Goal: Information Seeking & Learning: Learn about a topic

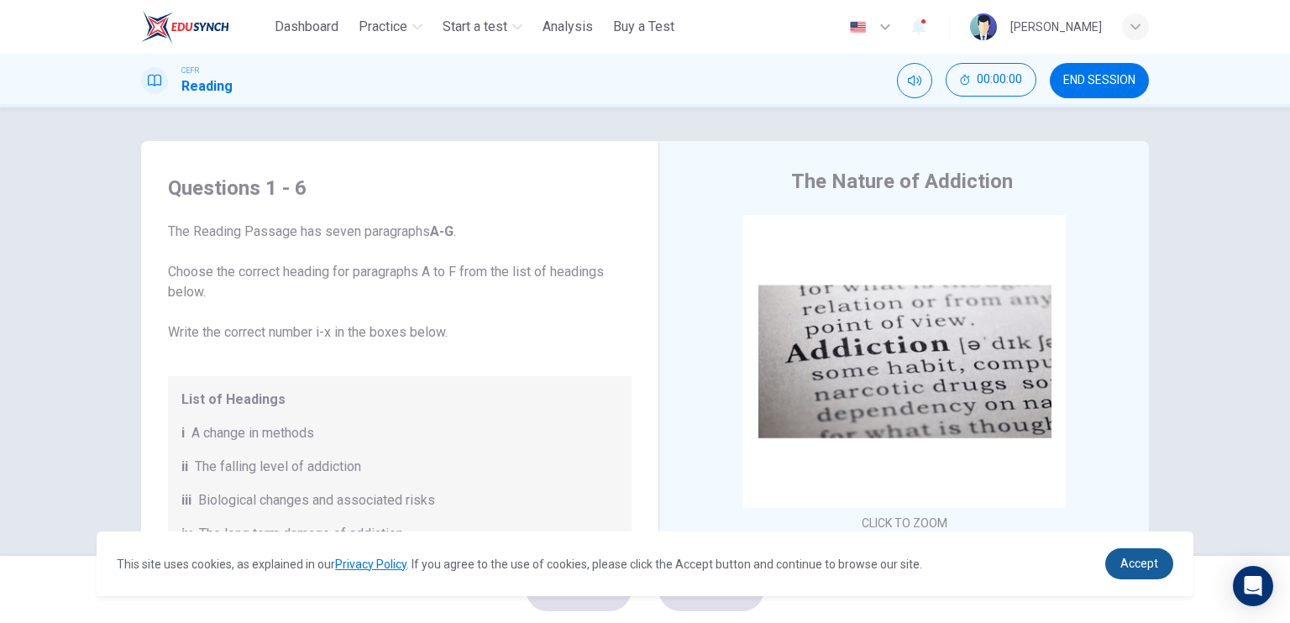
click at [1159, 557] on link "Accept" at bounding box center [1140, 564] width 68 height 31
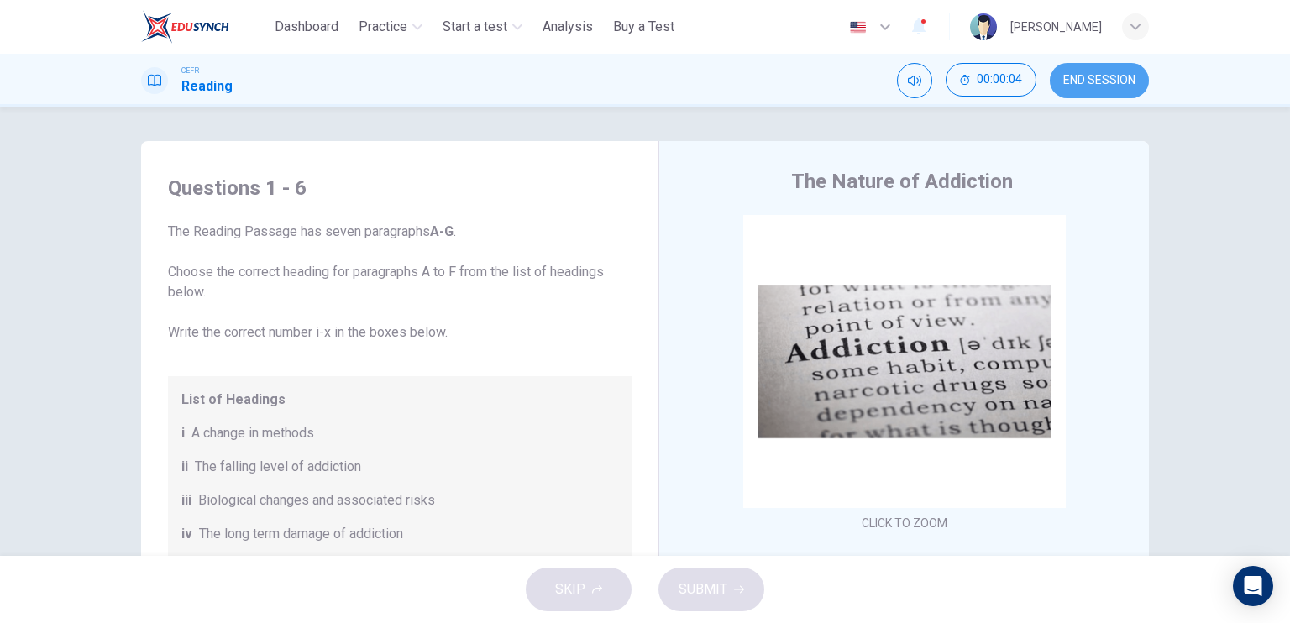
click at [1104, 93] on button "END SESSION" at bounding box center [1099, 80] width 99 height 35
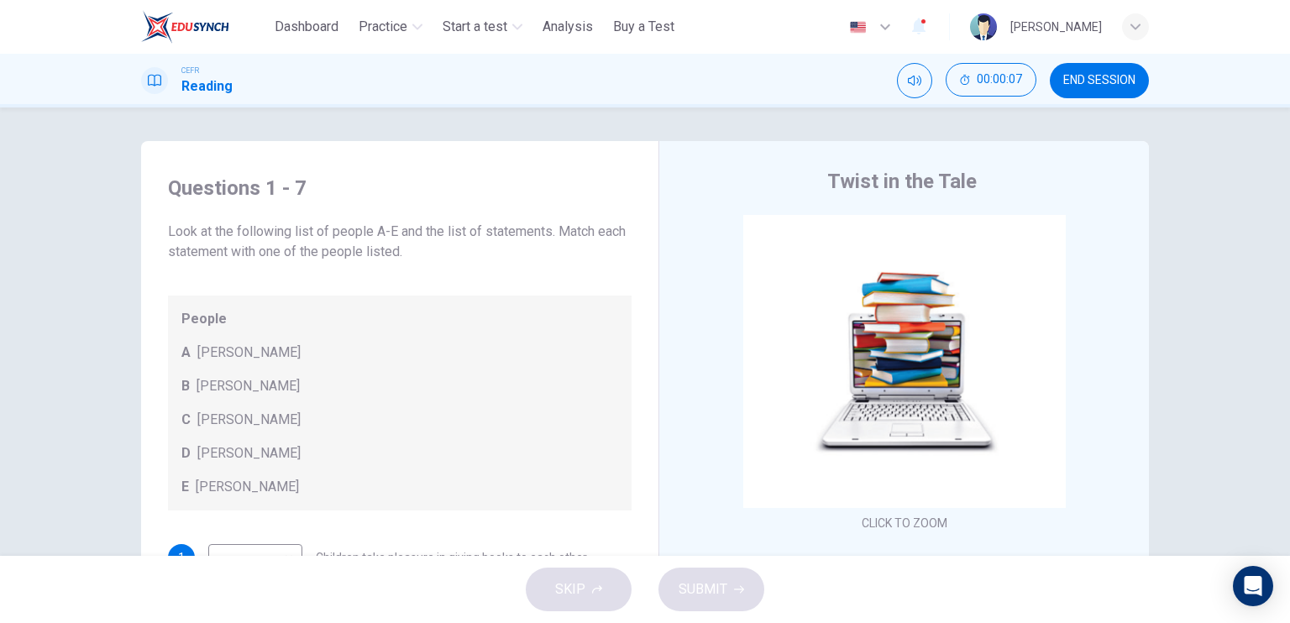
click at [1212, 181] on div "Questions 1 - 7 Look at the following list of people A-E and the list of statem…" at bounding box center [645, 332] width 1290 height 449
click at [1102, 90] on button "END SESSION" at bounding box center [1099, 80] width 99 height 35
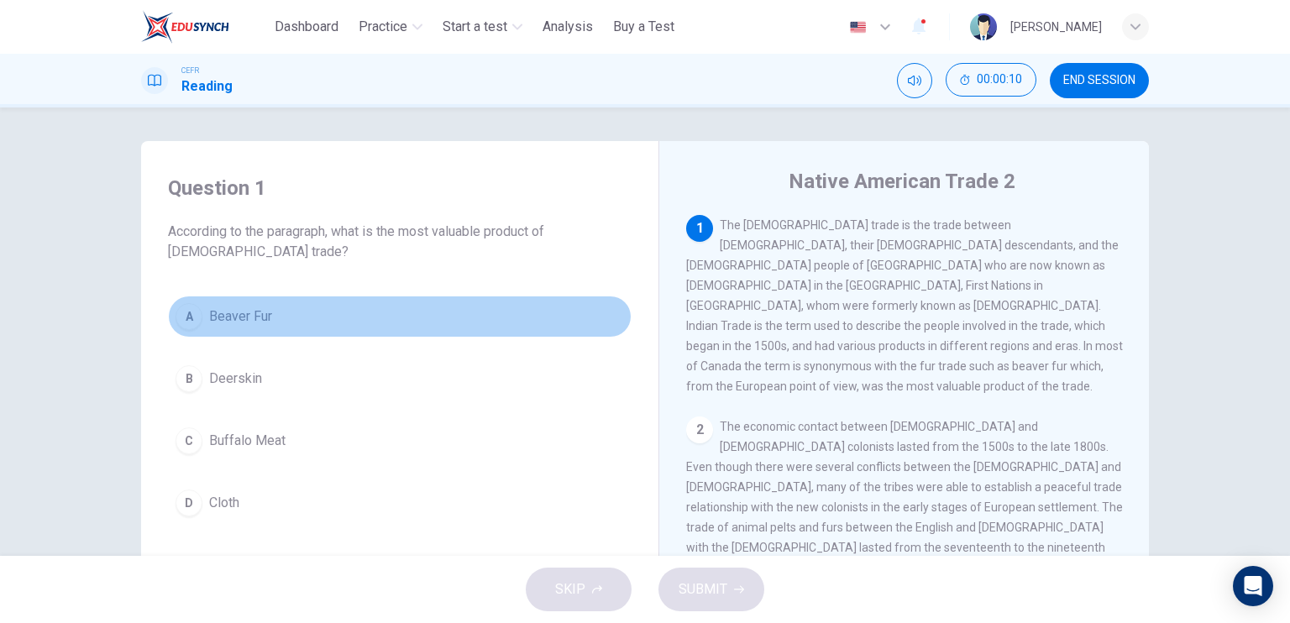
click at [385, 328] on button "A Beaver Fur" at bounding box center [400, 317] width 464 height 42
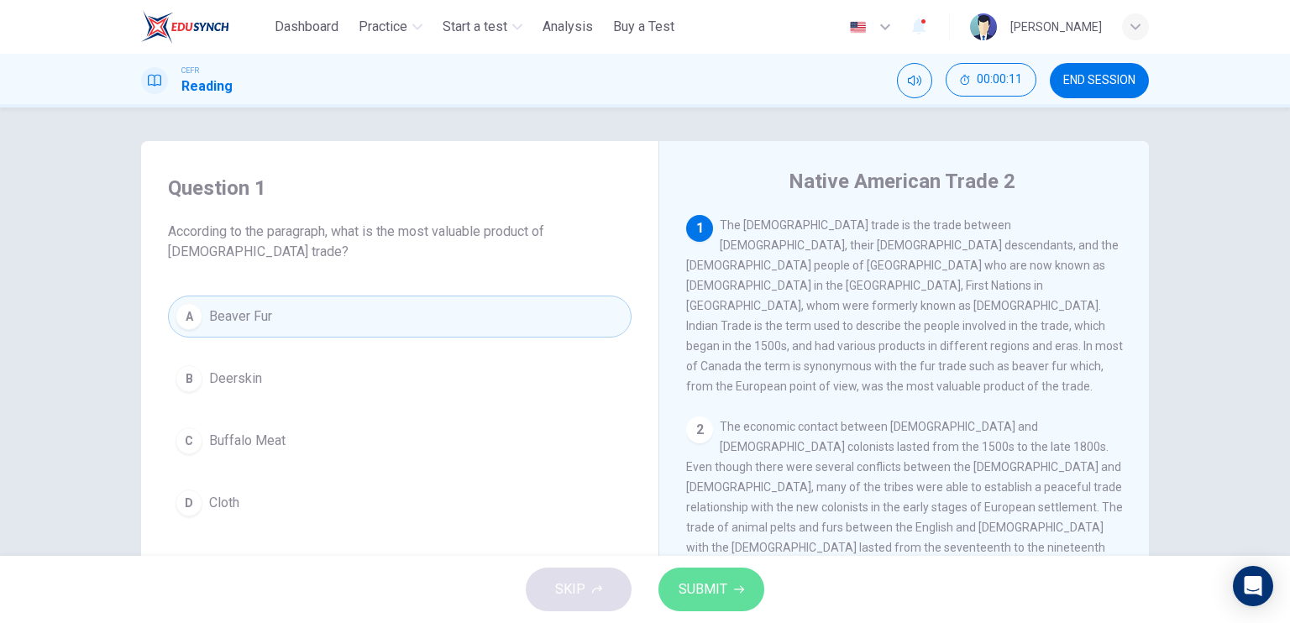
click at [702, 572] on button "SUBMIT" at bounding box center [712, 590] width 106 height 44
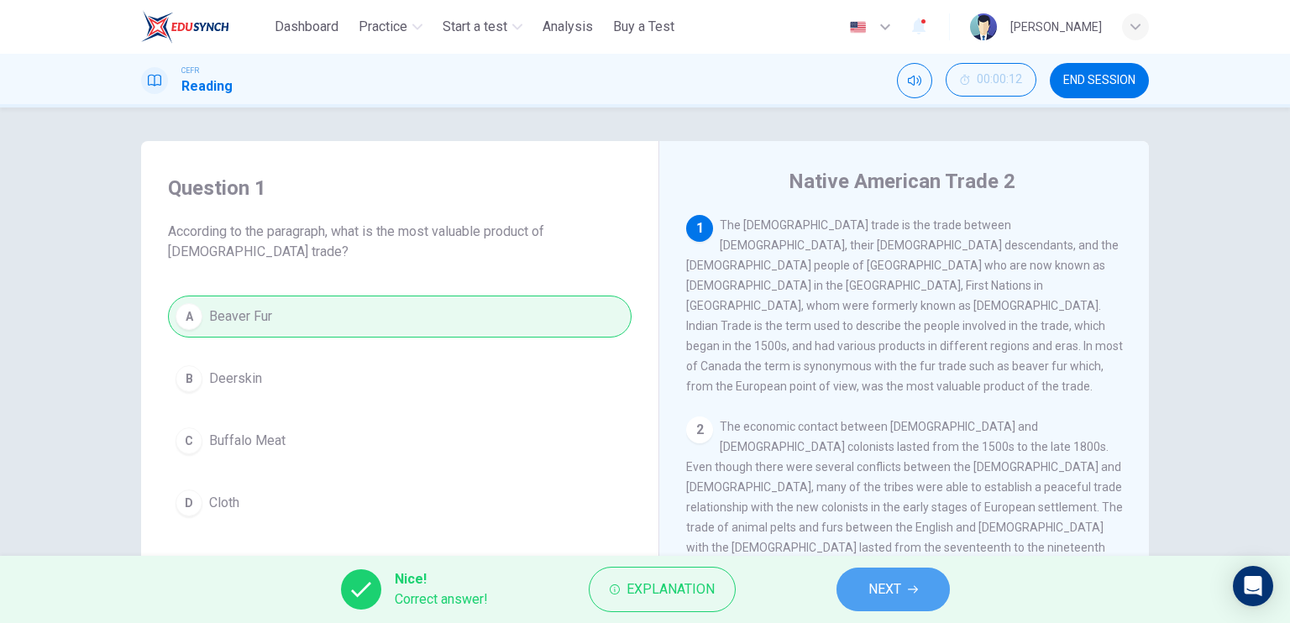
click at [876, 575] on button "NEXT" at bounding box center [893, 590] width 113 height 44
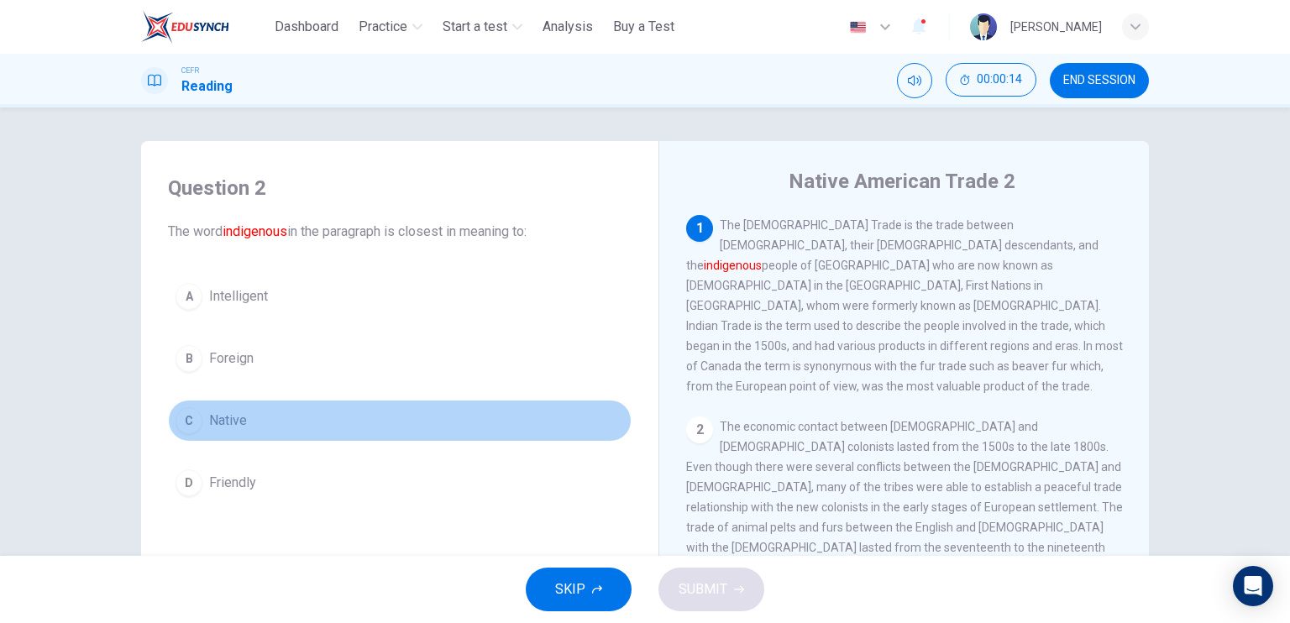
click at [407, 413] on button "C Native" at bounding box center [400, 421] width 464 height 42
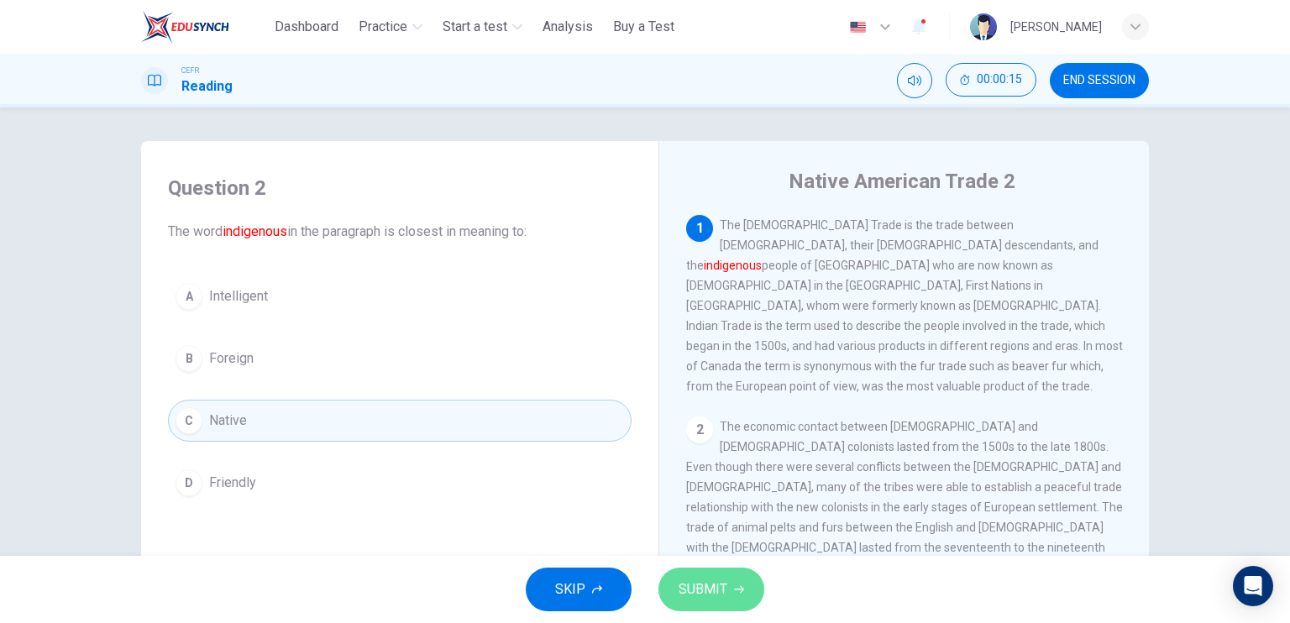
click at [684, 578] on span "SUBMIT" at bounding box center [703, 590] width 49 height 24
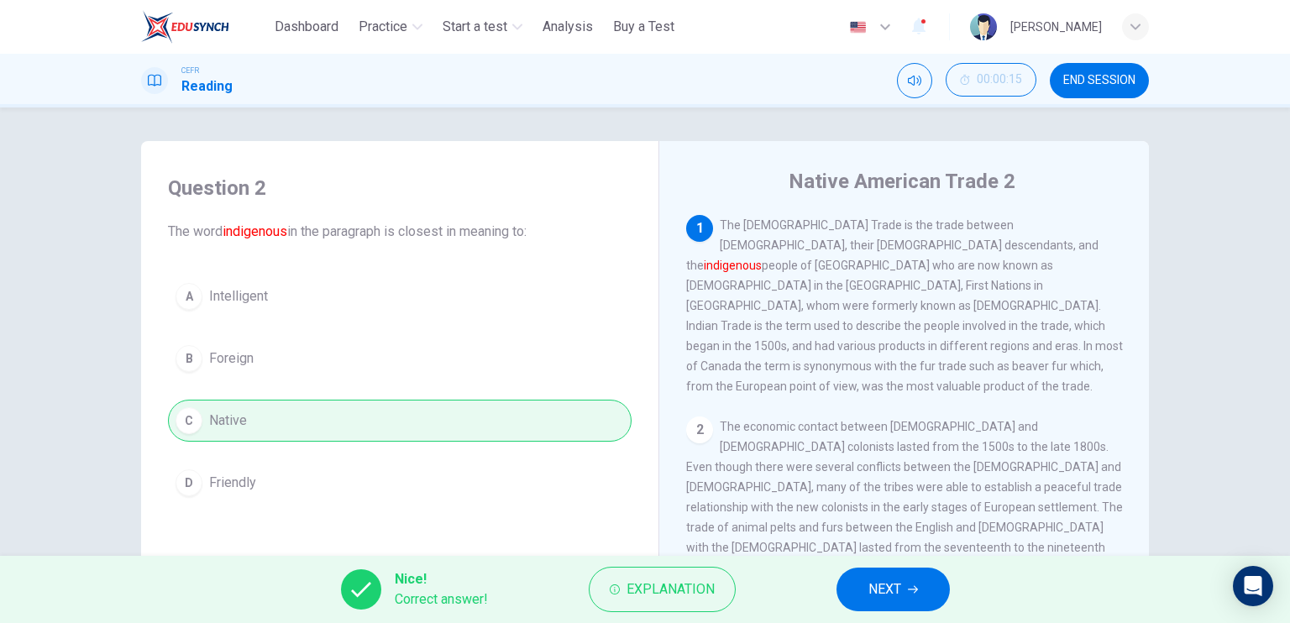
click at [875, 580] on span "NEXT" at bounding box center [885, 590] width 33 height 24
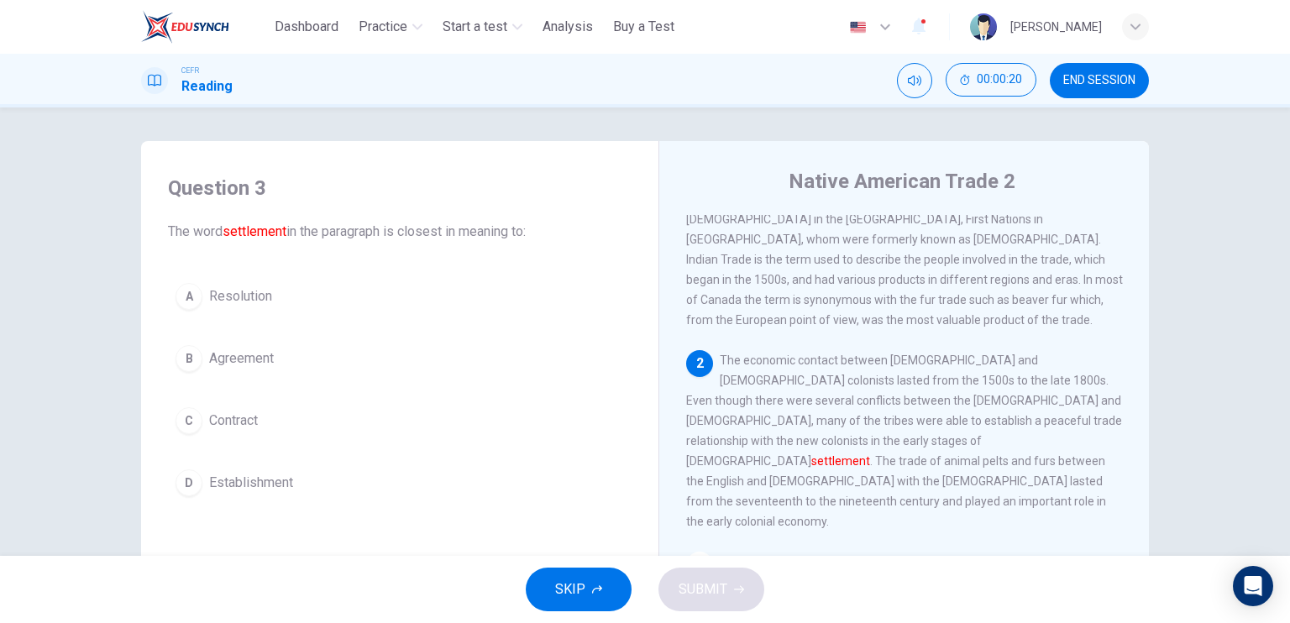
scroll to position [67, 0]
click at [455, 487] on button "D Establishment" at bounding box center [400, 483] width 464 height 42
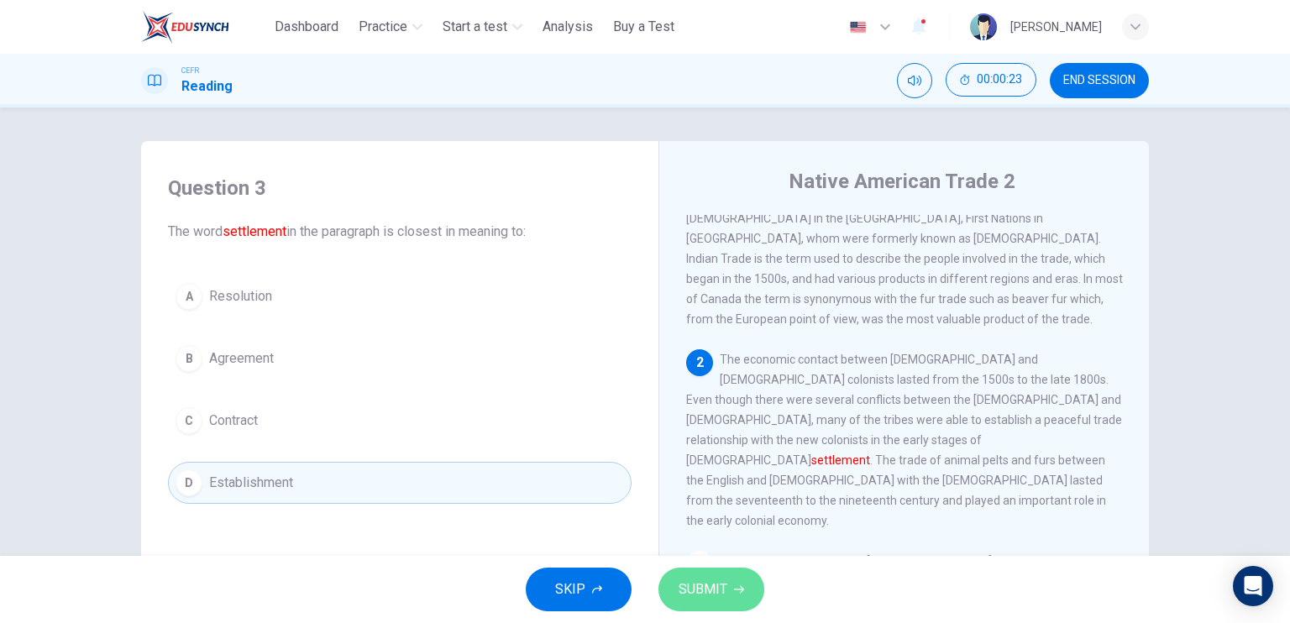
click at [682, 577] on button "SUBMIT" at bounding box center [712, 590] width 106 height 44
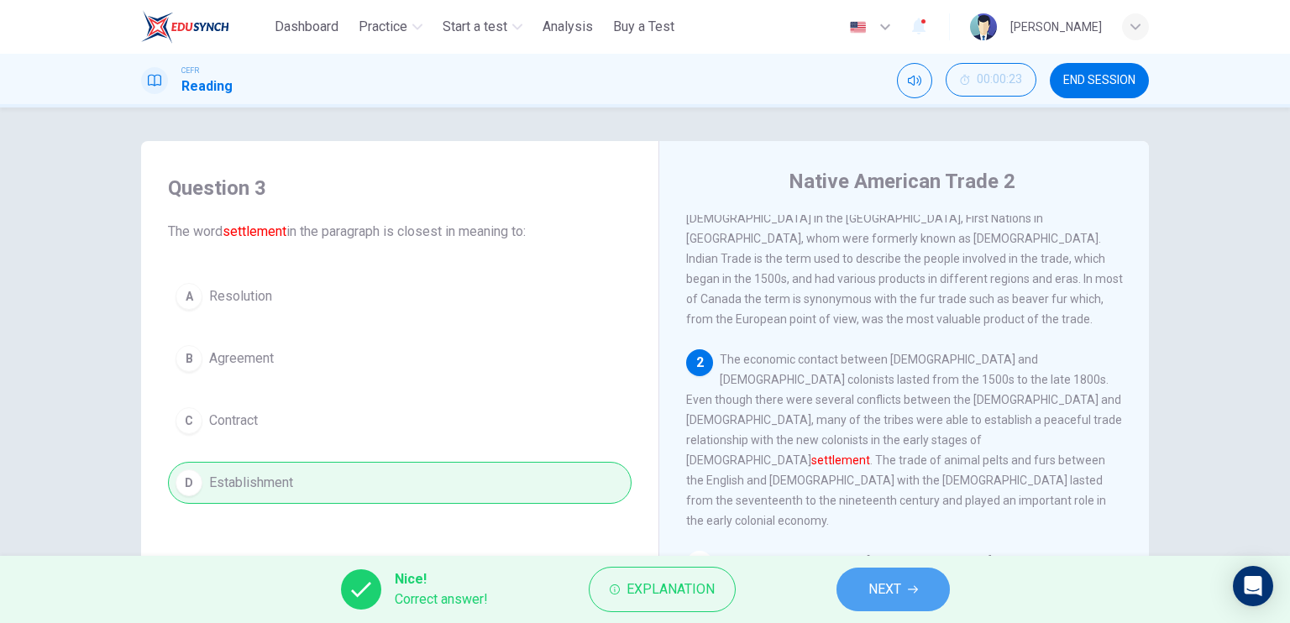
click at [850, 581] on button "NEXT" at bounding box center [893, 590] width 113 height 44
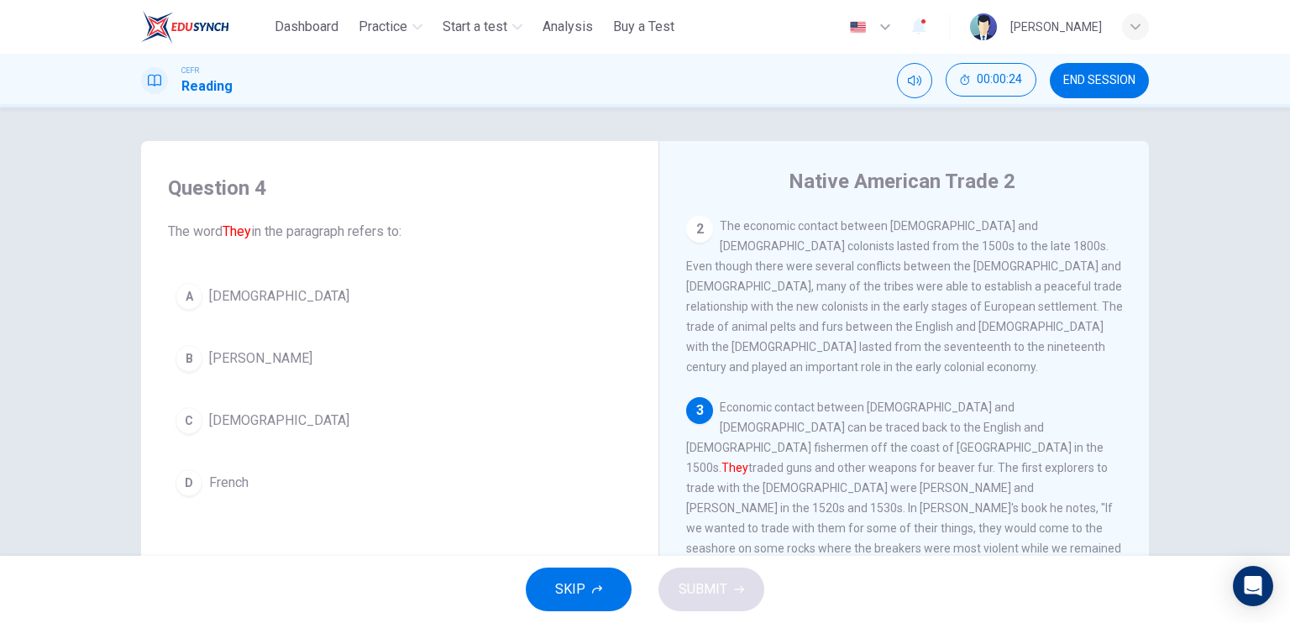
scroll to position [202, 0]
click at [399, 403] on button "C Europeans" at bounding box center [400, 421] width 464 height 42
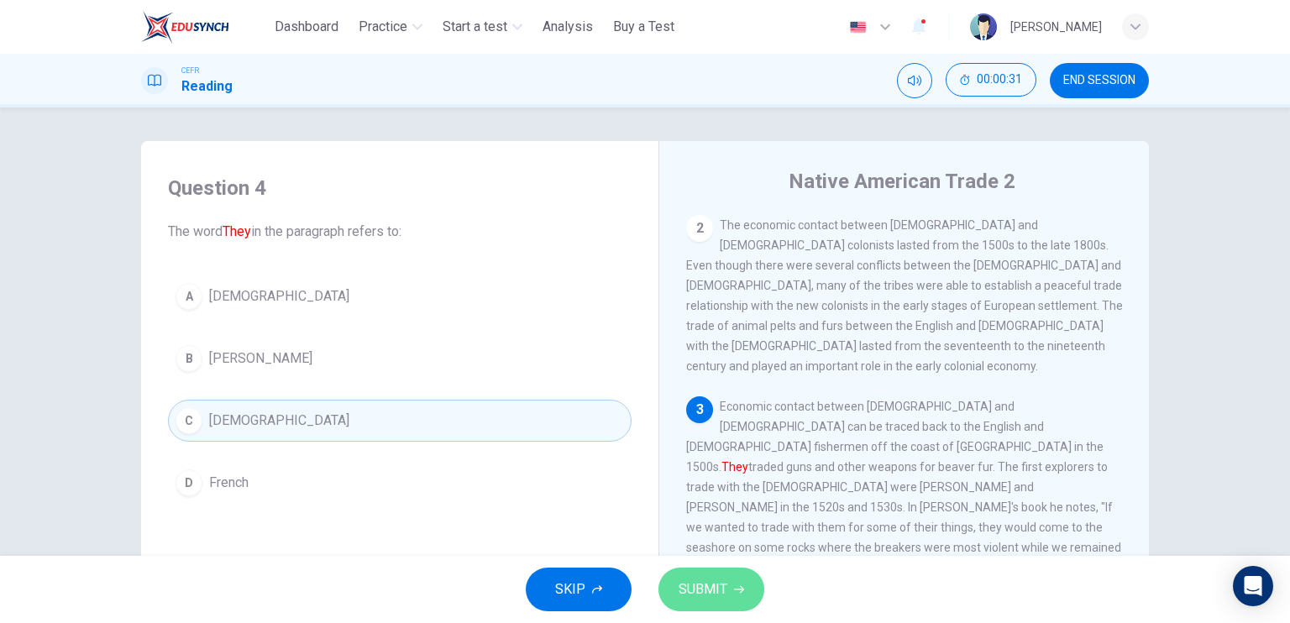
click at [731, 595] on button "SUBMIT" at bounding box center [712, 590] width 106 height 44
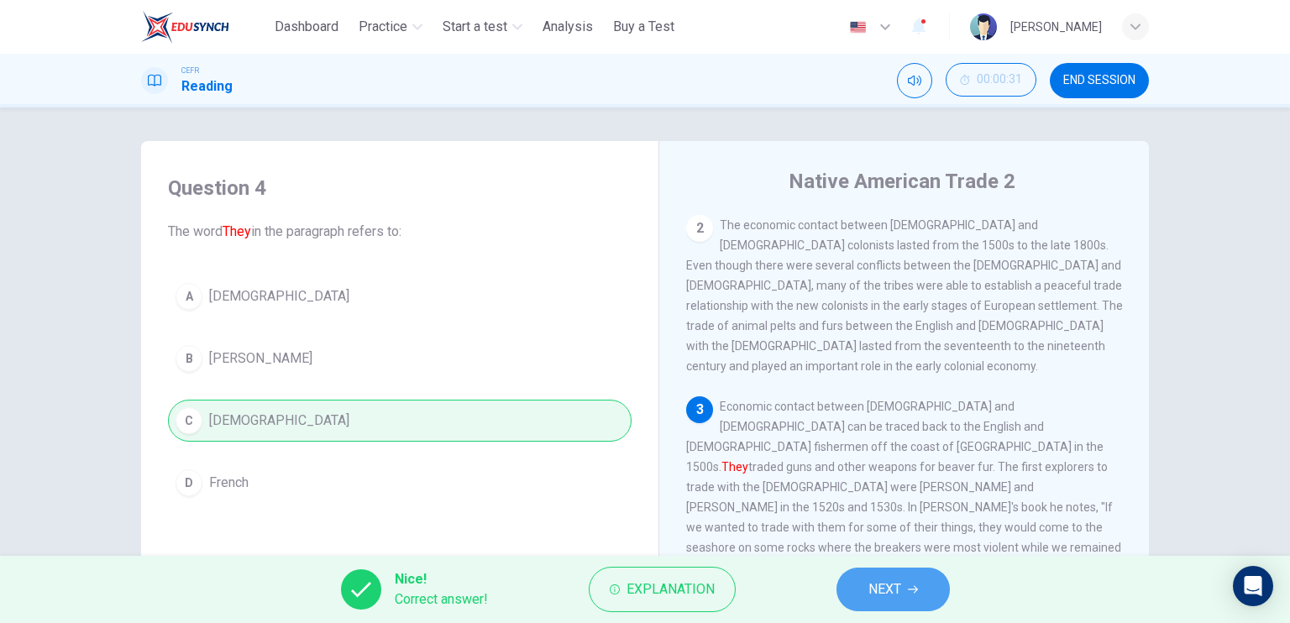
click at [848, 584] on button "NEXT" at bounding box center [893, 590] width 113 height 44
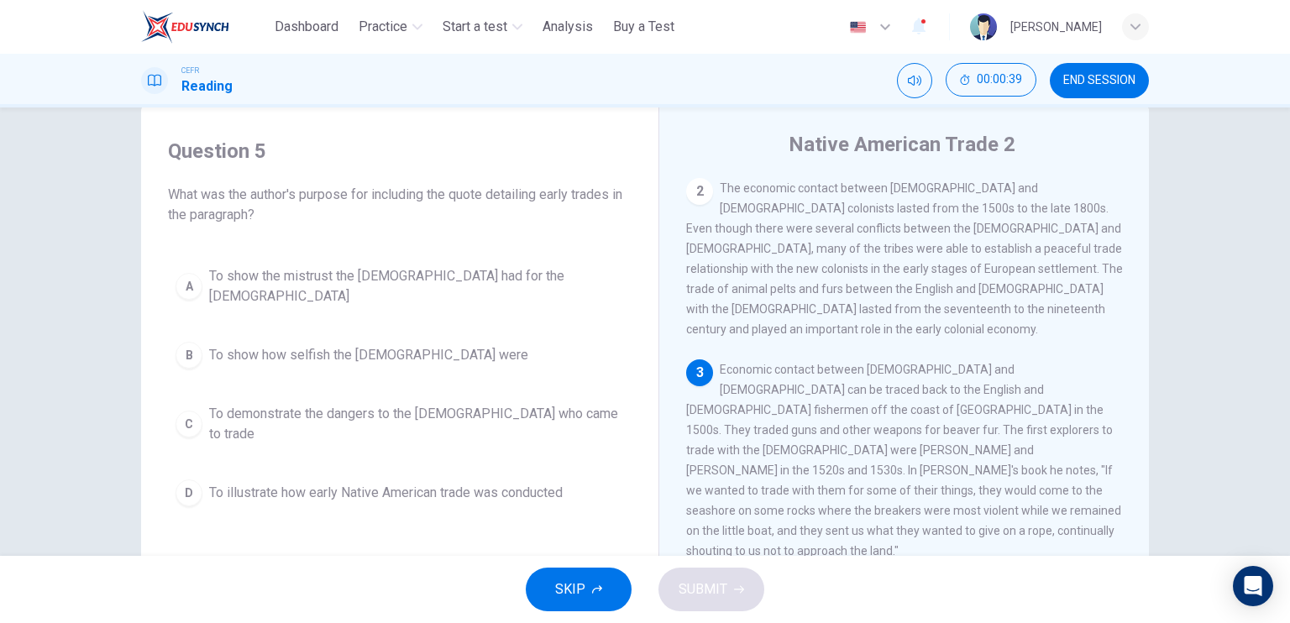
scroll to position [212, 0]
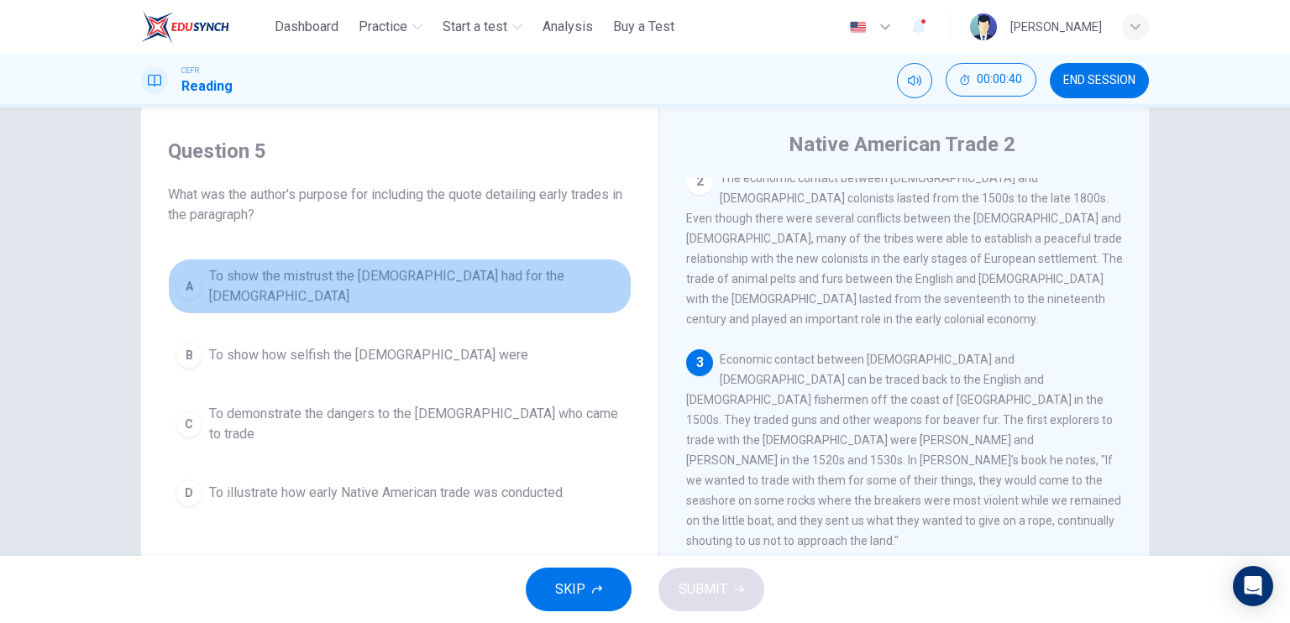
click at [525, 292] on button "A To show the mistrust the Native Americans had for the Europeans" at bounding box center [400, 286] width 464 height 55
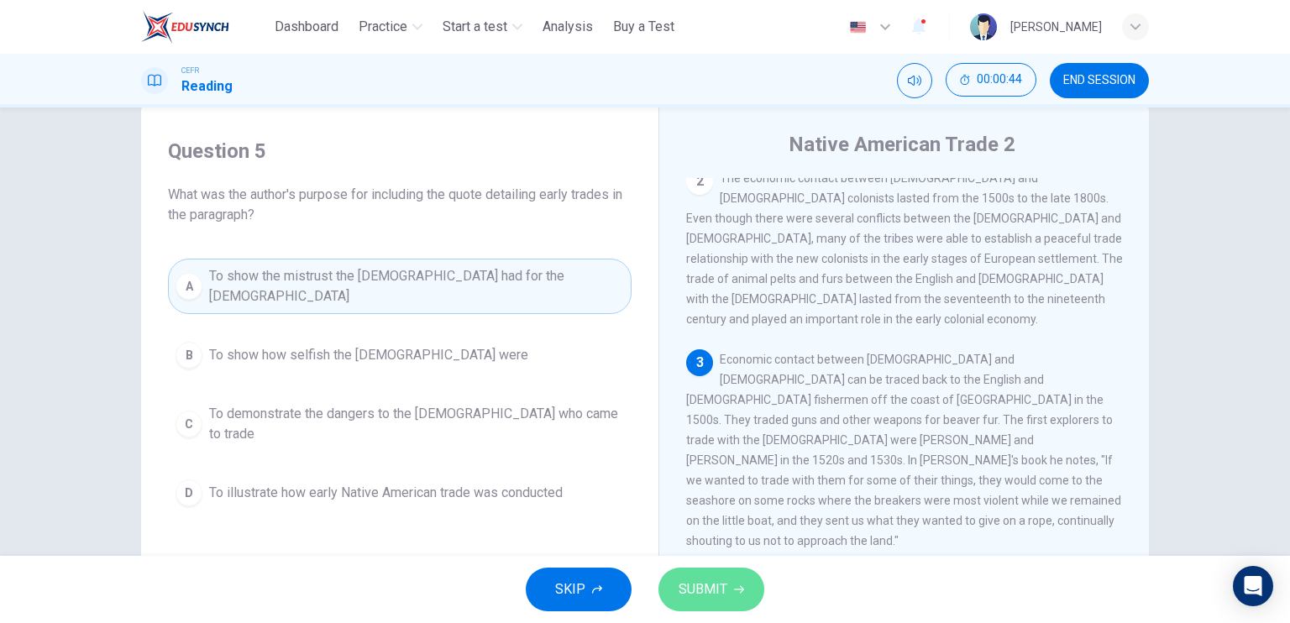
click at [709, 581] on span "SUBMIT" at bounding box center [703, 590] width 49 height 24
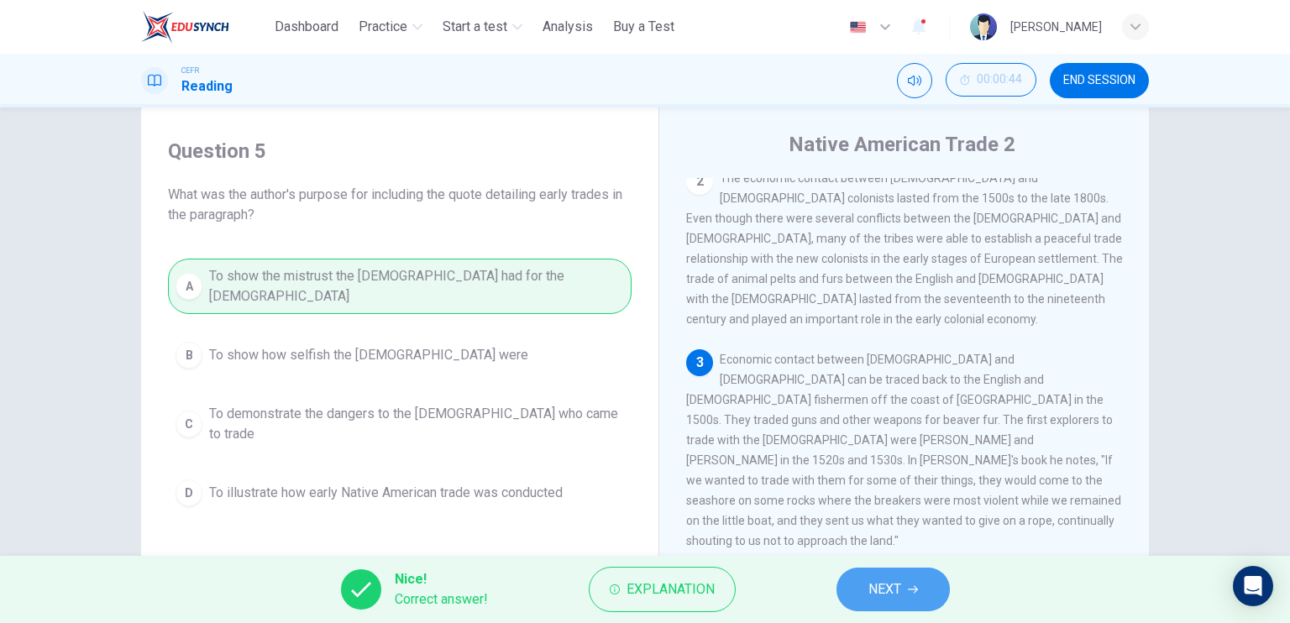
click at [853, 594] on button "NEXT" at bounding box center [893, 590] width 113 height 44
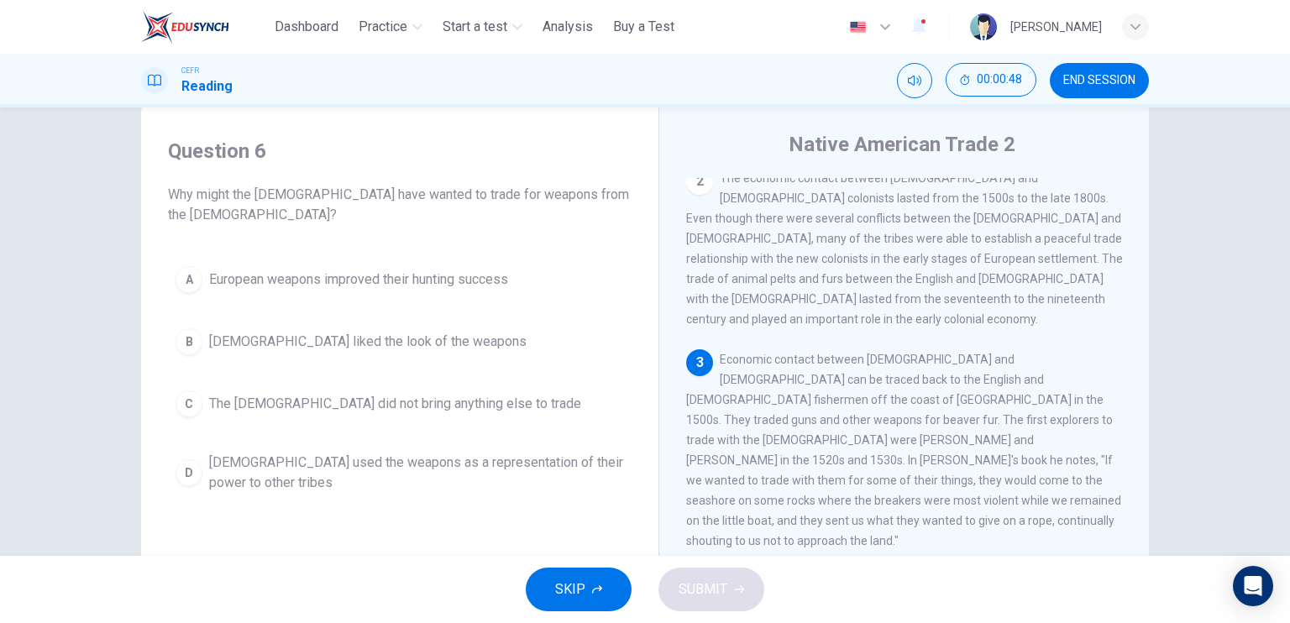
click at [497, 267] on button "A European weapons improved their hunting success" at bounding box center [400, 280] width 464 height 42
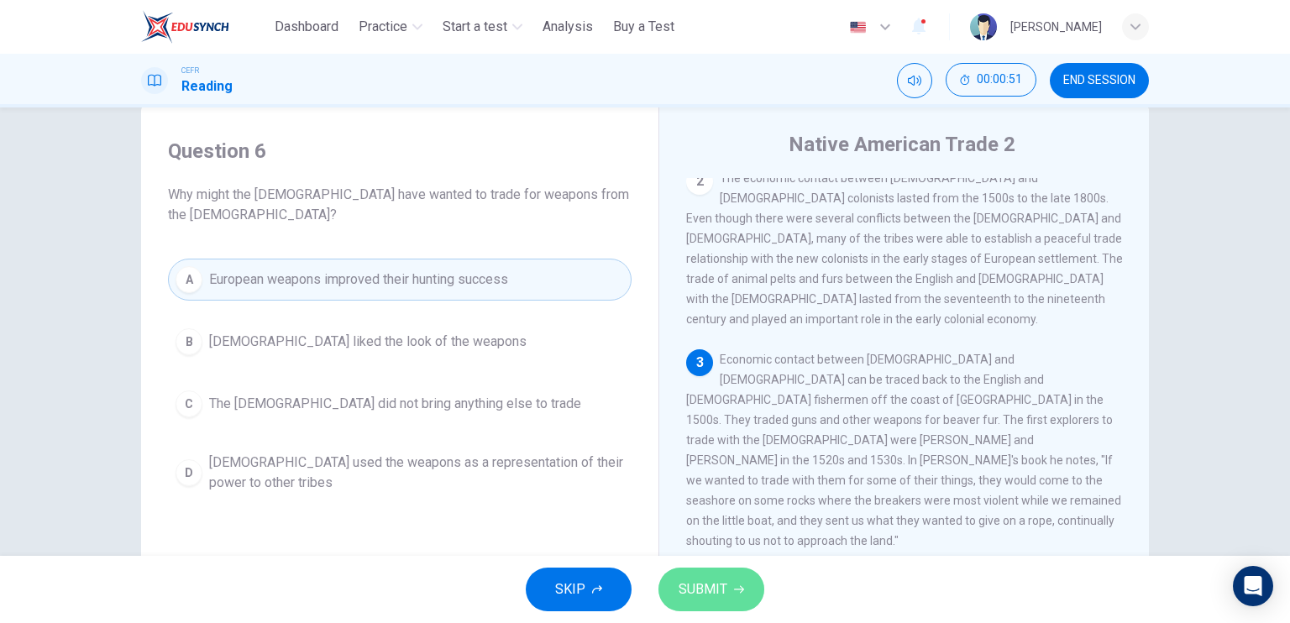
click at [697, 587] on span "SUBMIT" at bounding box center [703, 590] width 49 height 24
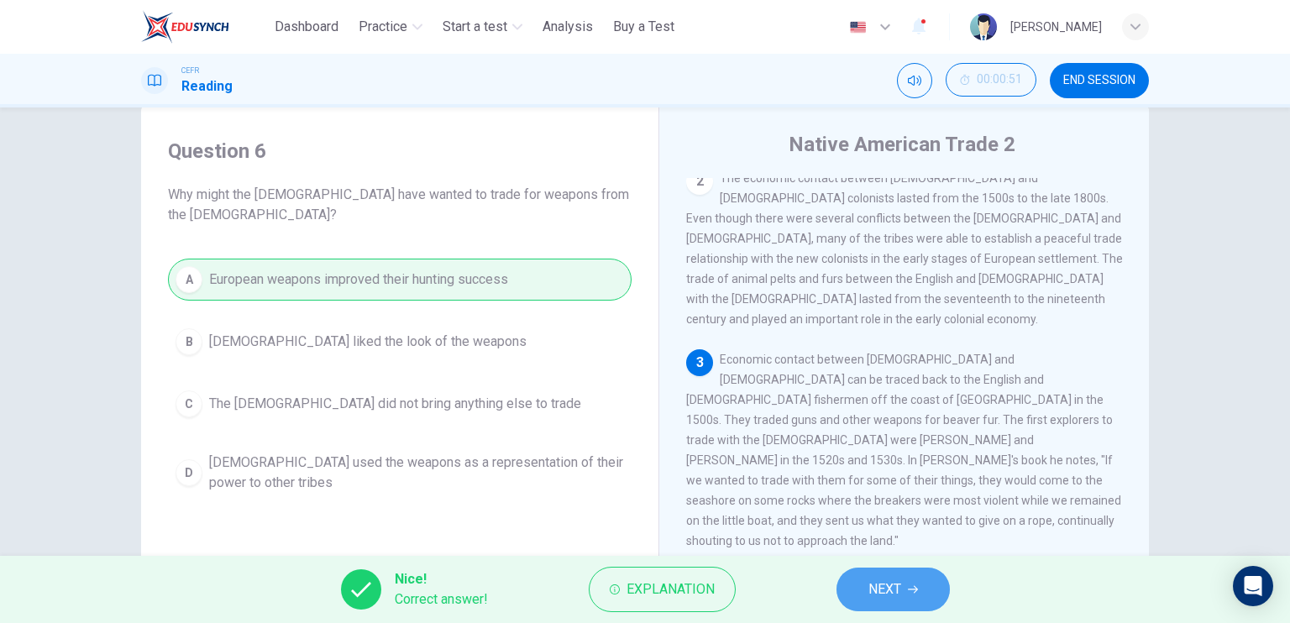
click at [847, 592] on button "NEXT" at bounding box center [893, 590] width 113 height 44
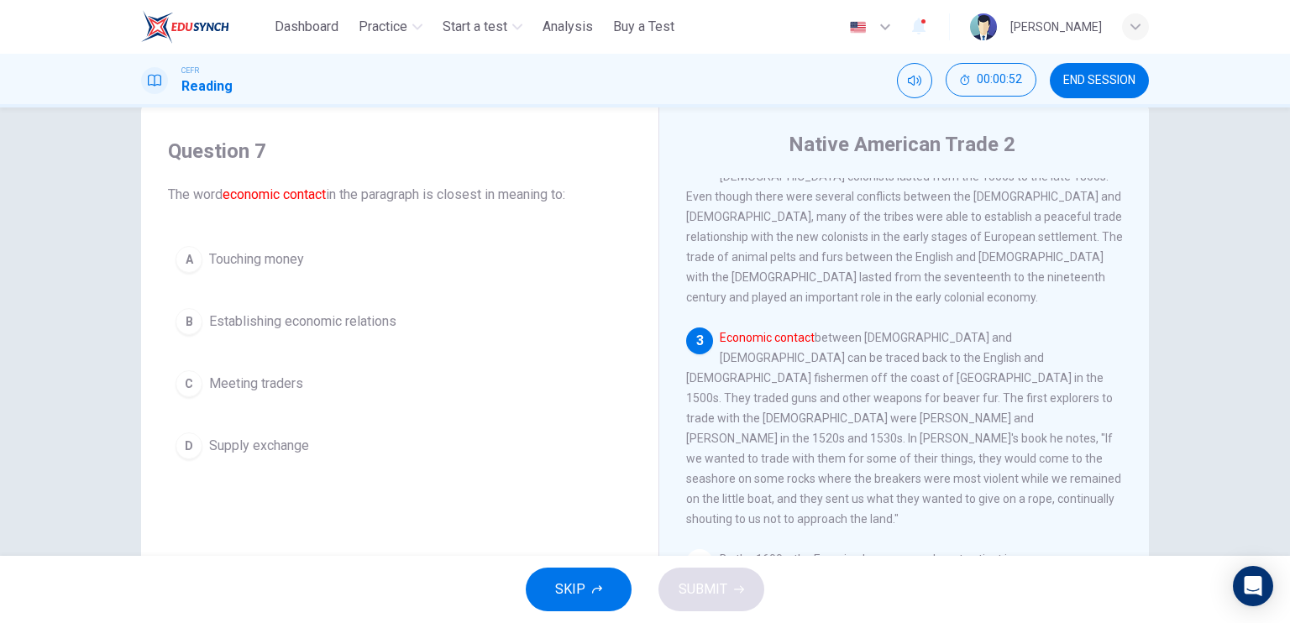
scroll to position [235, 0]
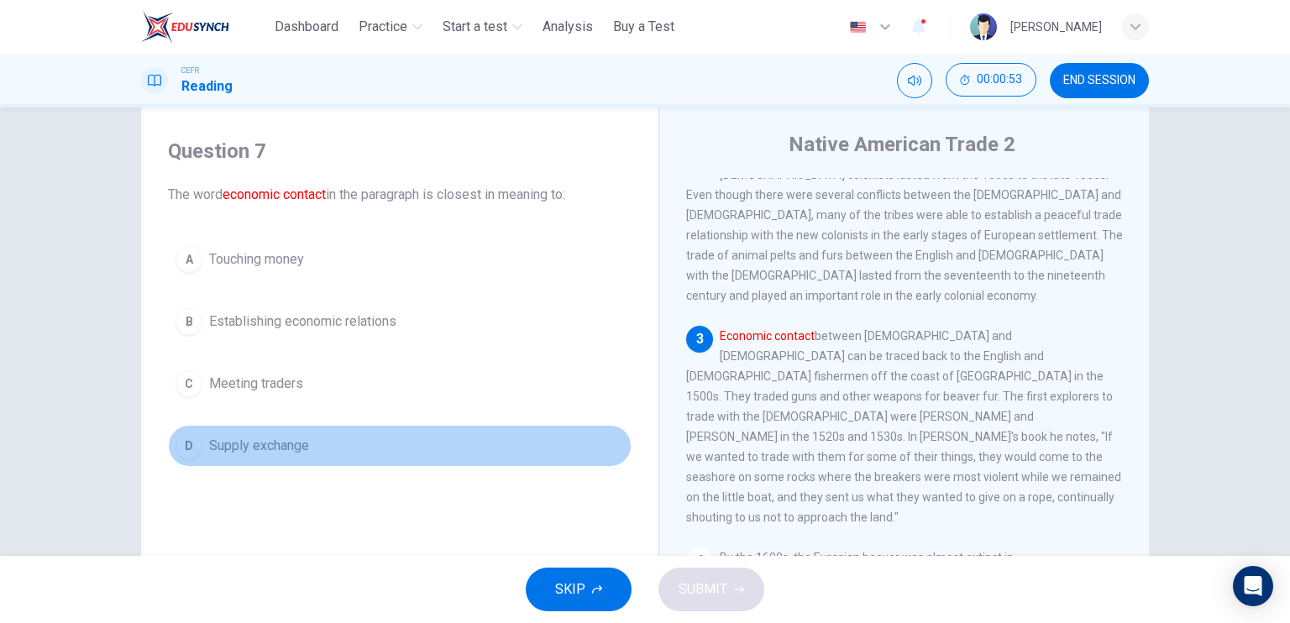
click at [437, 426] on button "D Supply exchange" at bounding box center [400, 446] width 464 height 42
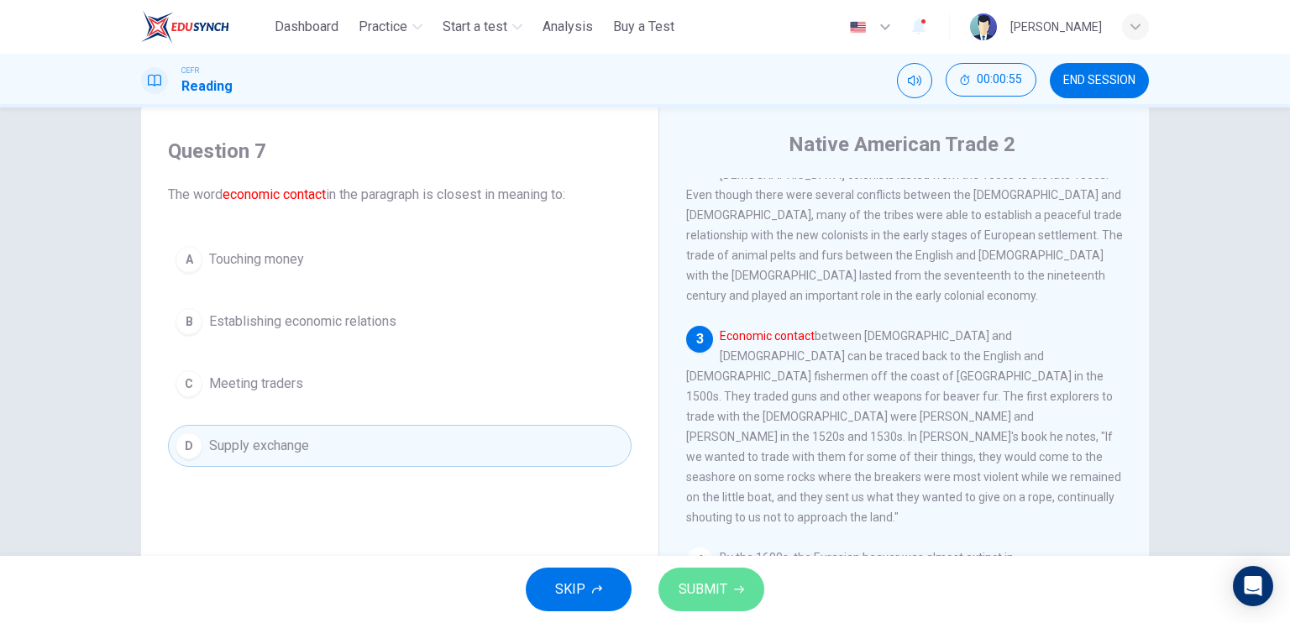
click at [681, 587] on span "SUBMIT" at bounding box center [703, 590] width 49 height 24
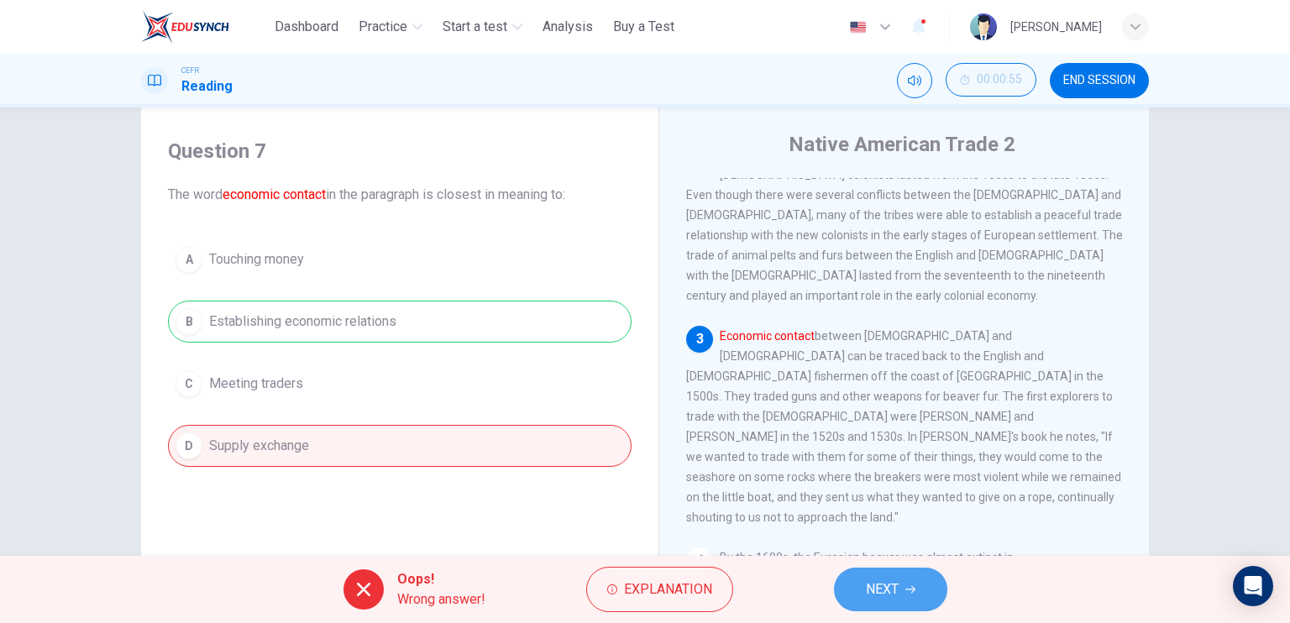
click at [868, 582] on span "NEXT" at bounding box center [882, 590] width 33 height 24
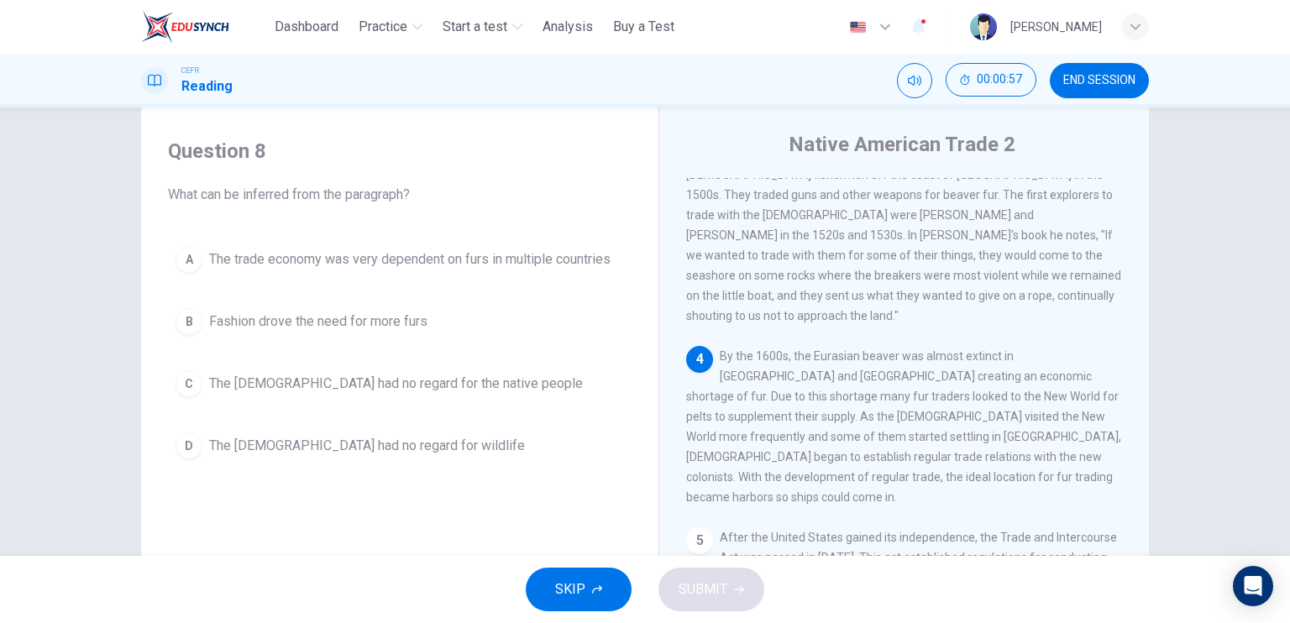
scroll to position [439, 0]
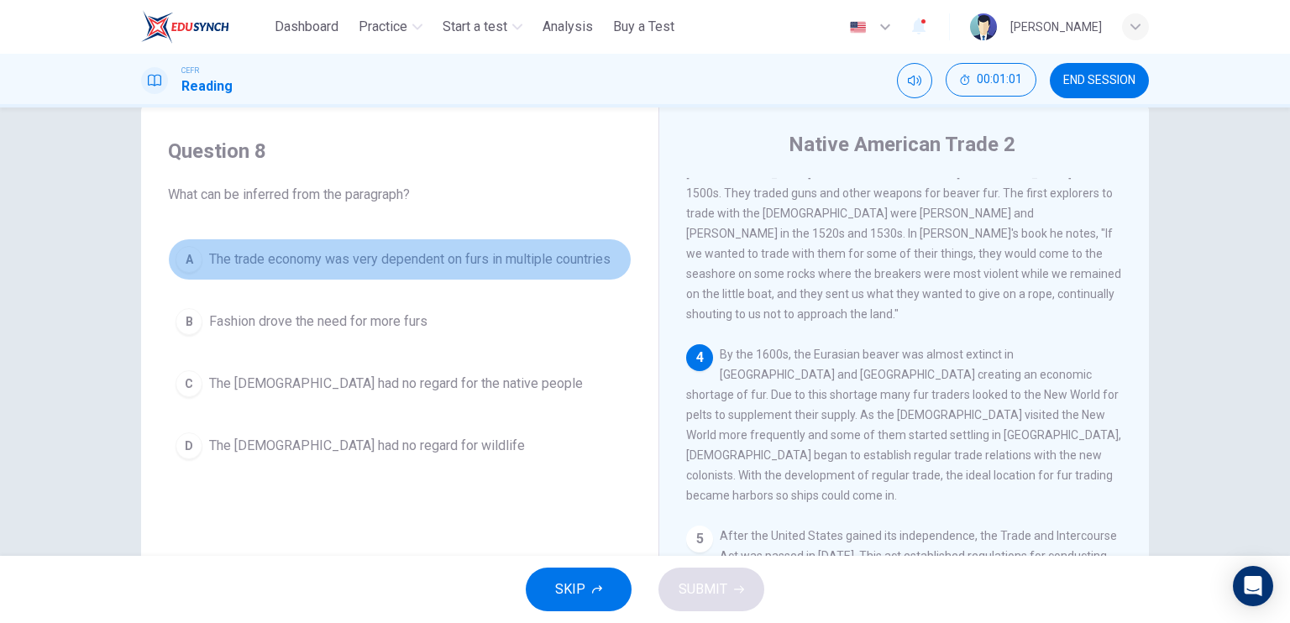
click at [569, 257] on span "The trade economy was very dependent on furs in multiple countries" at bounding box center [410, 260] width 402 height 20
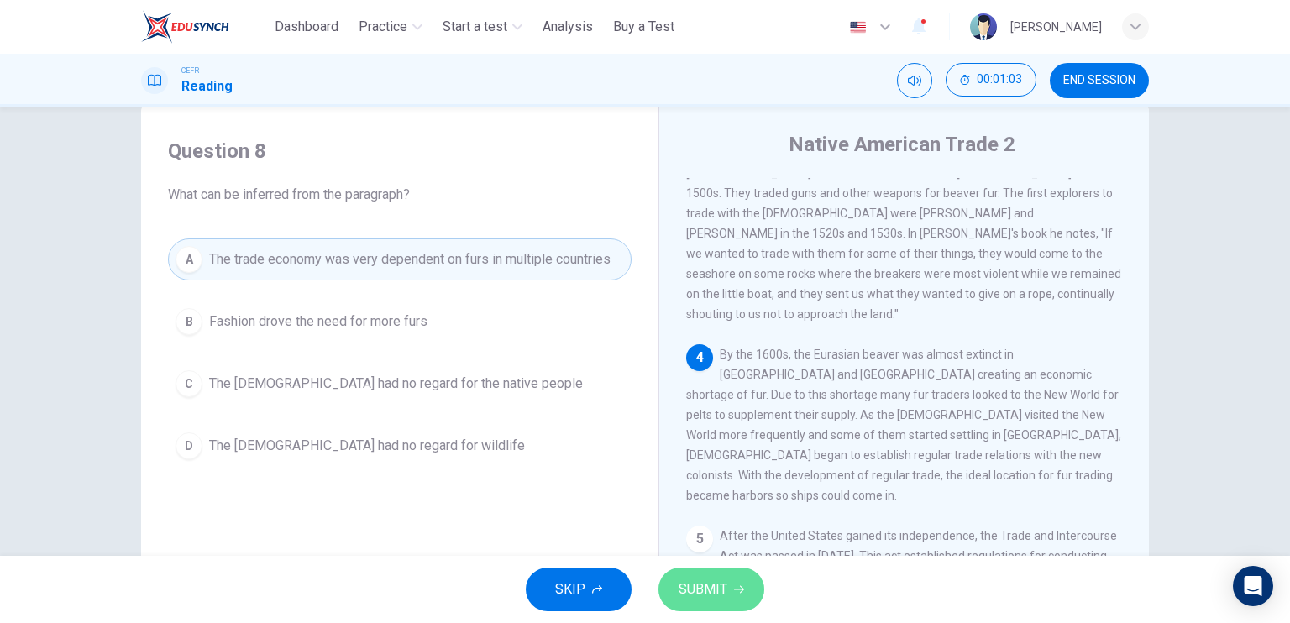
click at [716, 582] on span "SUBMIT" at bounding box center [703, 590] width 49 height 24
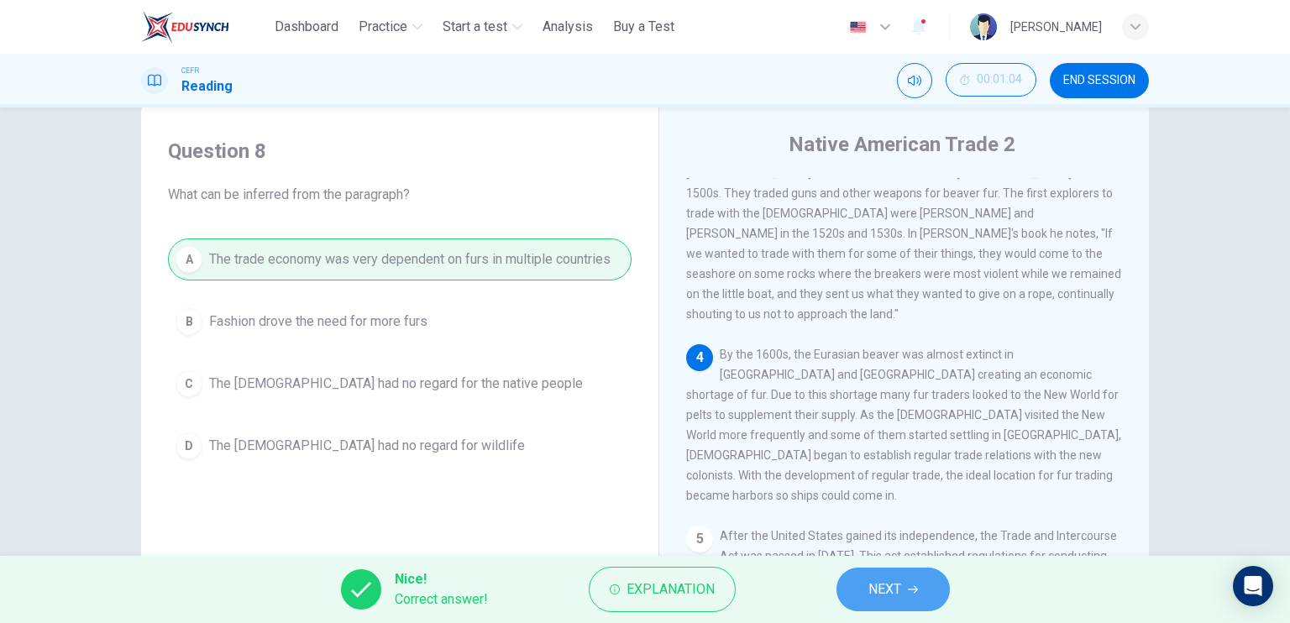
click at [865, 601] on button "NEXT" at bounding box center [893, 590] width 113 height 44
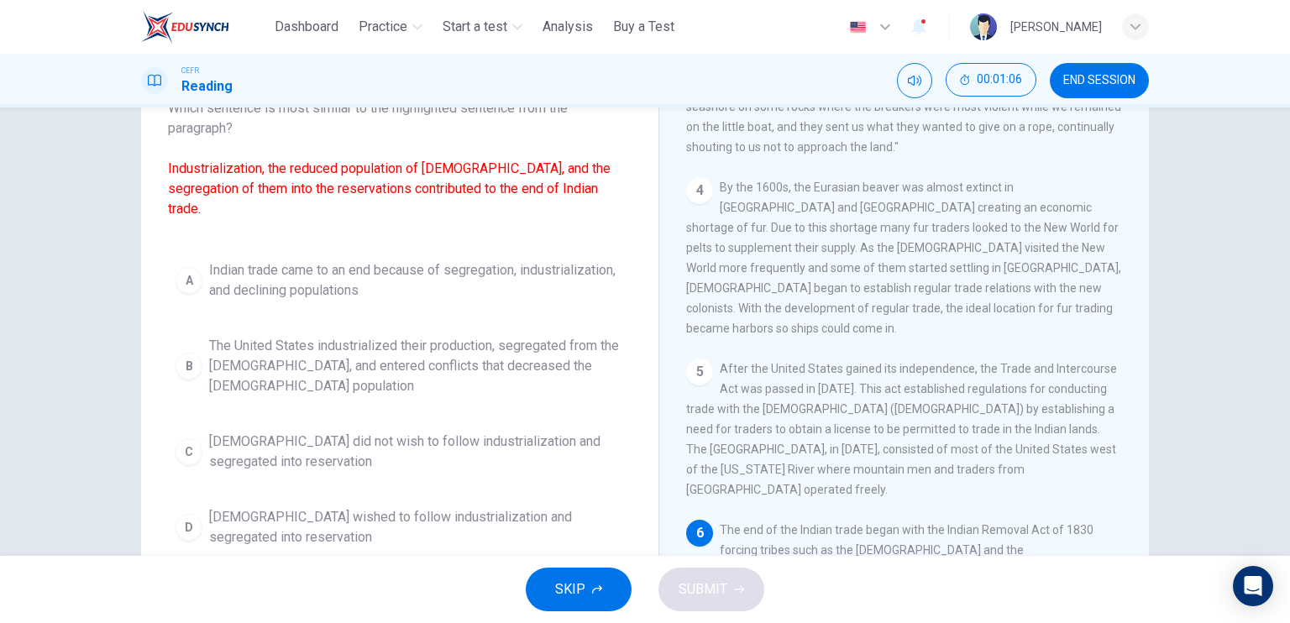
scroll to position [138, 0]
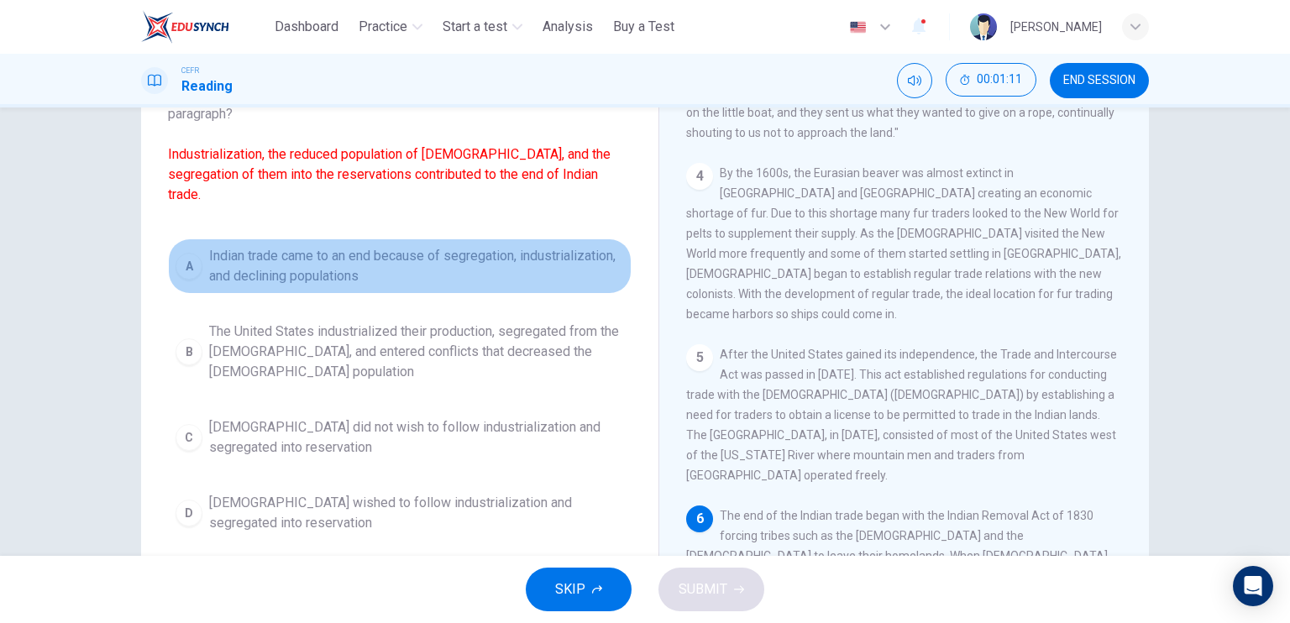
click at [339, 287] on button "A Indian trade came to an end because of segregation, industrialization, and de…" at bounding box center [400, 266] width 464 height 55
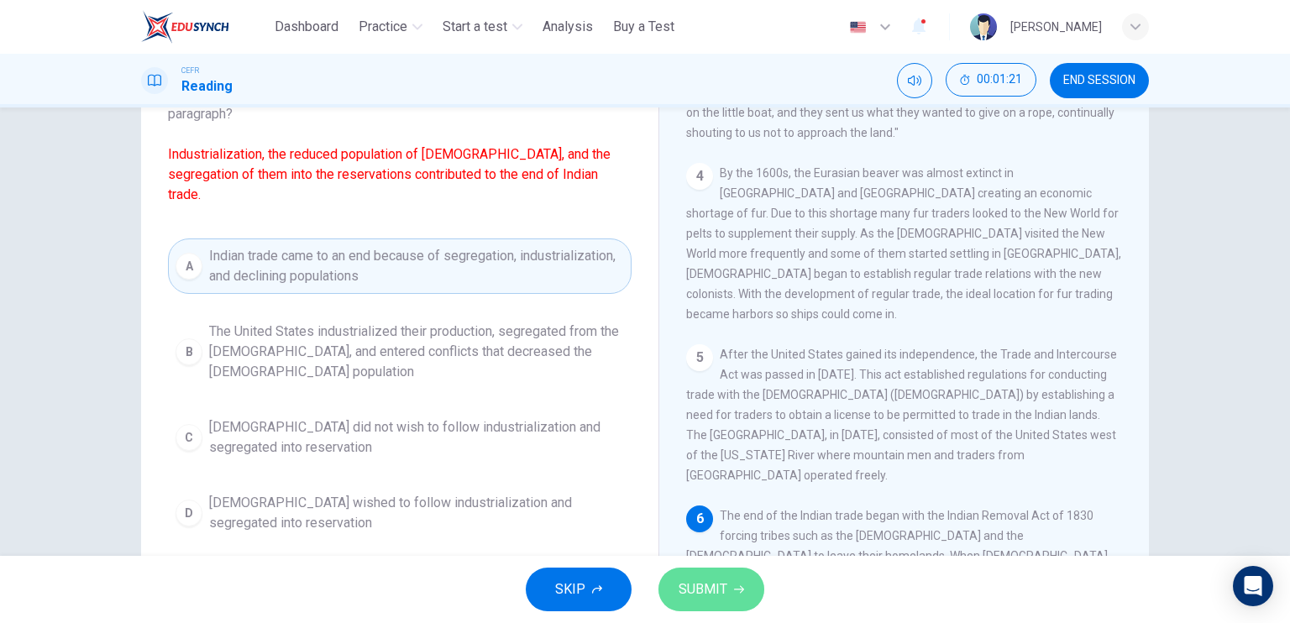
click at [719, 587] on span "SUBMIT" at bounding box center [703, 590] width 49 height 24
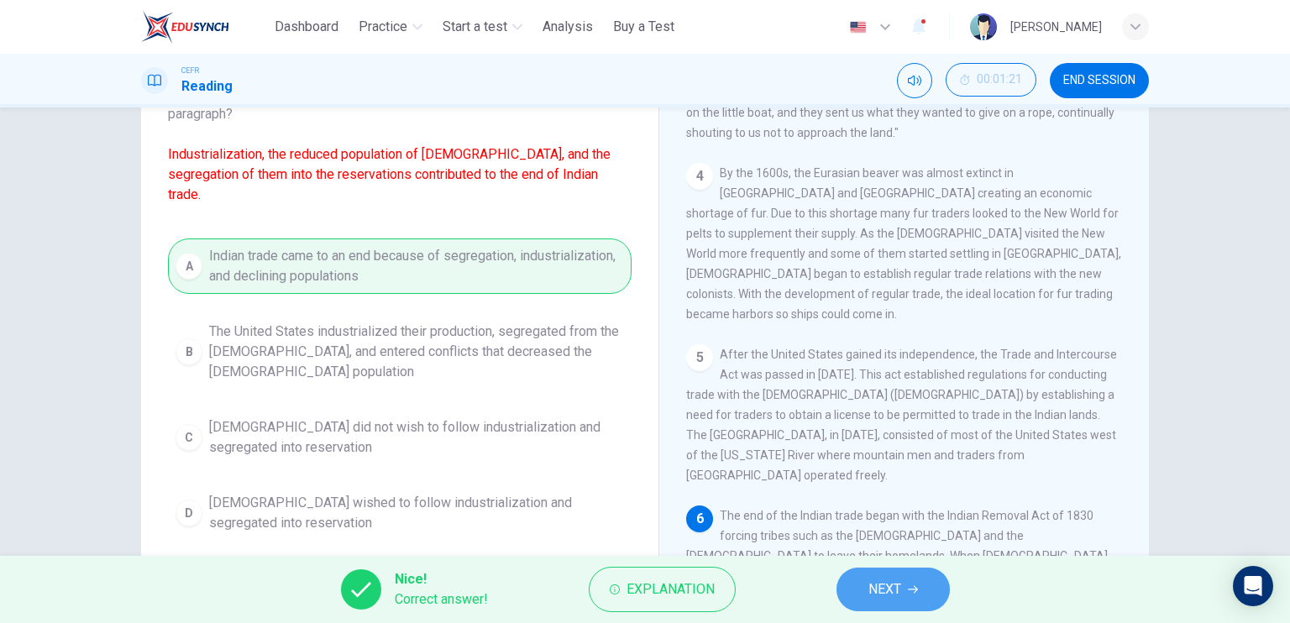
click at [867, 579] on button "NEXT" at bounding box center [893, 590] width 113 height 44
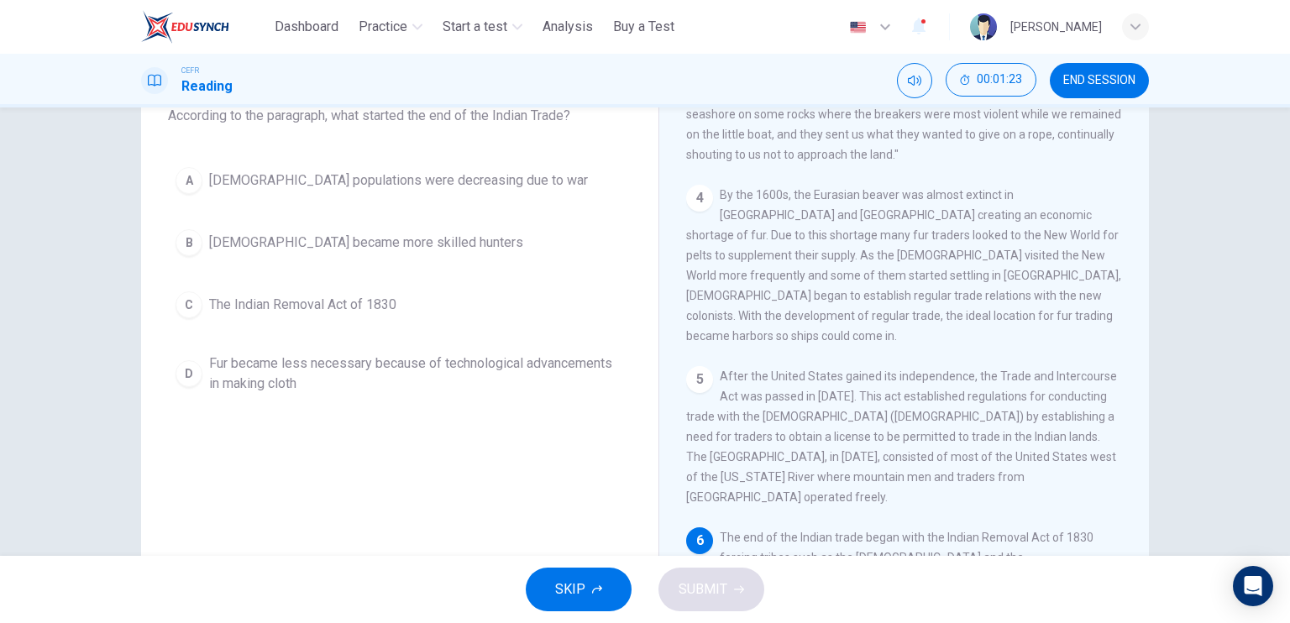
scroll to position [118, 0]
click at [385, 285] on button "C The Indian Removal Act of 1830" at bounding box center [400, 303] width 464 height 42
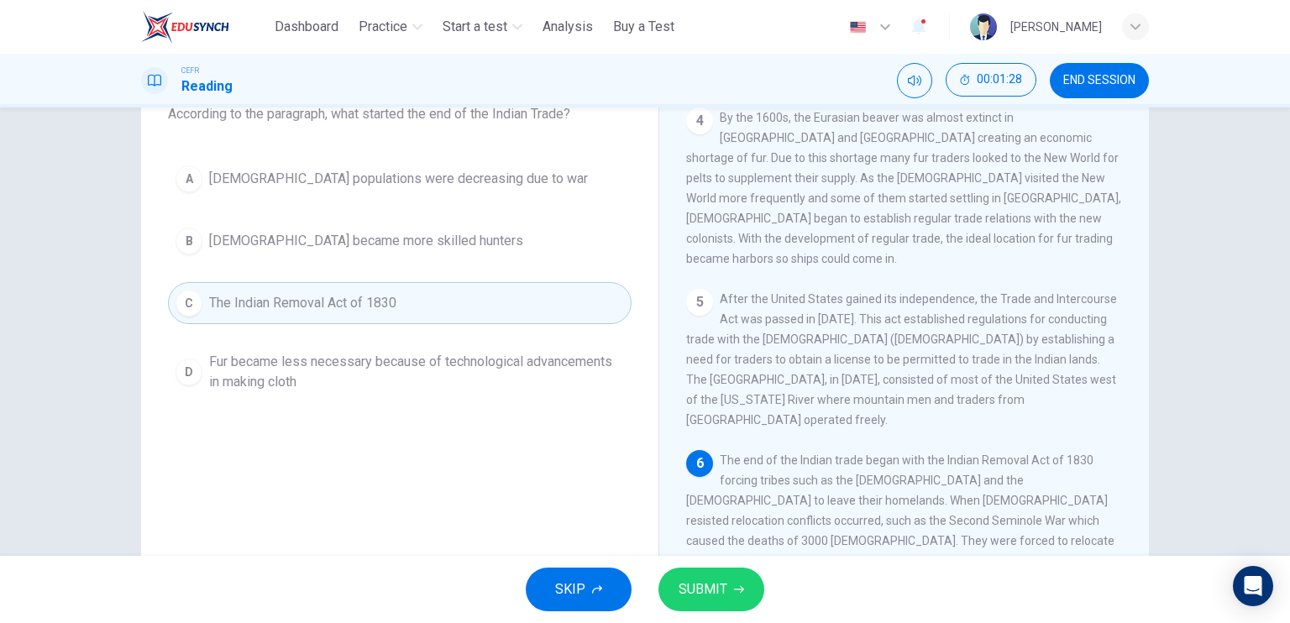
scroll to position [597, 0]
click at [692, 581] on span "SUBMIT" at bounding box center [703, 590] width 49 height 24
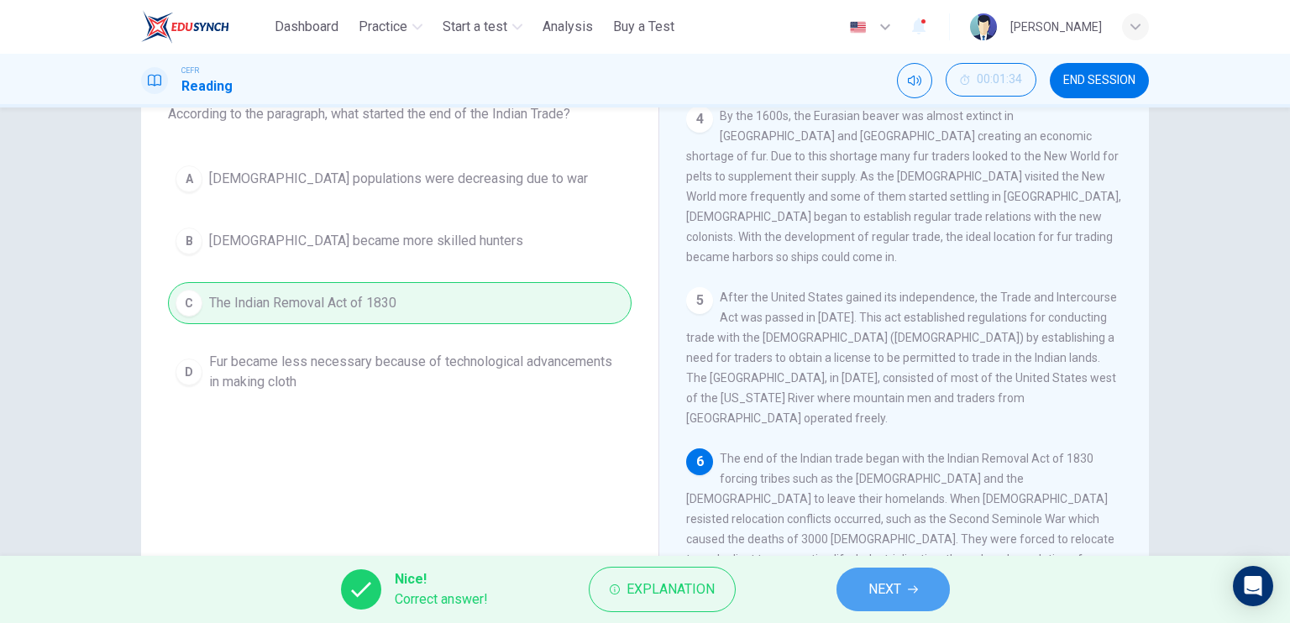
click at [865, 586] on button "NEXT" at bounding box center [893, 590] width 113 height 44
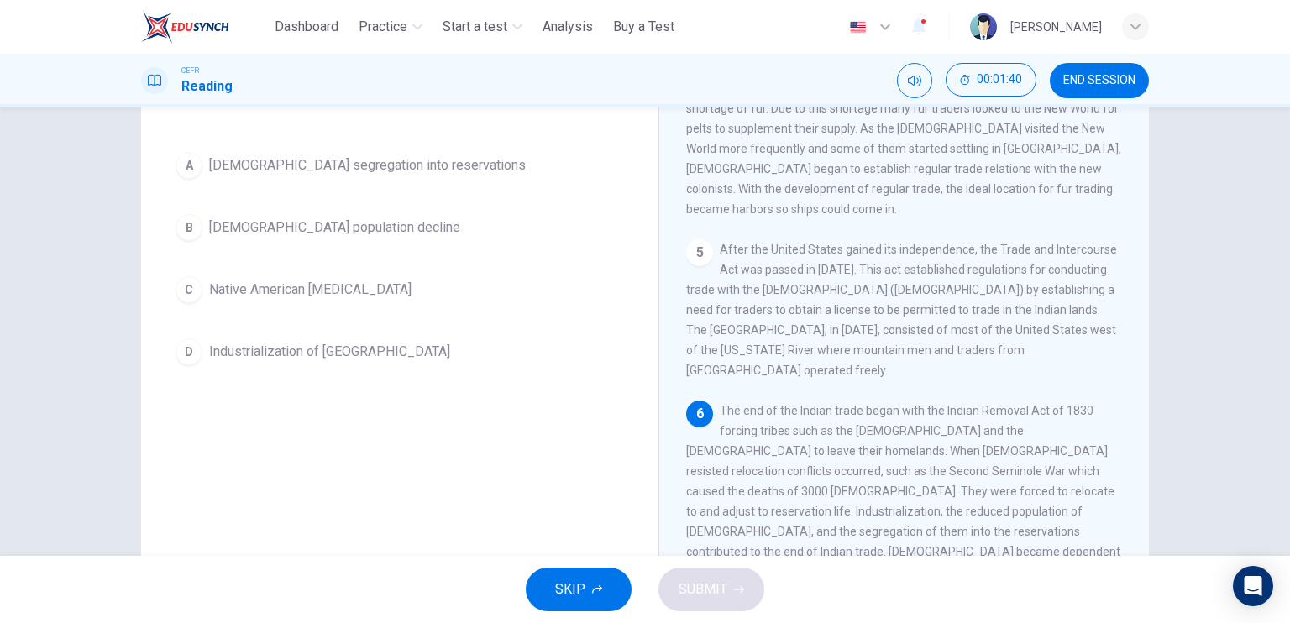
scroll to position [151, 0]
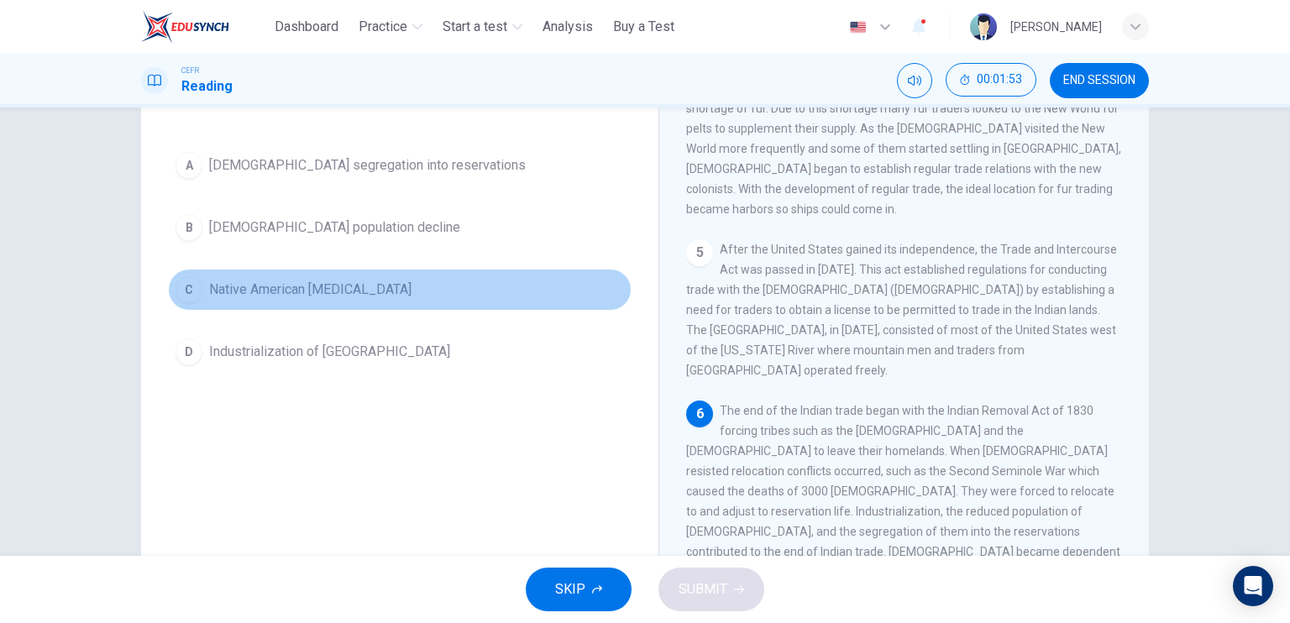
click at [386, 285] on button "C Native American hostility" at bounding box center [400, 290] width 464 height 42
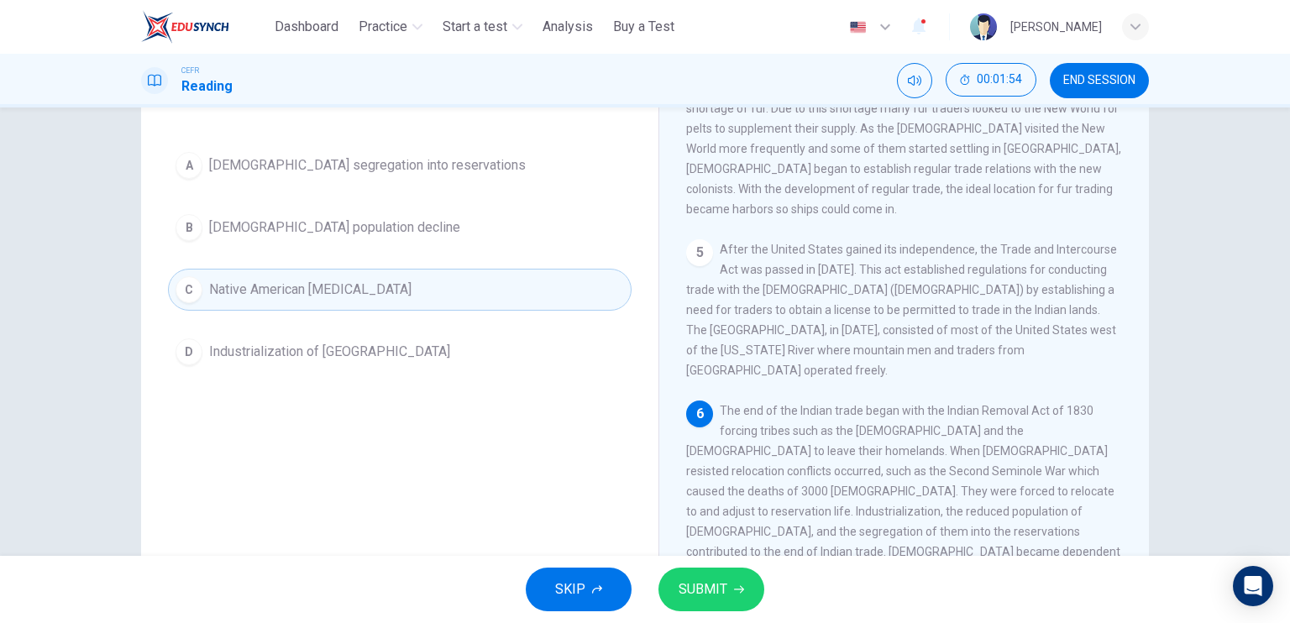
click at [709, 557] on div "SKIP SUBMIT" at bounding box center [645, 589] width 1290 height 67
click at [717, 570] on button "SUBMIT" at bounding box center [712, 590] width 106 height 44
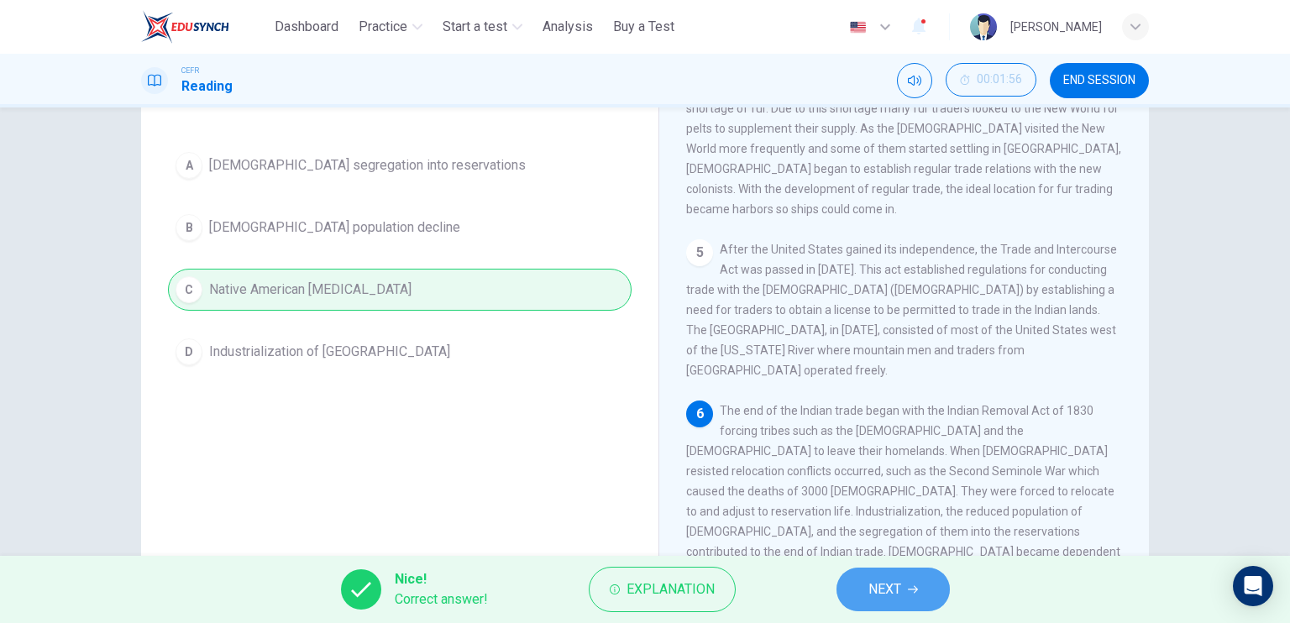
click at [849, 576] on button "NEXT" at bounding box center [893, 590] width 113 height 44
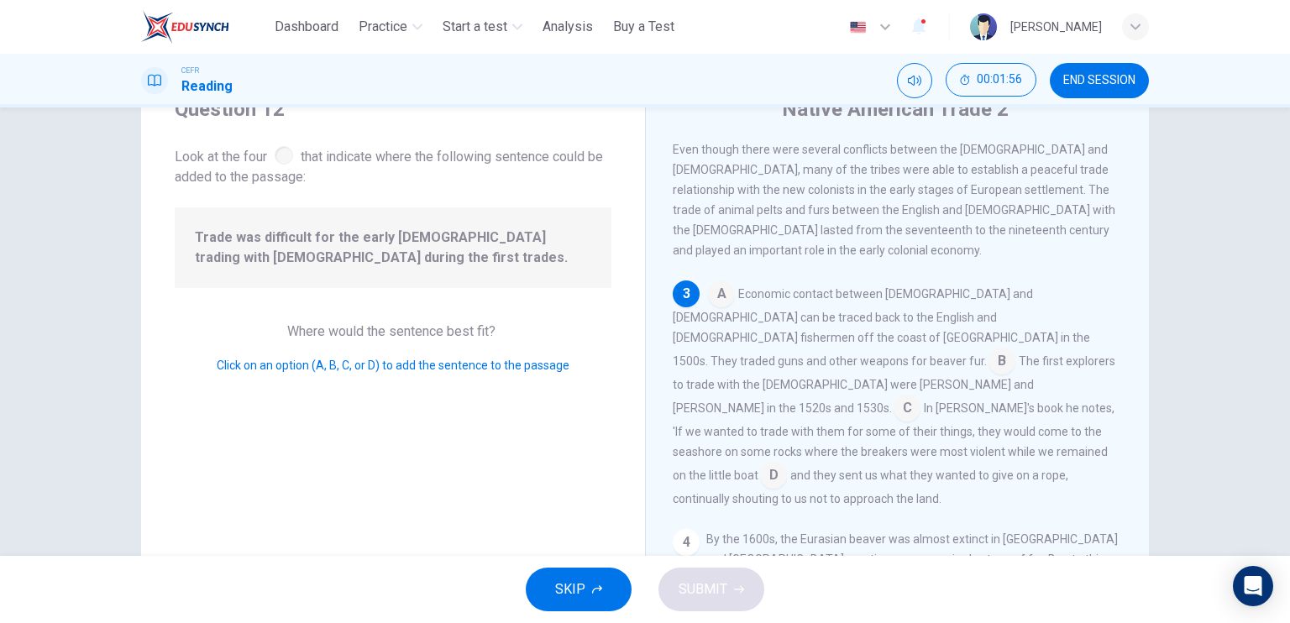
scroll to position [71, 0]
click at [894, 398] on input at bounding box center [907, 411] width 27 height 27
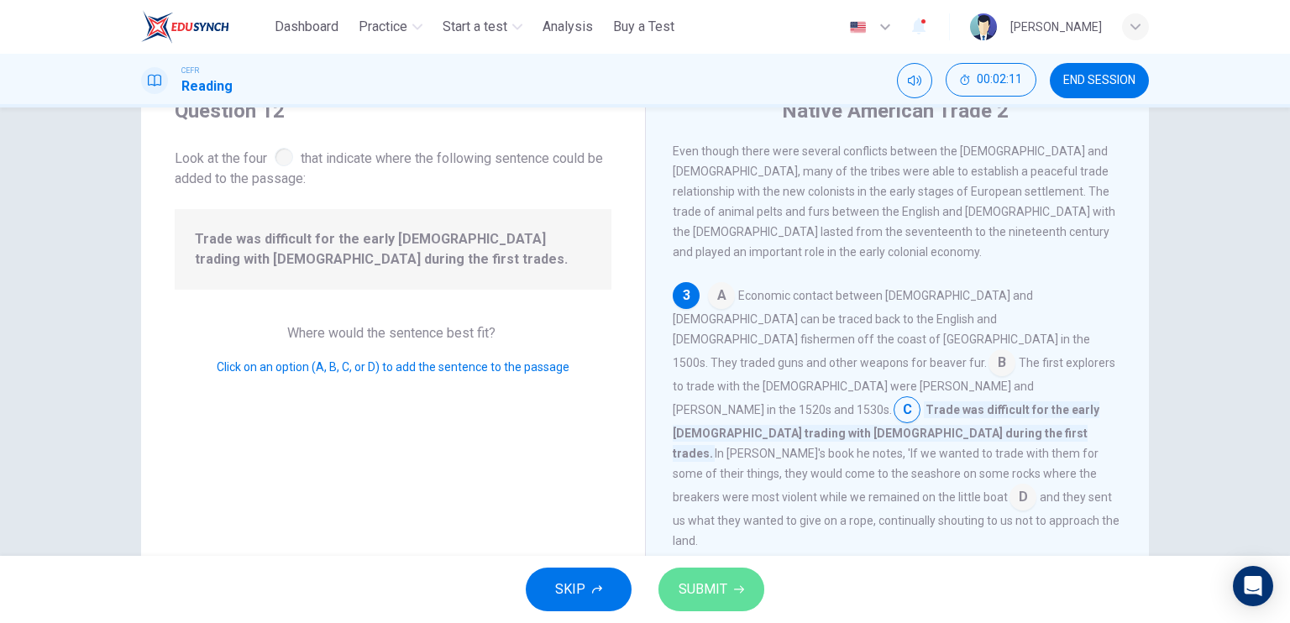
click at [740, 568] on button "SUBMIT" at bounding box center [712, 590] width 106 height 44
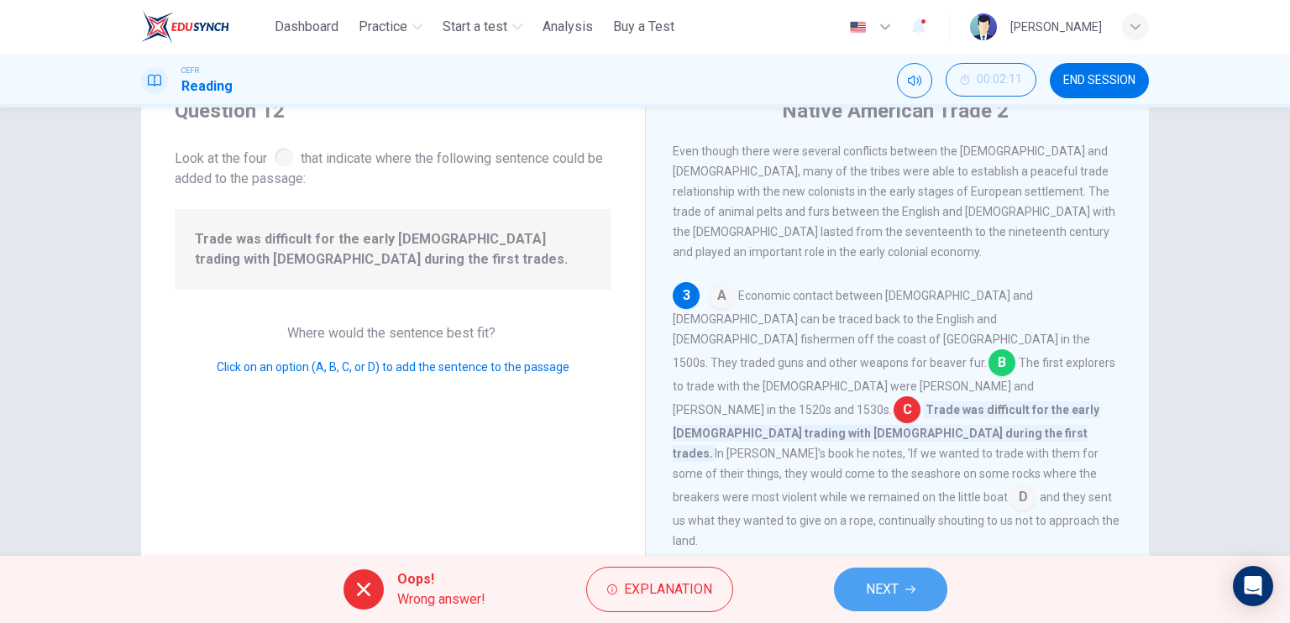
click at [914, 586] on icon "button" at bounding box center [911, 590] width 10 height 10
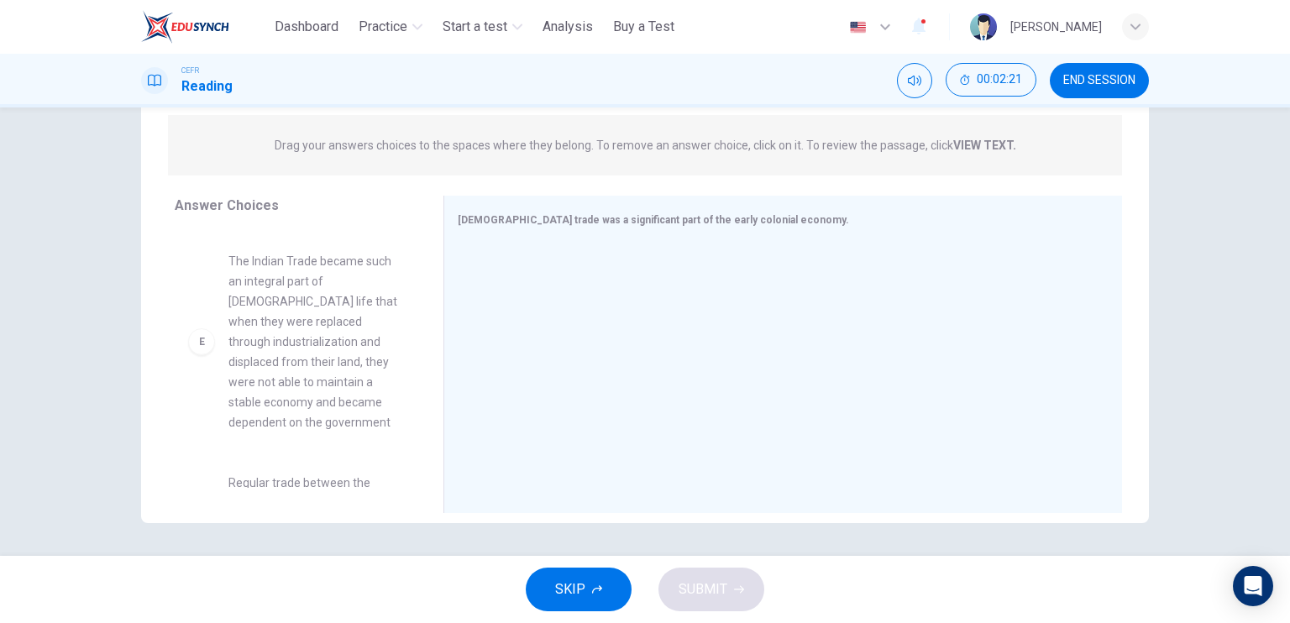
scroll to position [635, 0]
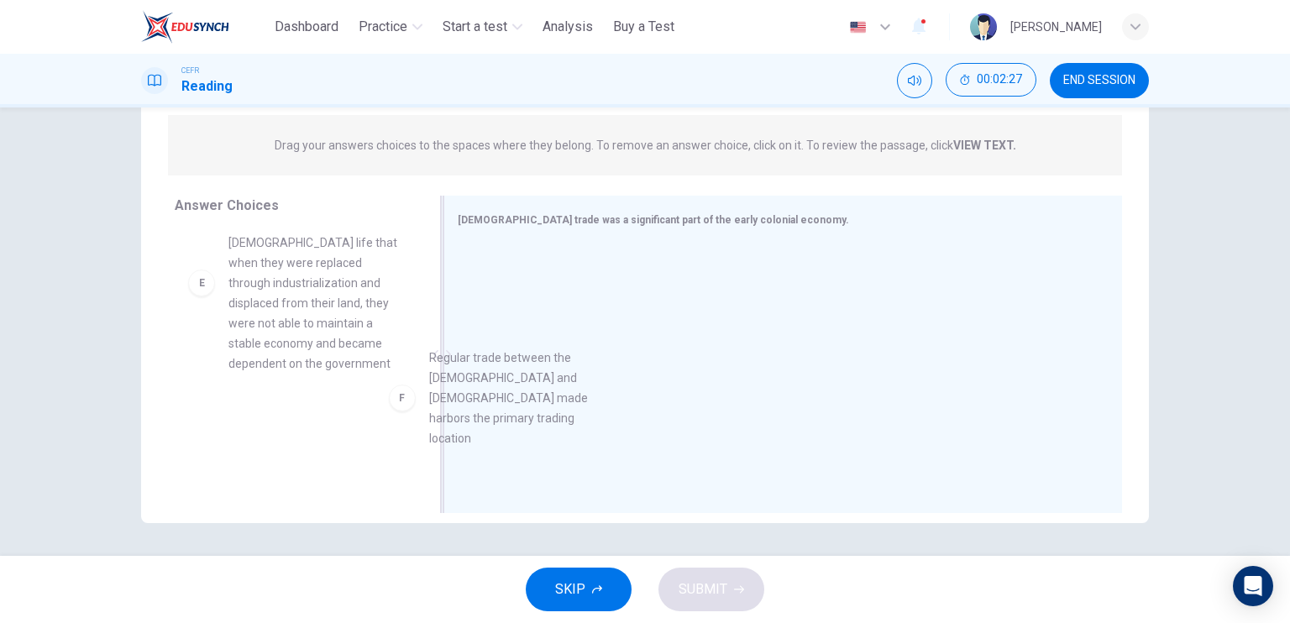
drag, startPoint x: 293, startPoint y: 439, endPoint x: 537, endPoint y: 382, distance: 250.1
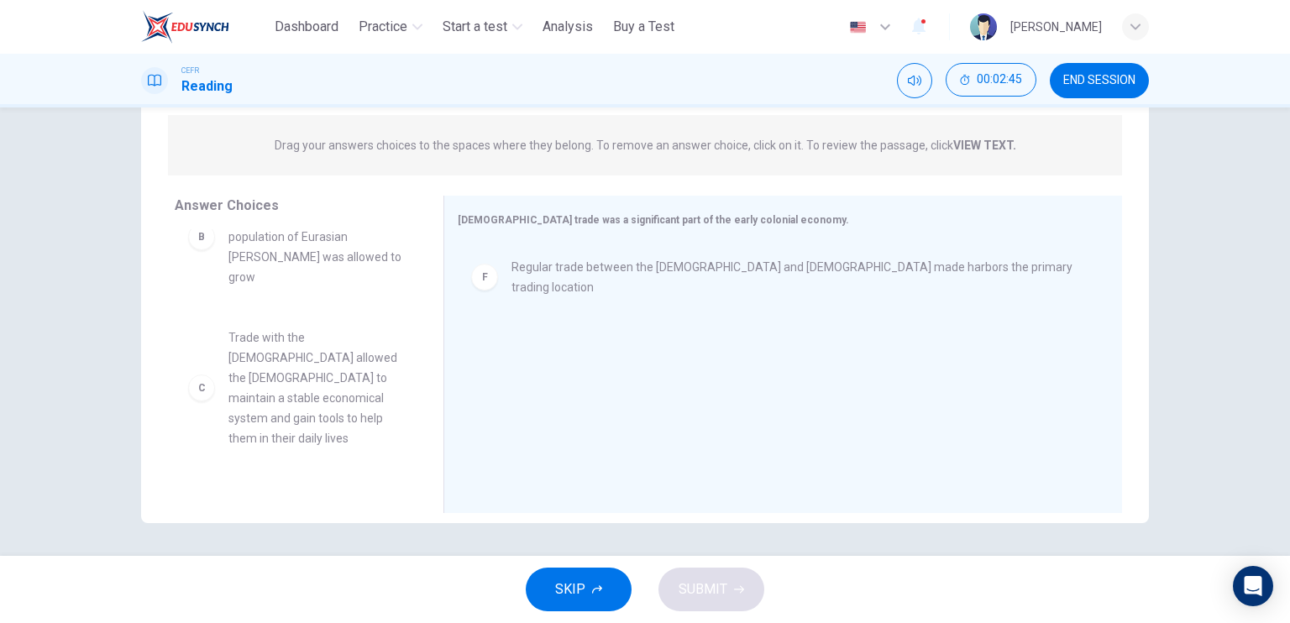
scroll to position [175, 0]
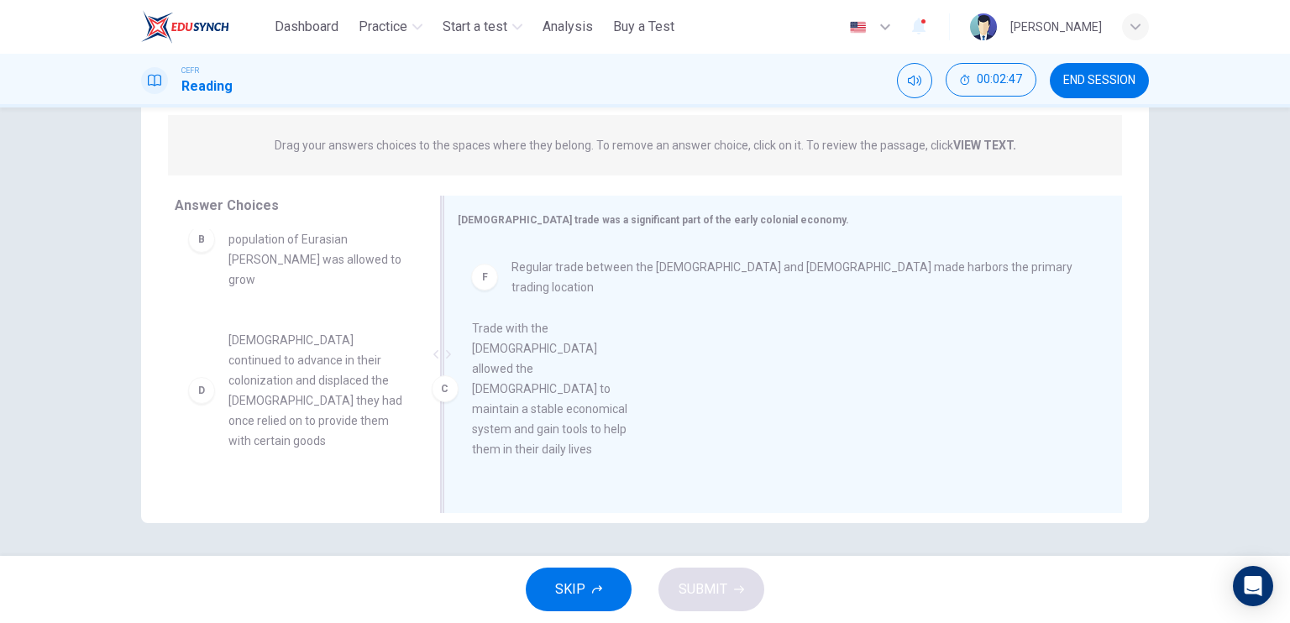
drag, startPoint x: 293, startPoint y: 393, endPoint x: 545, endPoint y: 403, distance: 252.3
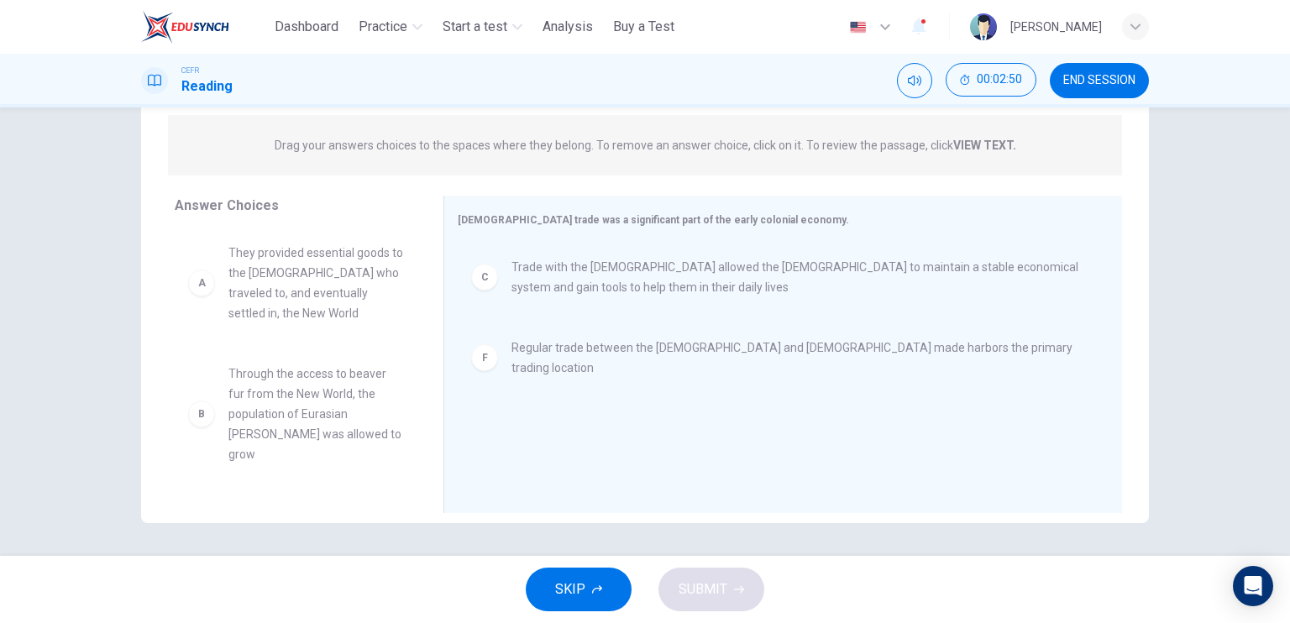
scroll to position [3, 0]
click at [353, 407] on span "Through the access to beaver fur from the New World, the population of Eurasian…" at bounding box center [316, 410] width 175 height 101
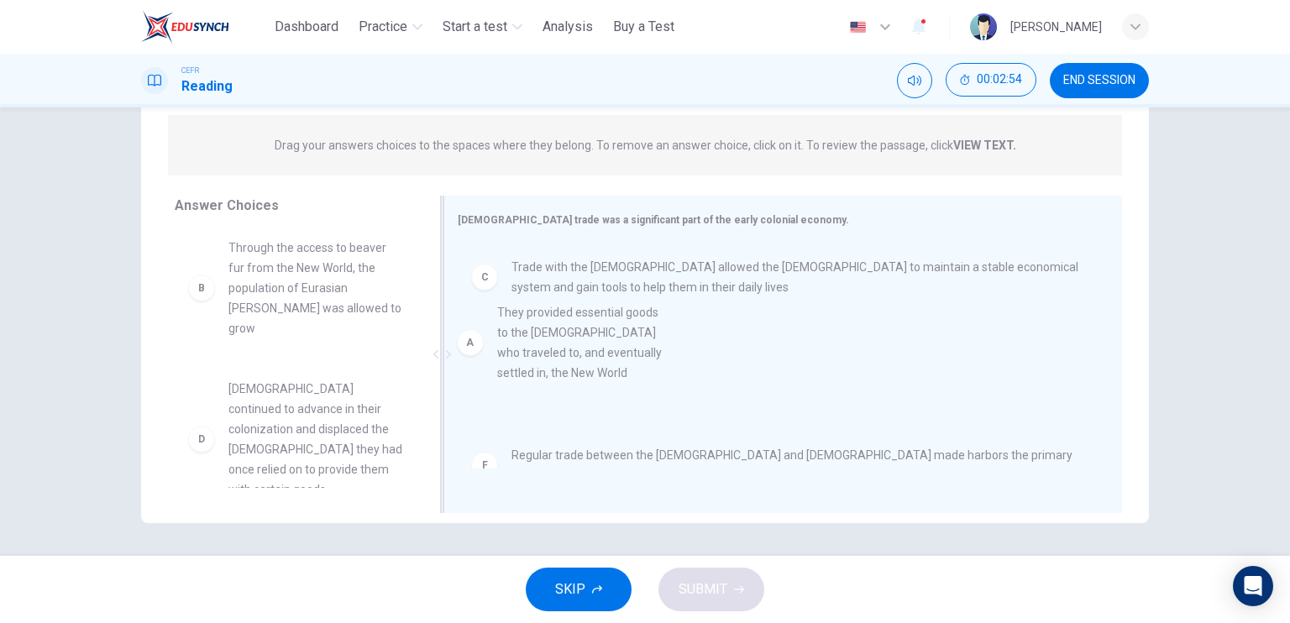
drag, startPoint x: 245, startPoint y: 269, endPoint x: 574, endPoint y: 353, distance: 339.1
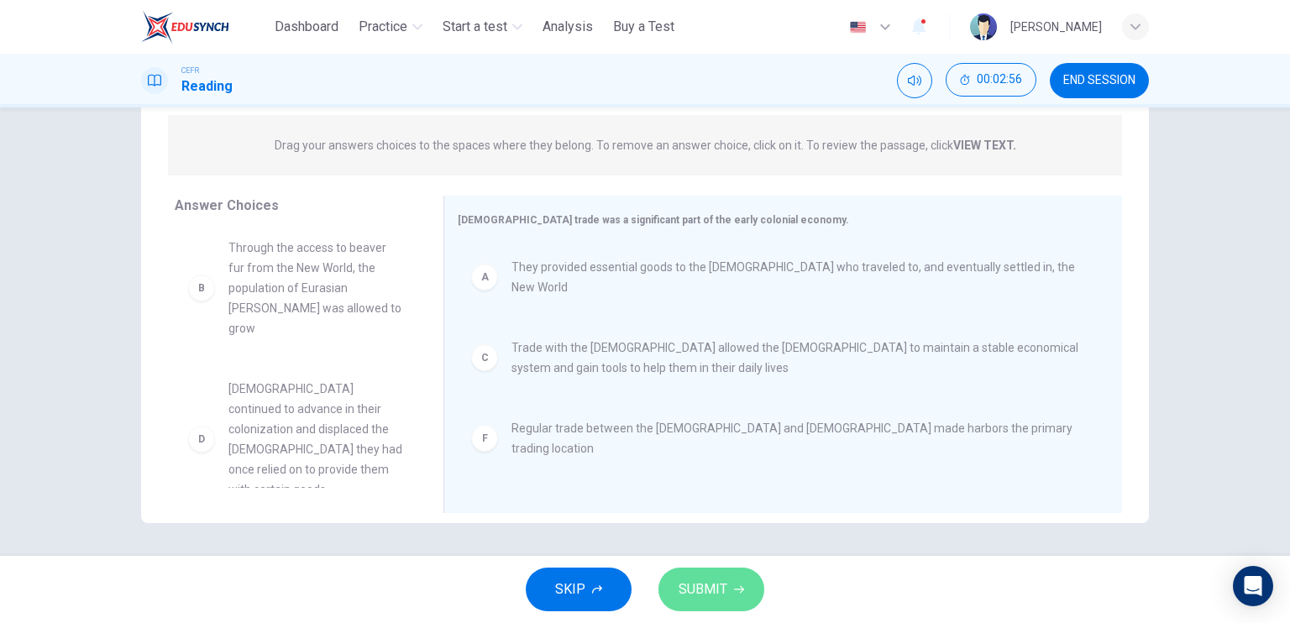
click at [689, 576] on button "SUBMIT" at bounding box center [712, 590] width 106 height 44
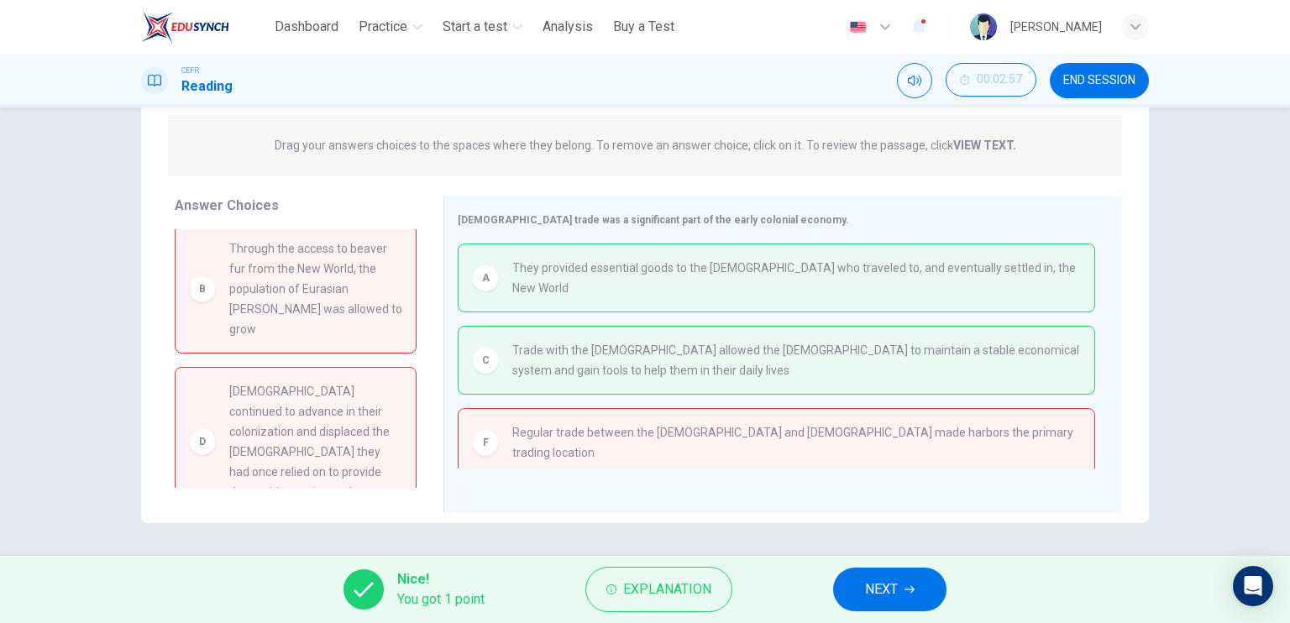
scroll to position [235, 0]
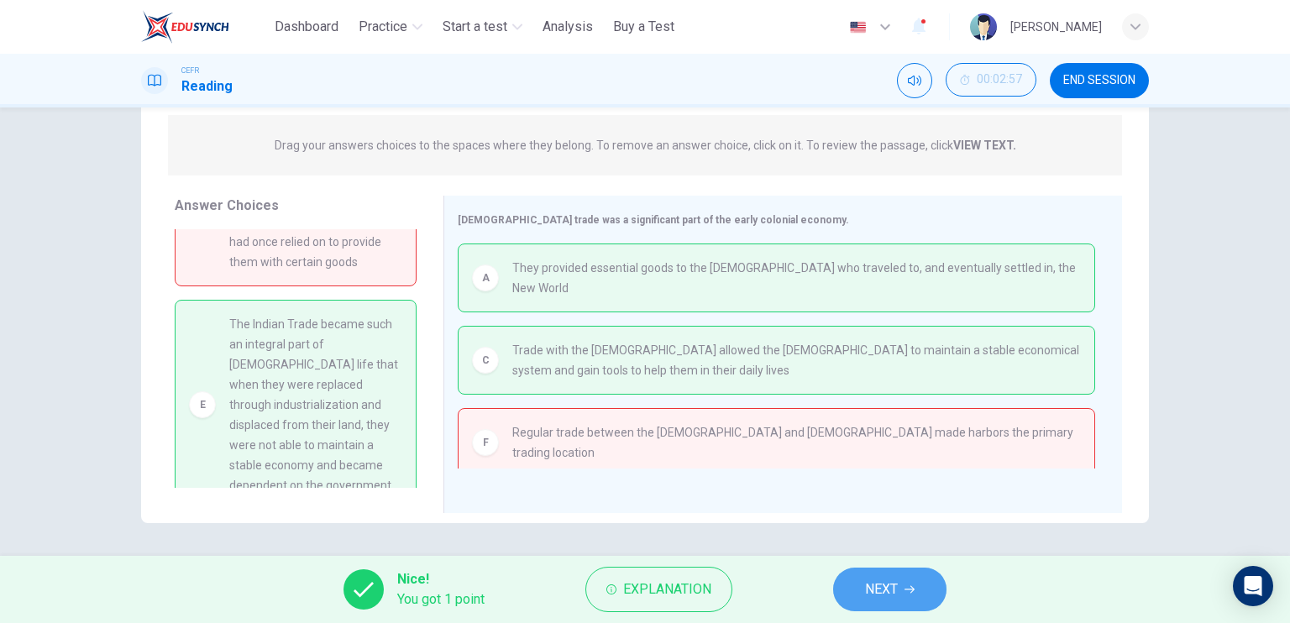
click at [898, 578] on span "NEXT" at bounding box center [881, 590] width 33 height 24
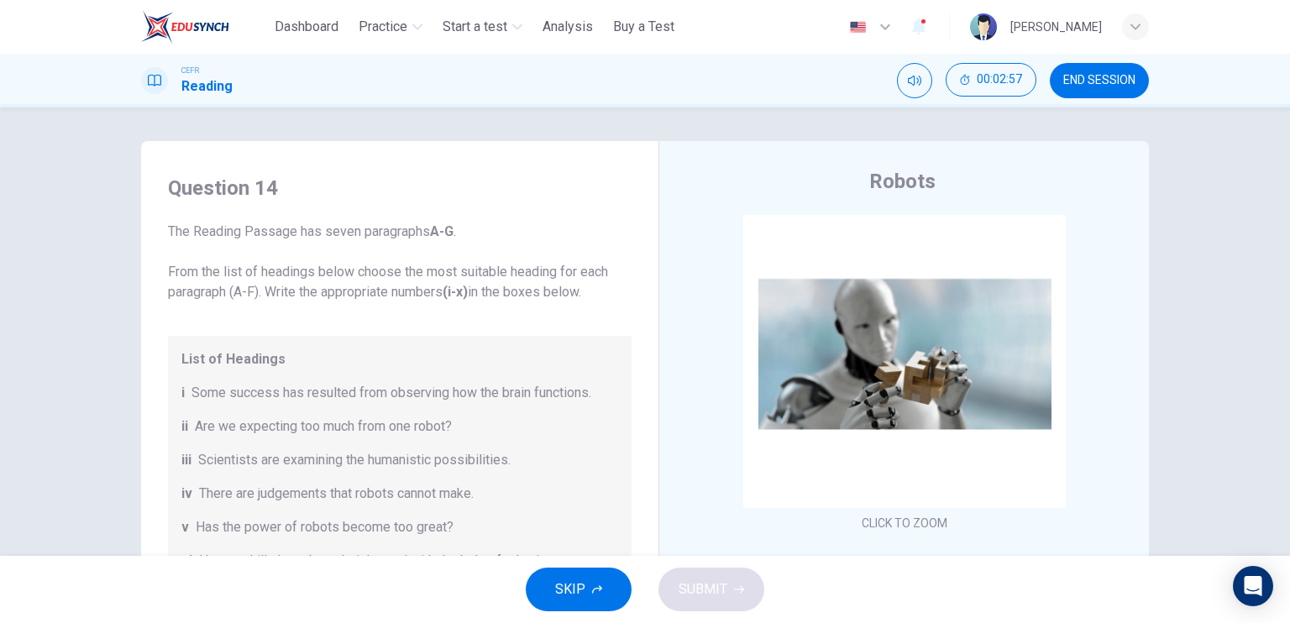
scroll to position [323, 0]
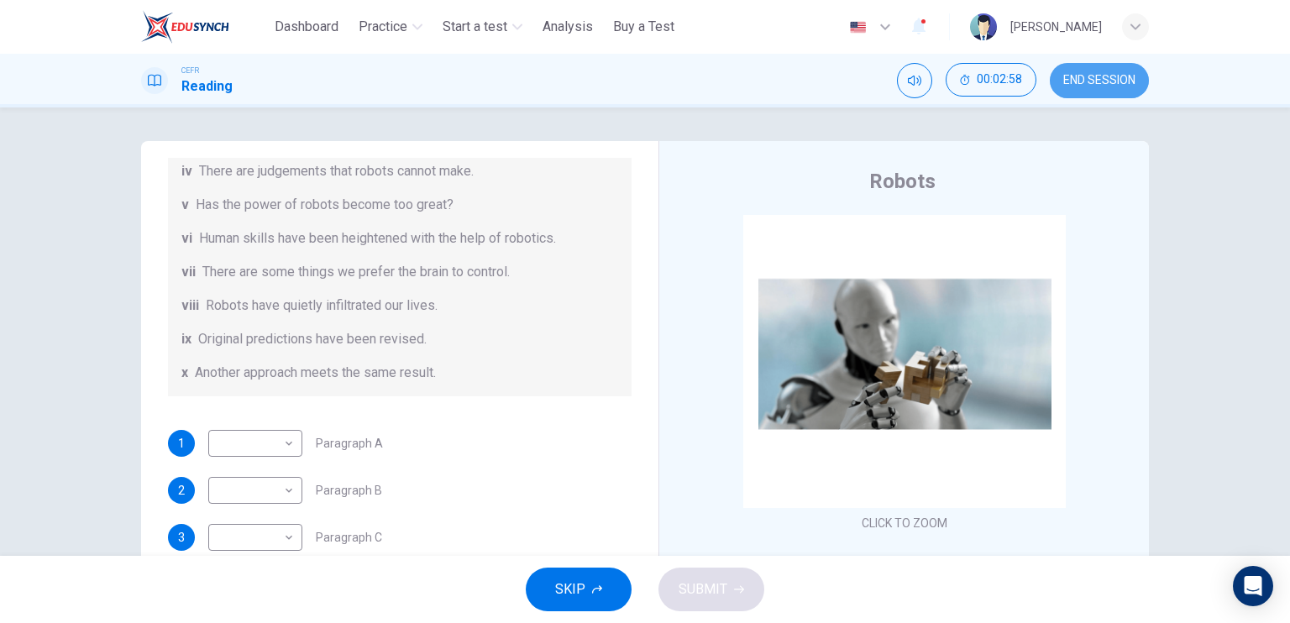
click at [1075, 75] on span "END SESSION" at bounding box center [1100, 80] width 72 height 13
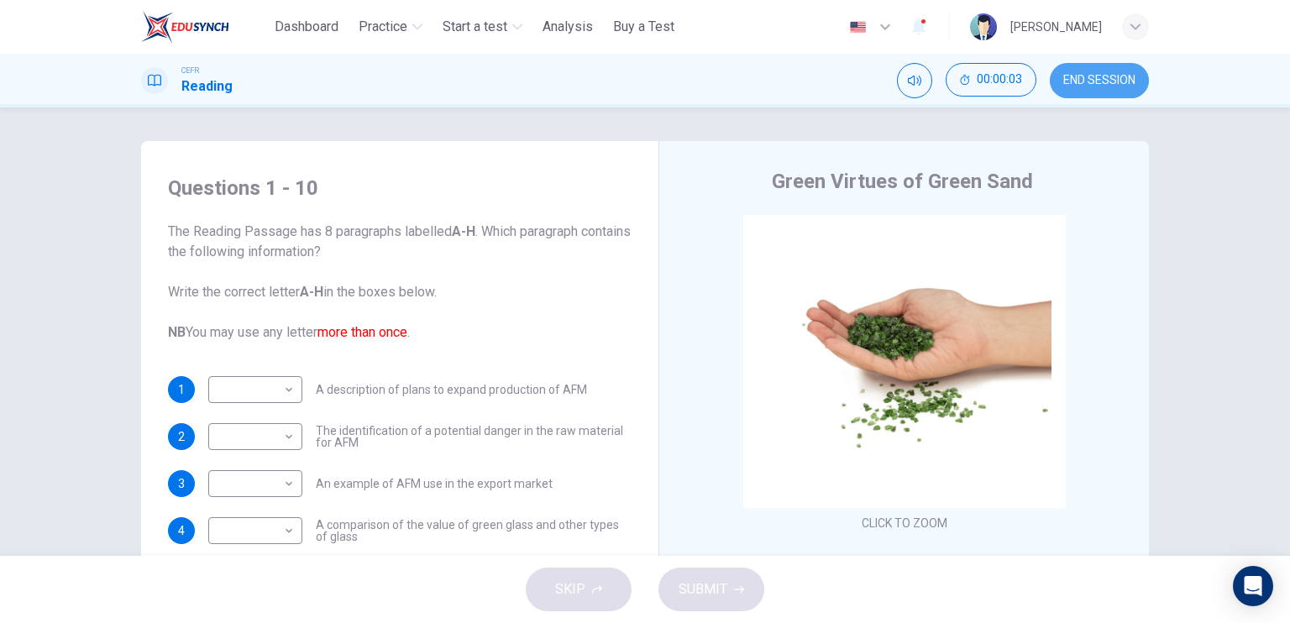
click at [1094, 79] on span "END SESSION" at bounding box center [1100, 80] width 72 height 13
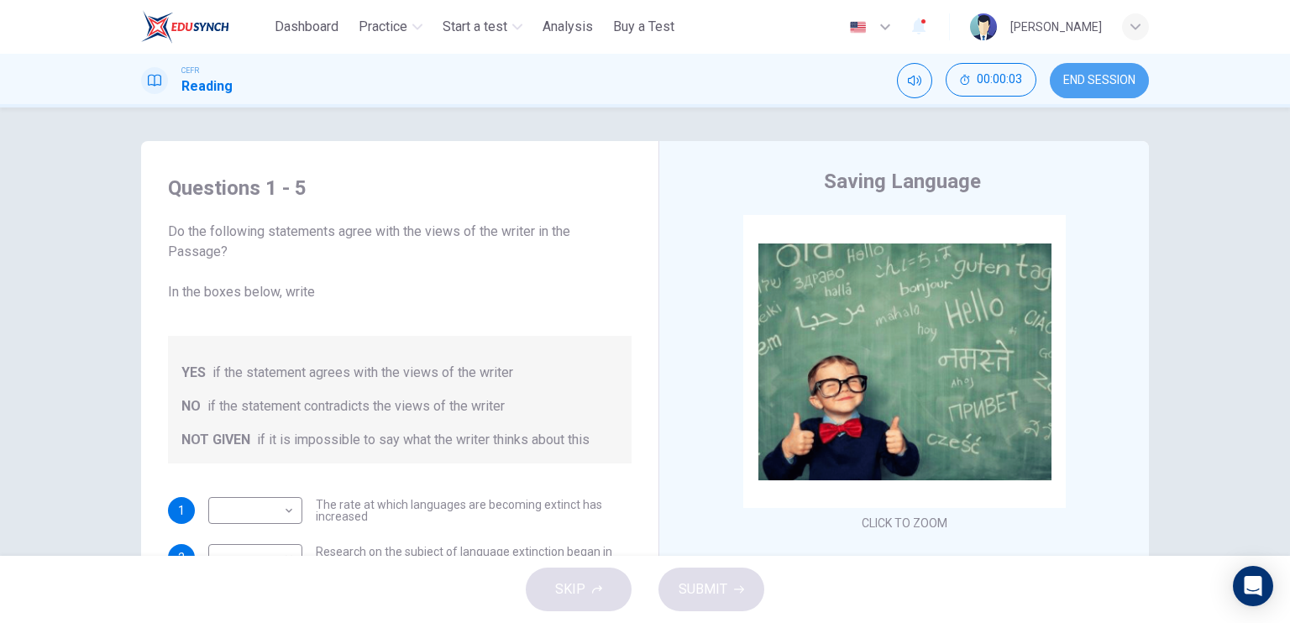
click at [1116, 81] on span "END SESSION" at bounding box center [1100, 80] width 72 height 13
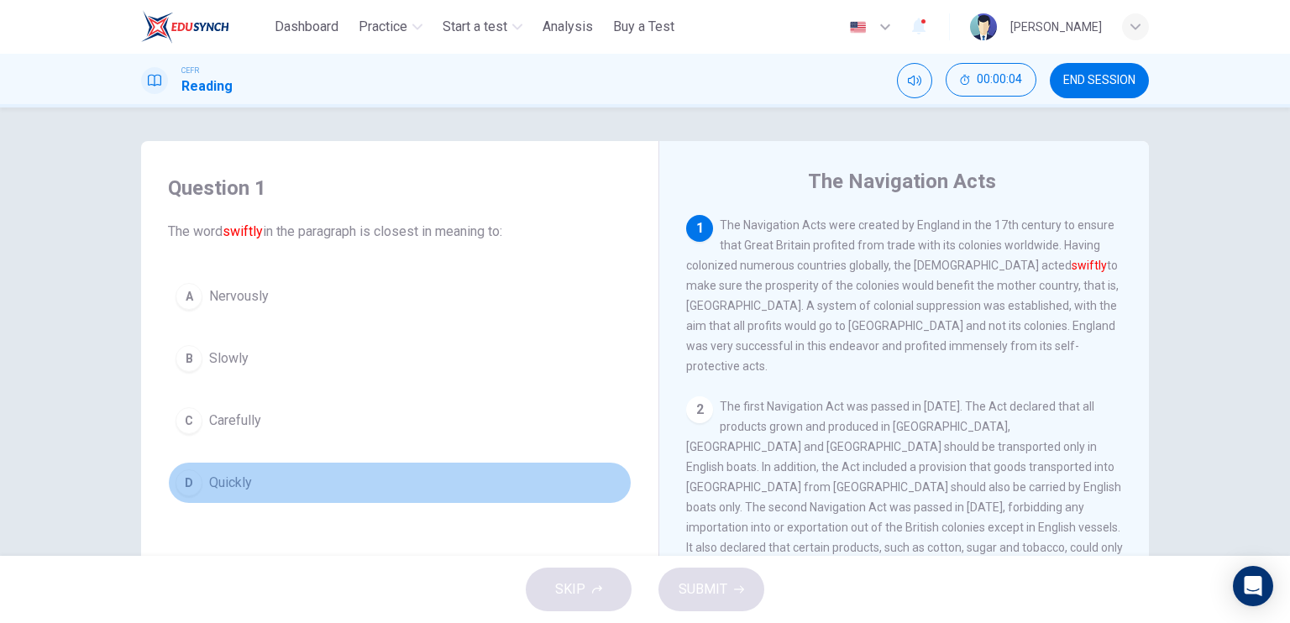
click at [319, 479] on button "D Quickly" at bounding box center [400, 483] width 464 height 42
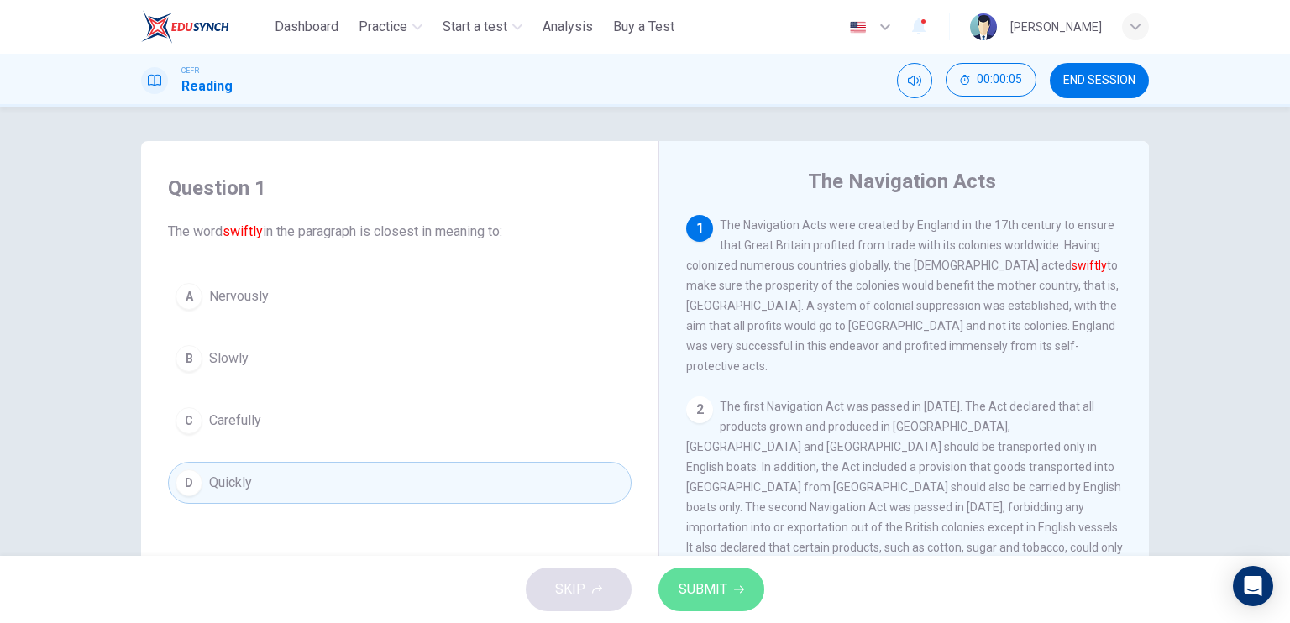
click at [723, 573] on button "SUBMIT" at bounding box center [712, 590] width 106 height 44
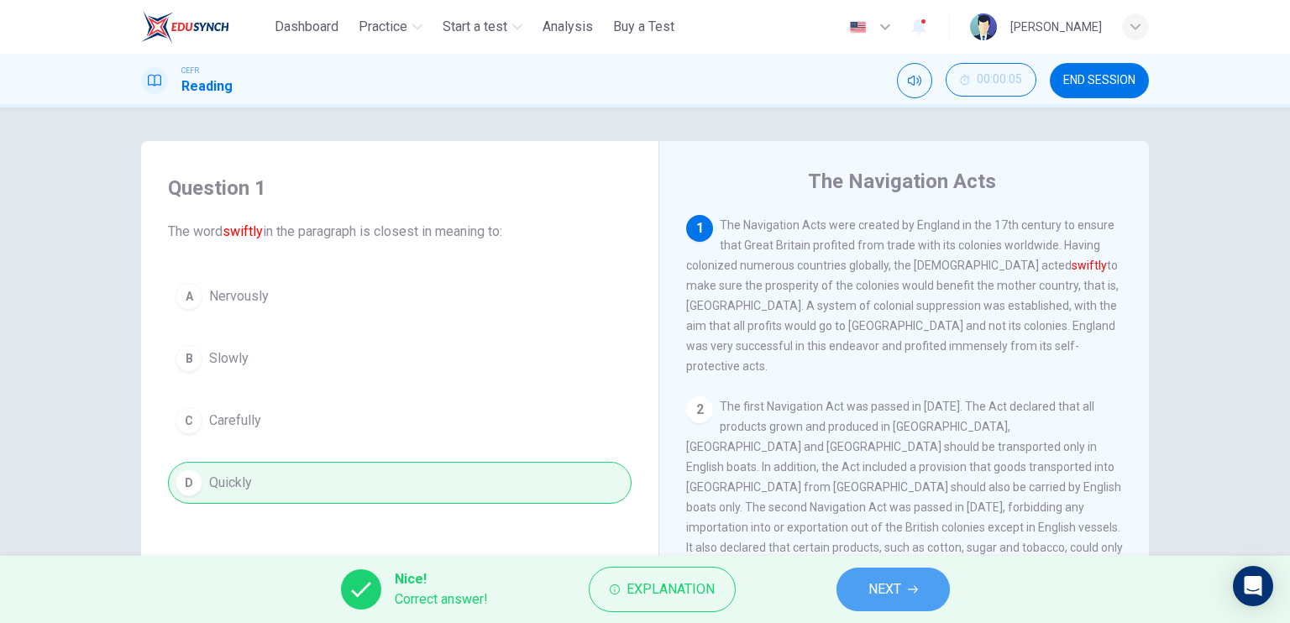
click at [872, 568] on button "NEXT" at bounding box center [893, 590] width 113 height 44
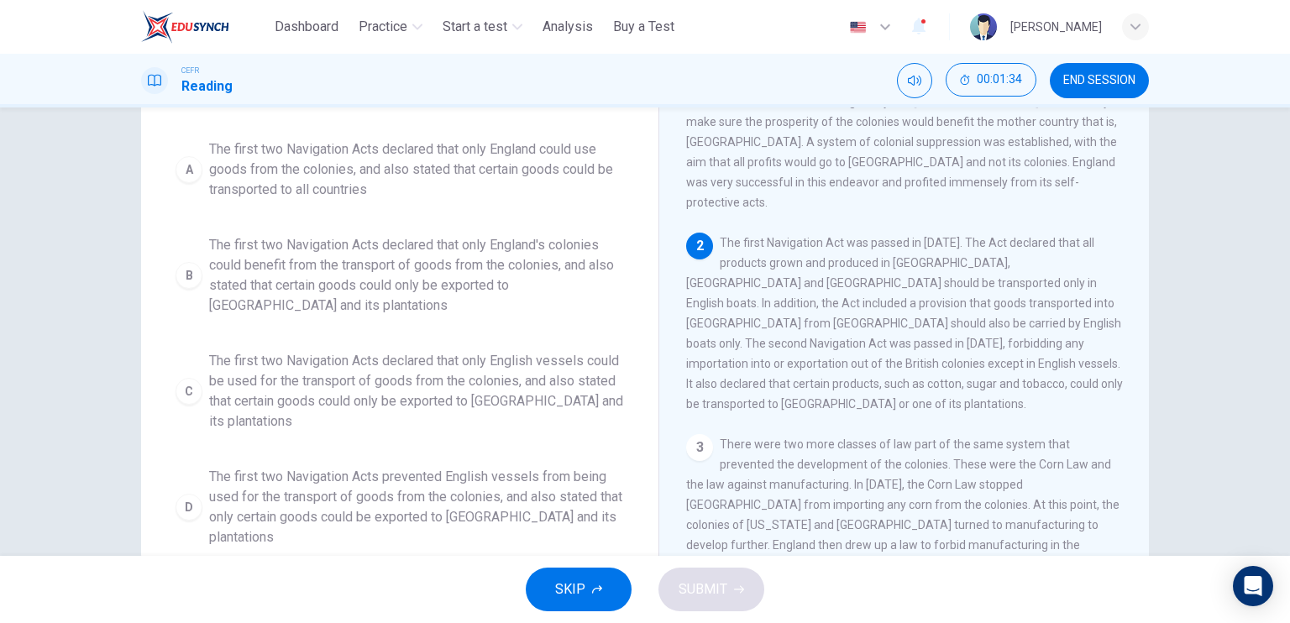
scroll to position [26, 0]
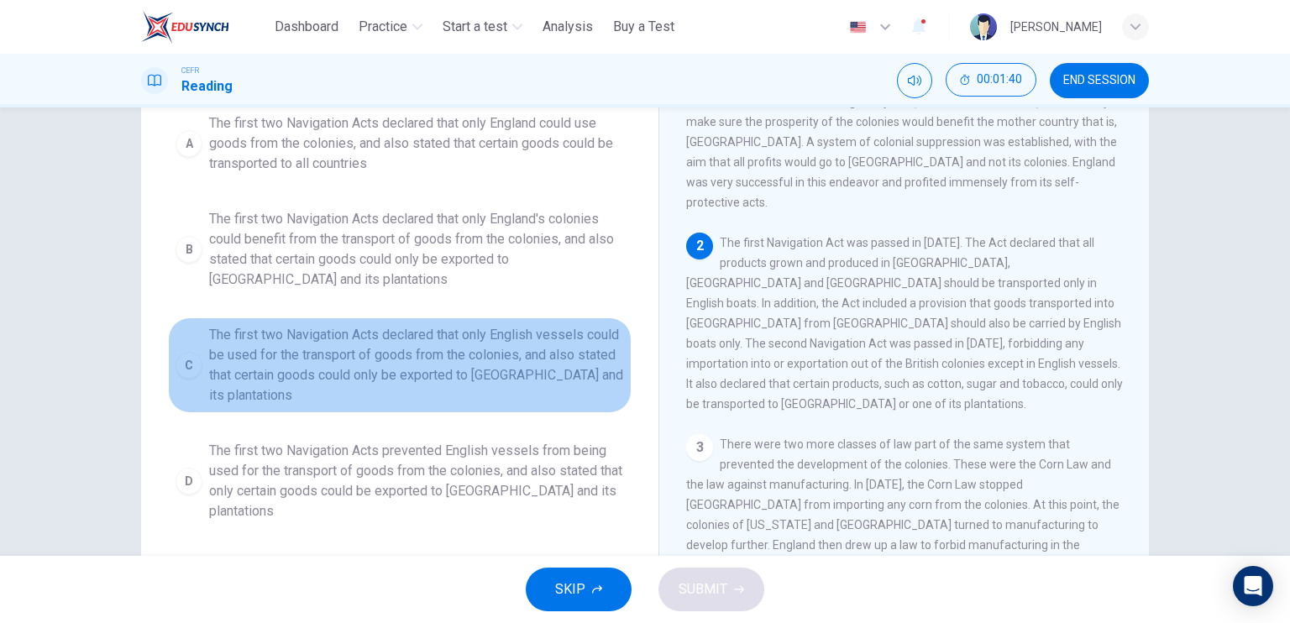
click at [402, 379] on span "The first two Navigation Acts declared that only English vessels could be used …" at bounding box center [416, 365] width 415 height 81
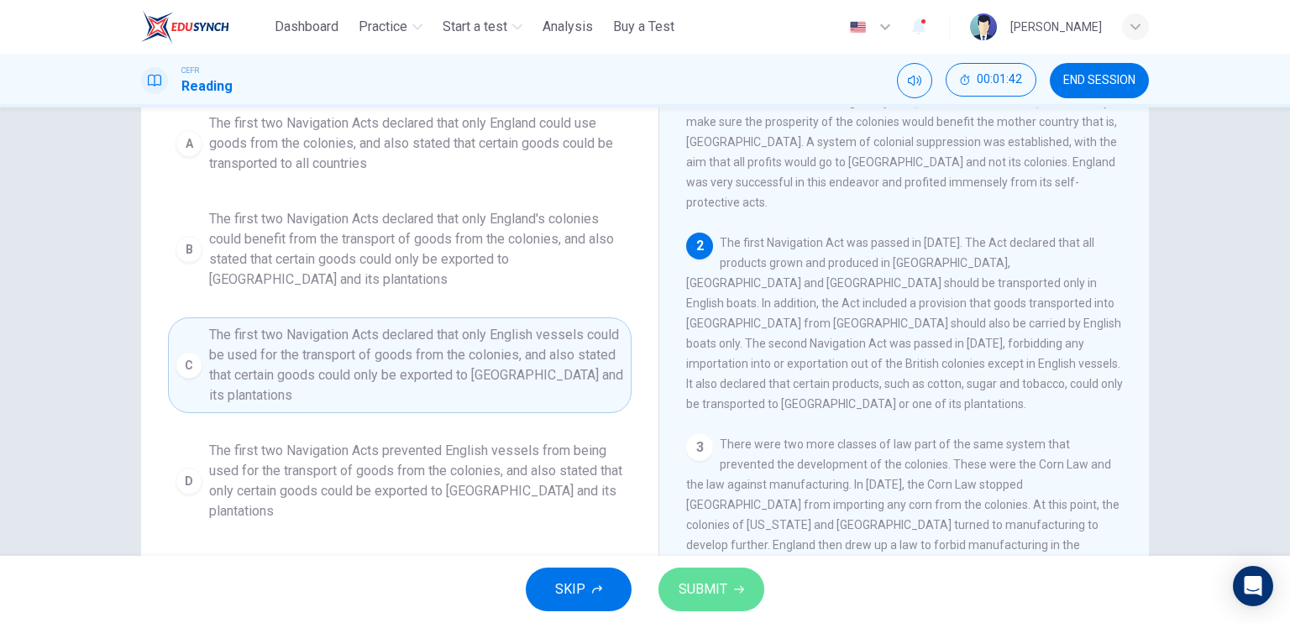
click at [705, 576] on button "SUBMIT" at bounding box center [712, 590] width 106 height 44
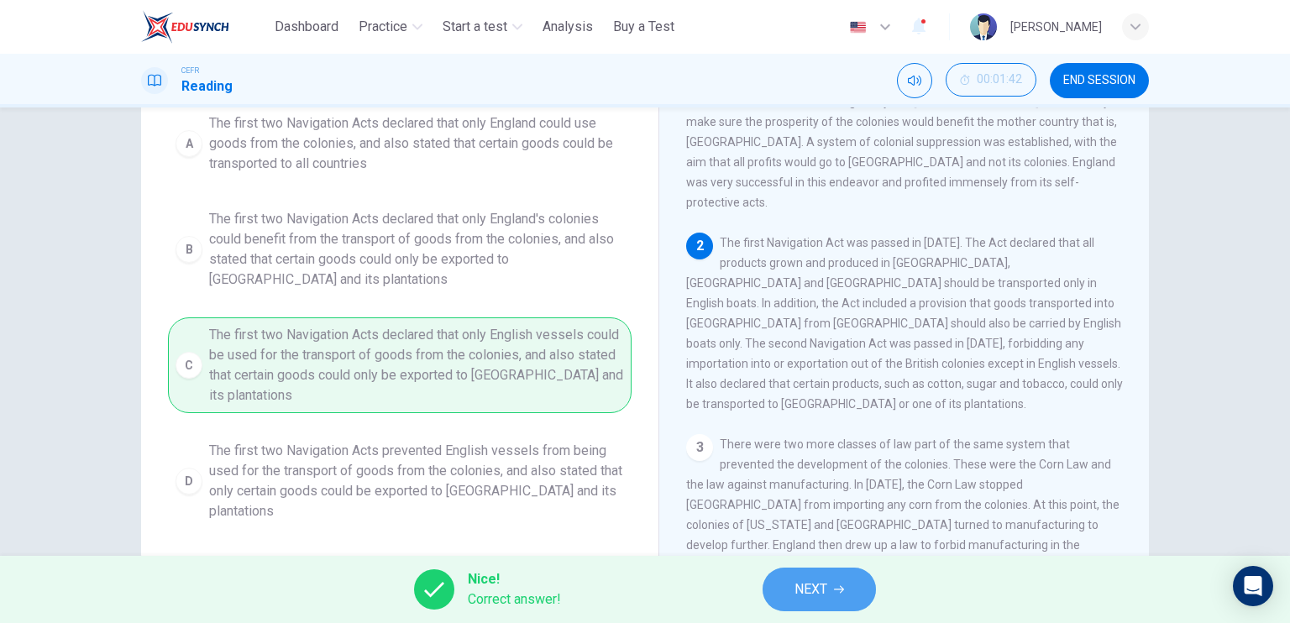
click at [868, 586] on button "NEXT" at bounding box center [819, 590] width 113 height 44
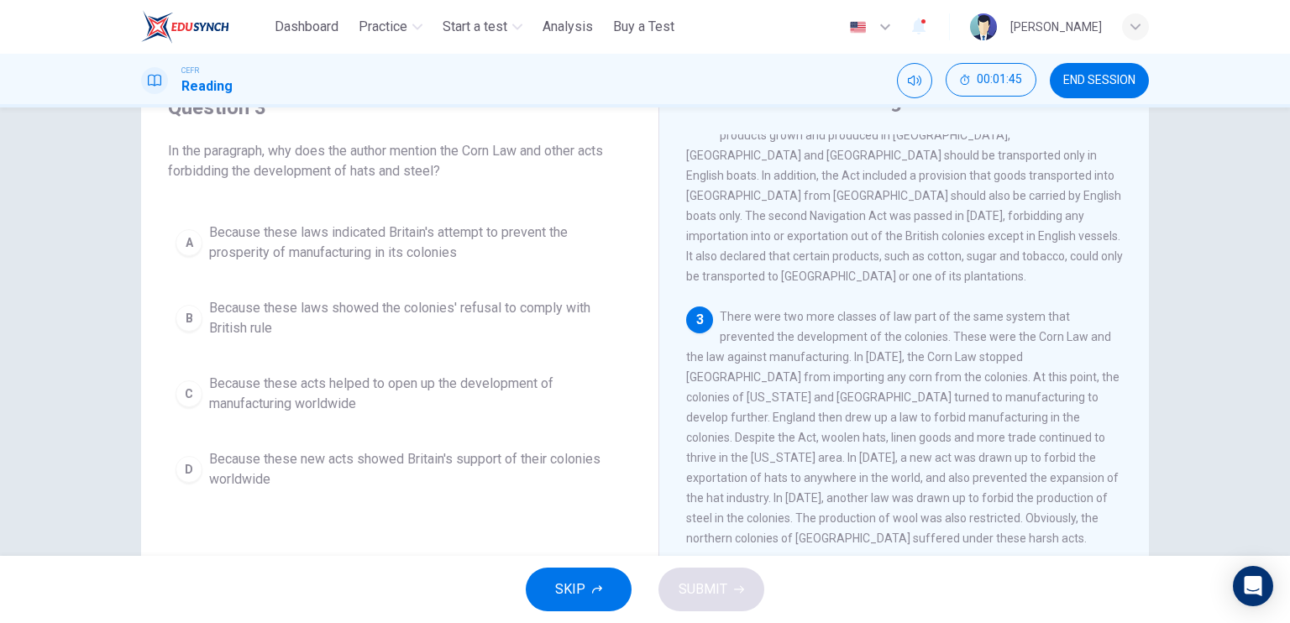
scroll to position [212, 0]
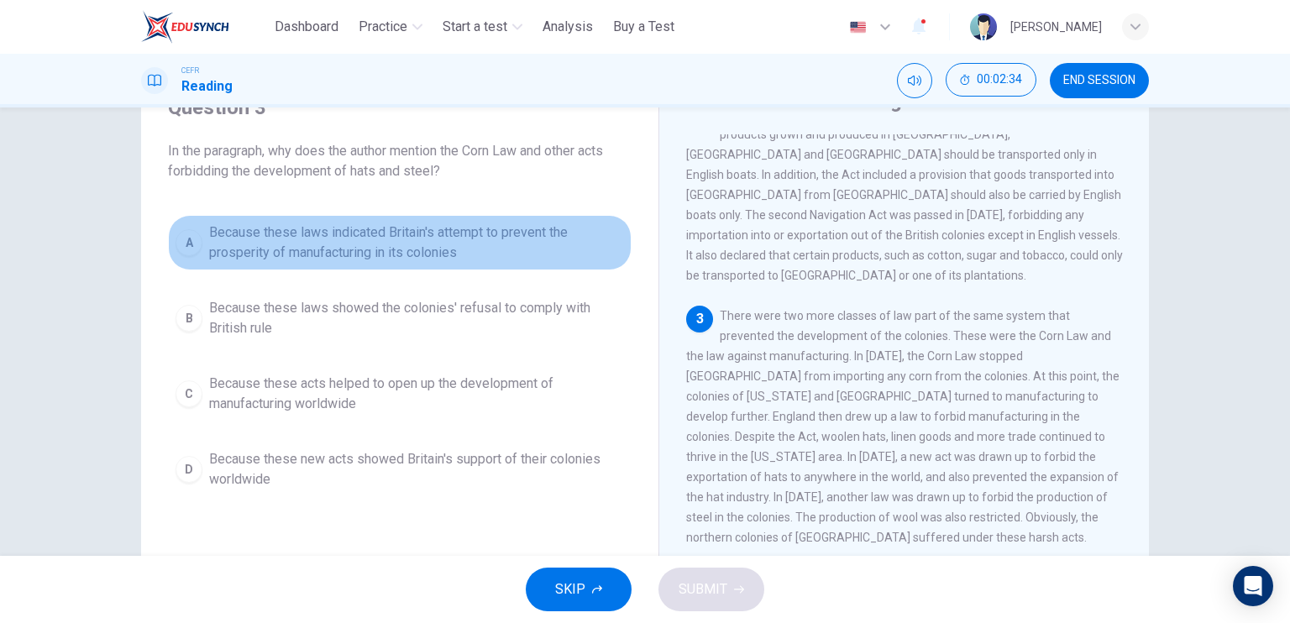
click at [397, 255] on span "Because these laws indicated Britain's attempt to prevent the prosperity of man…" at bounding box center [416, 243] width 415 height 40
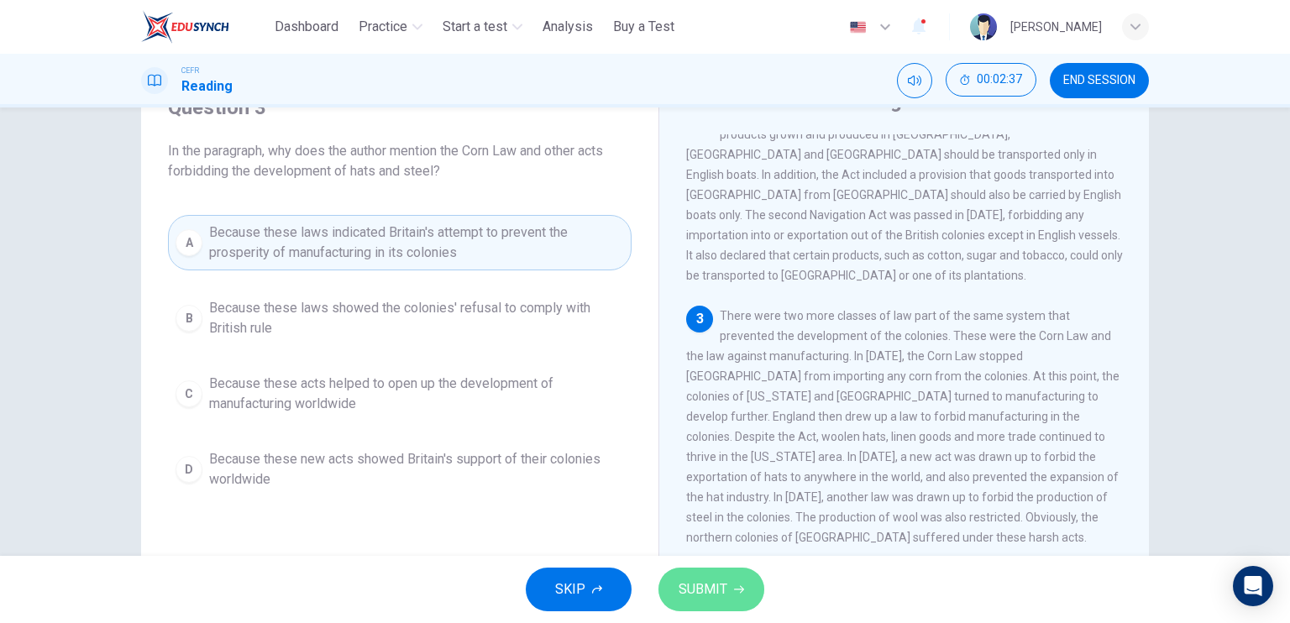
click at [714, 579] on span "SUBMIT" at bounding box center [703, 590] width 49 height 24
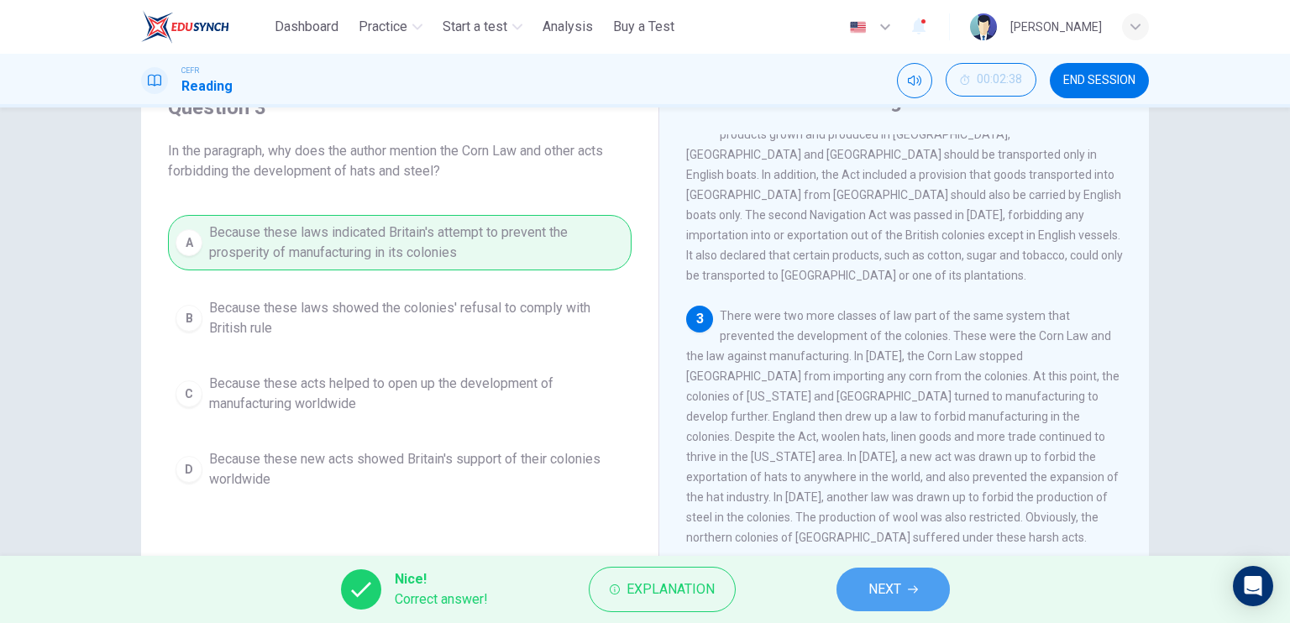
click at [840, 587] on button "NEXT" at bounding box center [893, 590] width 113 height 44
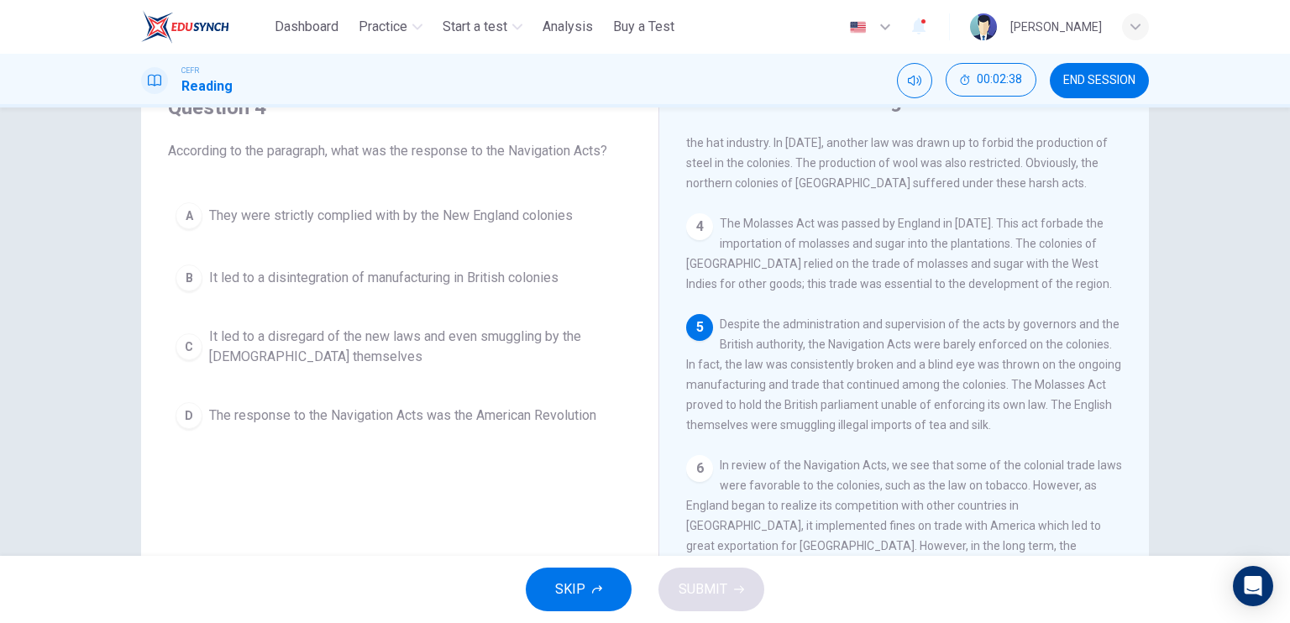
scroll to position [568, 0]
click at [345, 349] on span "It led to a disregard of the new laws and even smuggling by the [DEMOGRAPHIC_DA…" at bounding box center [416, 347] width 415 height 40
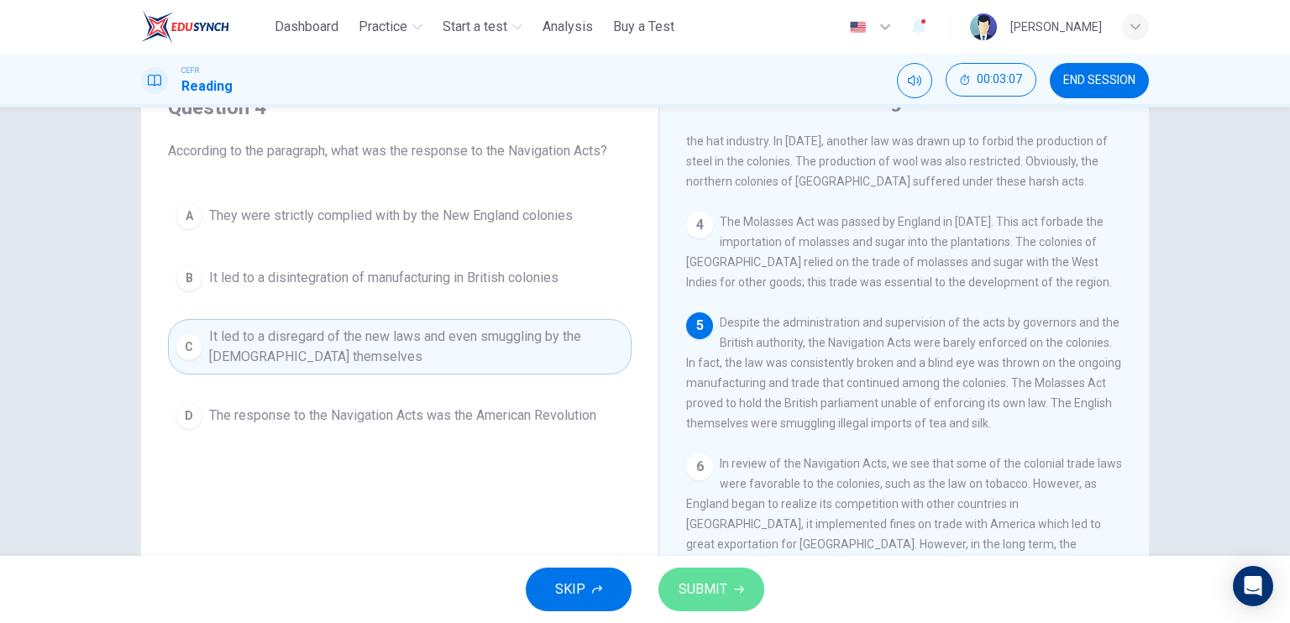
click at [732, 591] on button "SUBMIT" at bounding box center [712, 590] width 106 height 44
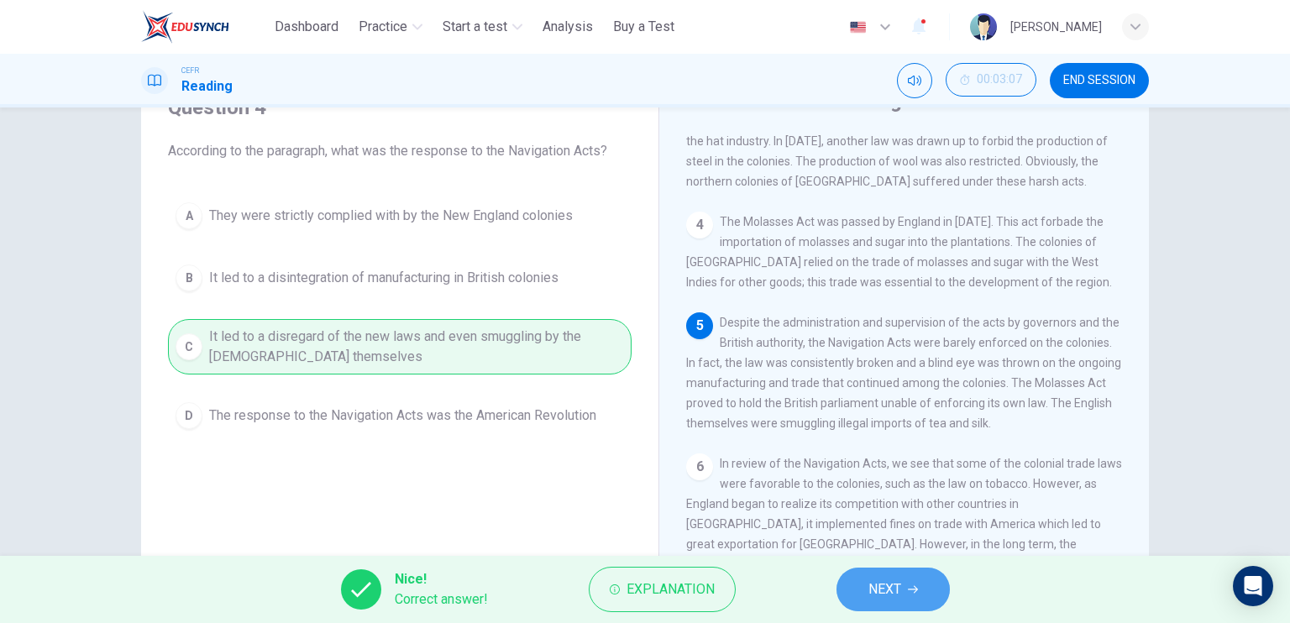
click at [838, 586] on button "NEXT" at bounding box center [893, 590] width 113 height 44
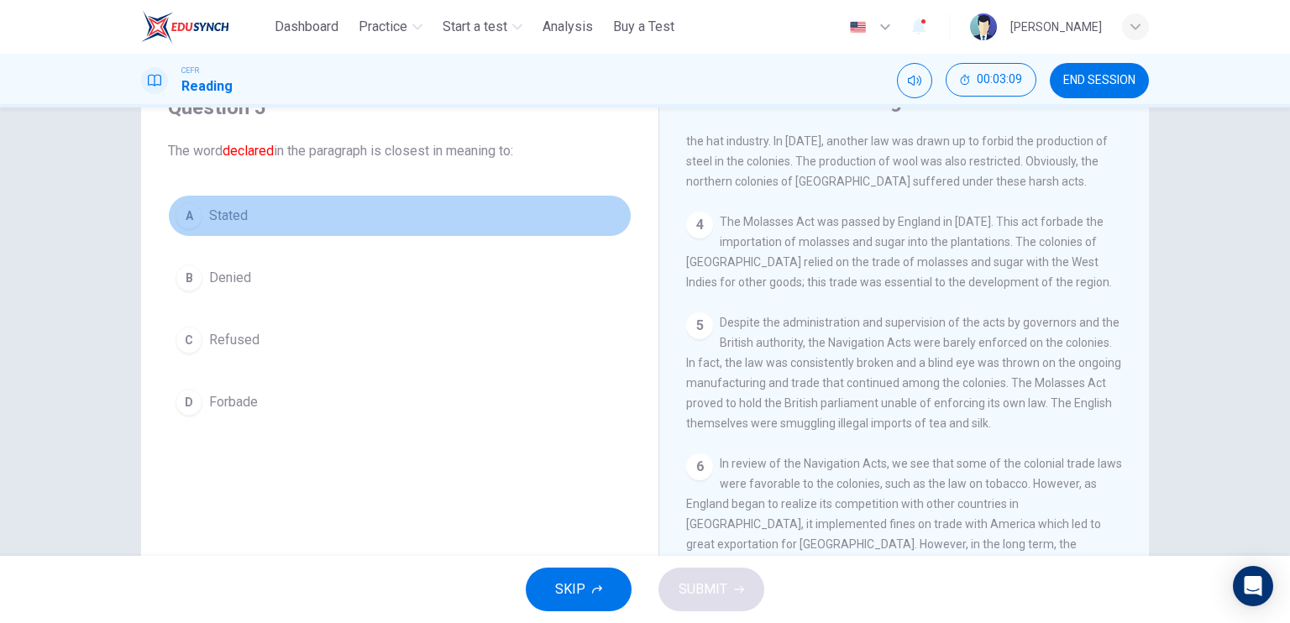
click at [238, 230] on button "A Stated" at bounding box center [400, 216] width 464 height 42
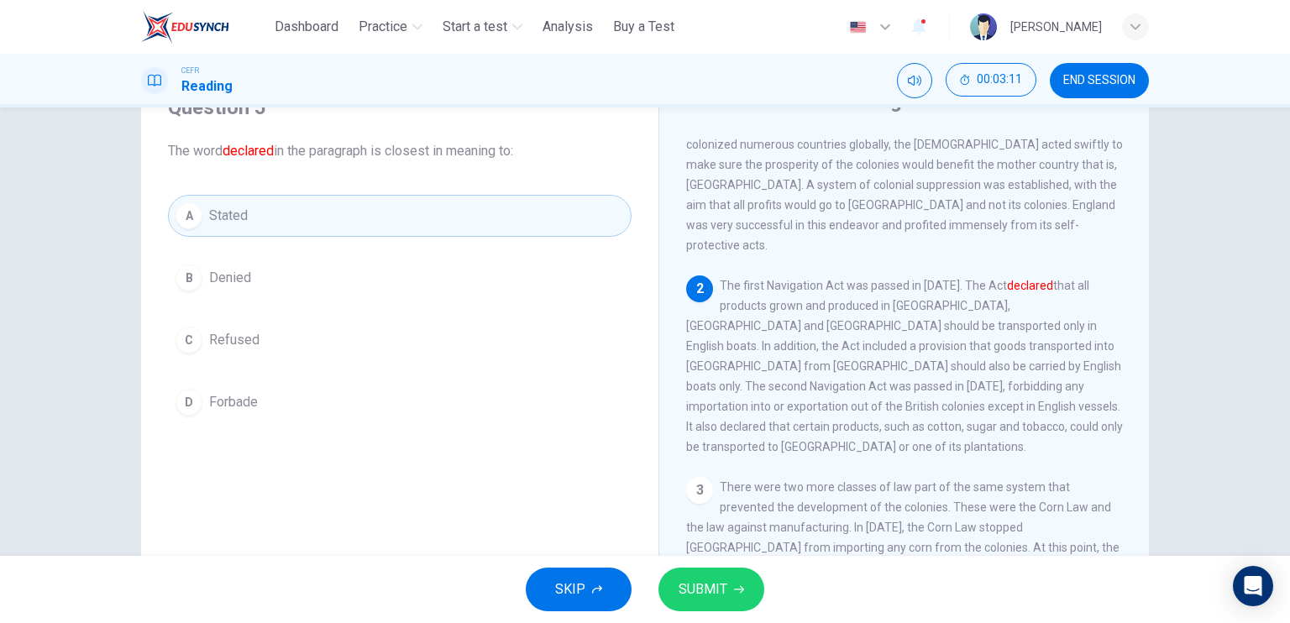
scroll to position [39, 0]
click at [716, 597] on span "SUBMIT" at bounding box center [703, 590] width 49 height 24
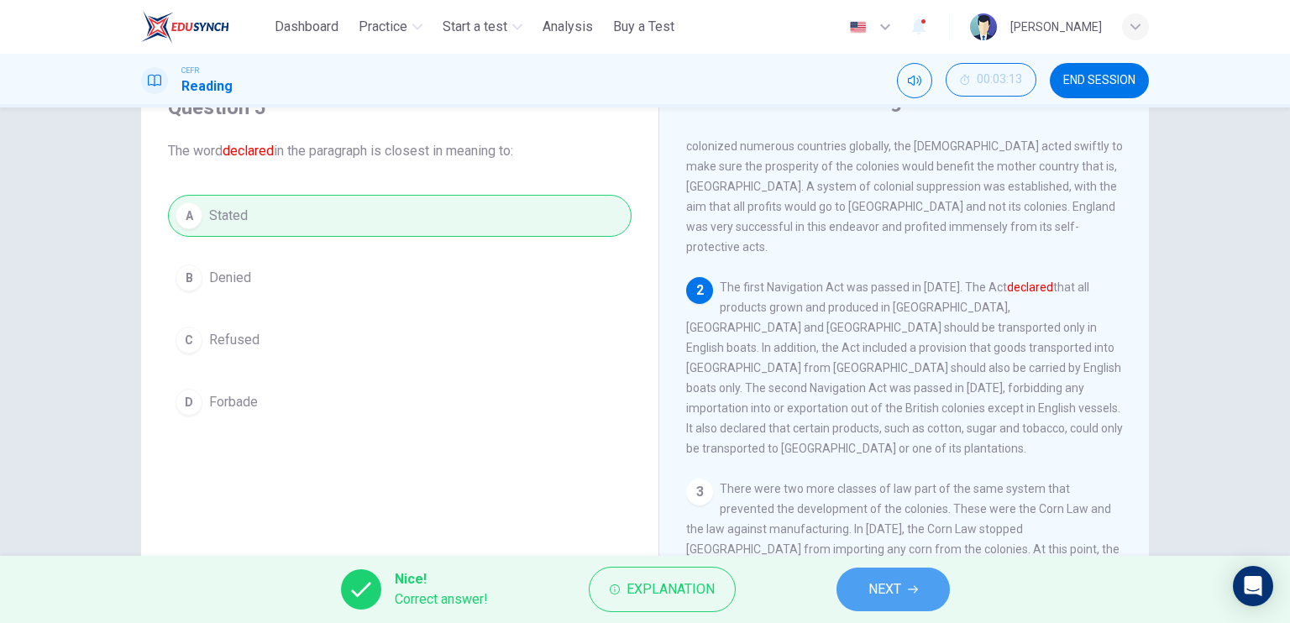
click at [854, 594] on button "NEXT" at bounding box center [893, 590] width 113 height 44
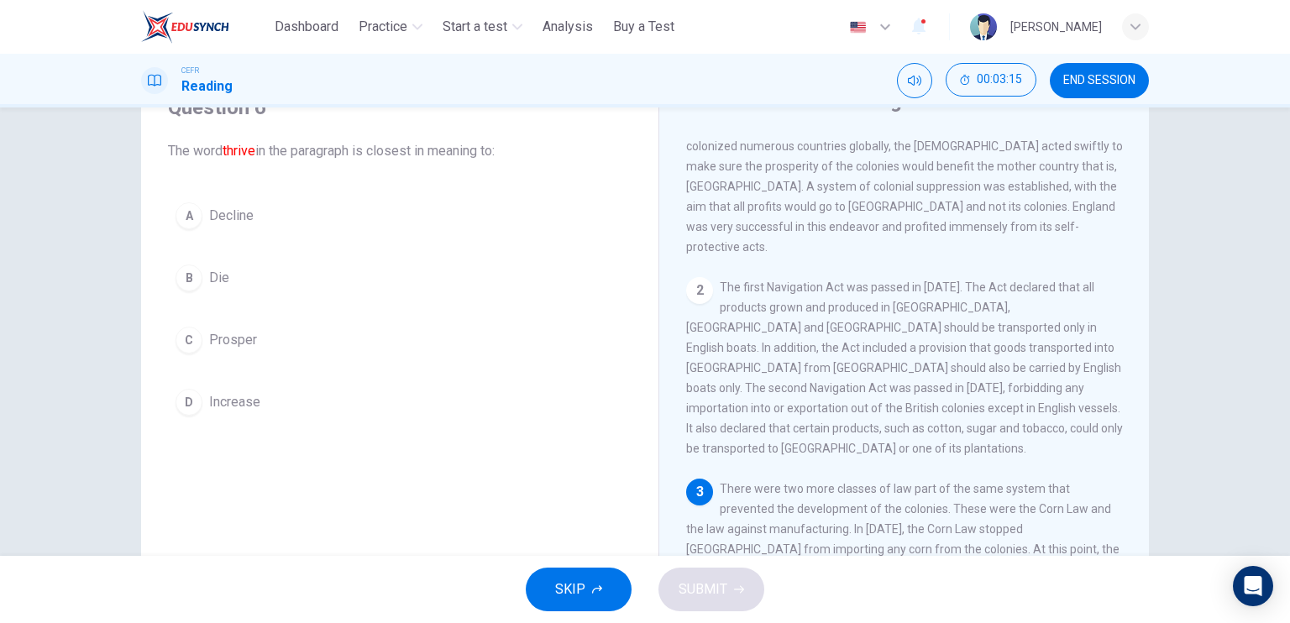
click at [252, 361] on div "A Decline B Die C Prosper D Increase" at bounding box center [400, 309] width 464 height 229
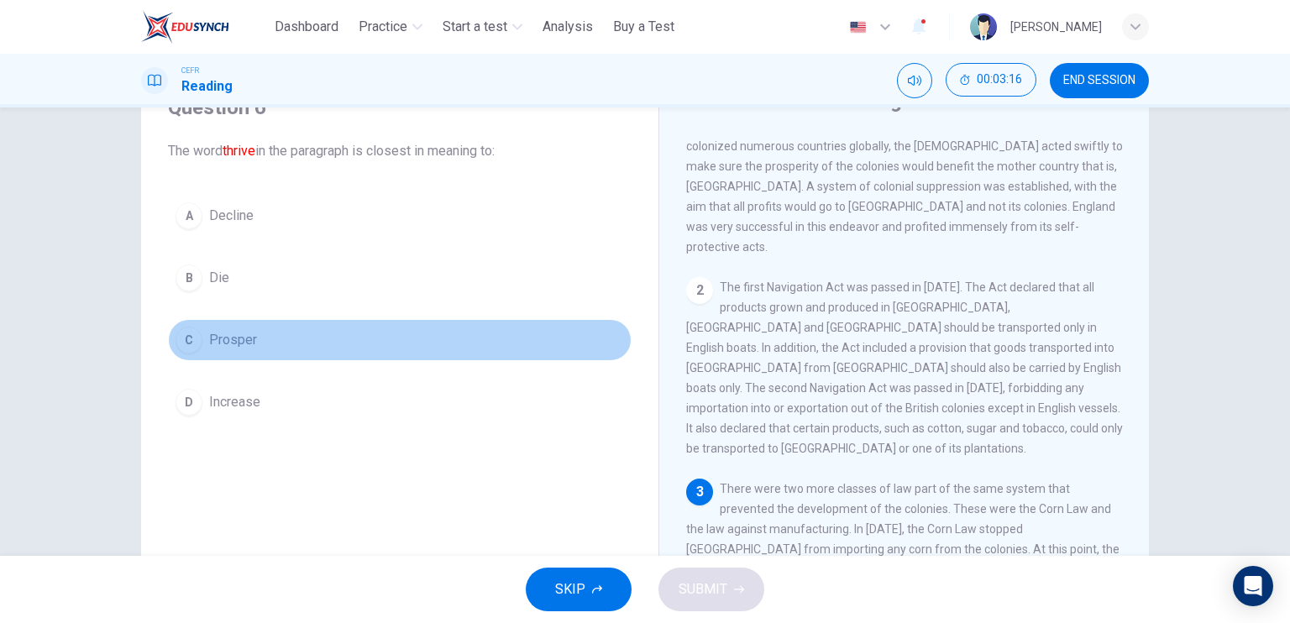
click at [242, 354] on button "C Prosper" at bounding box center [400, 340] width 464 height 42
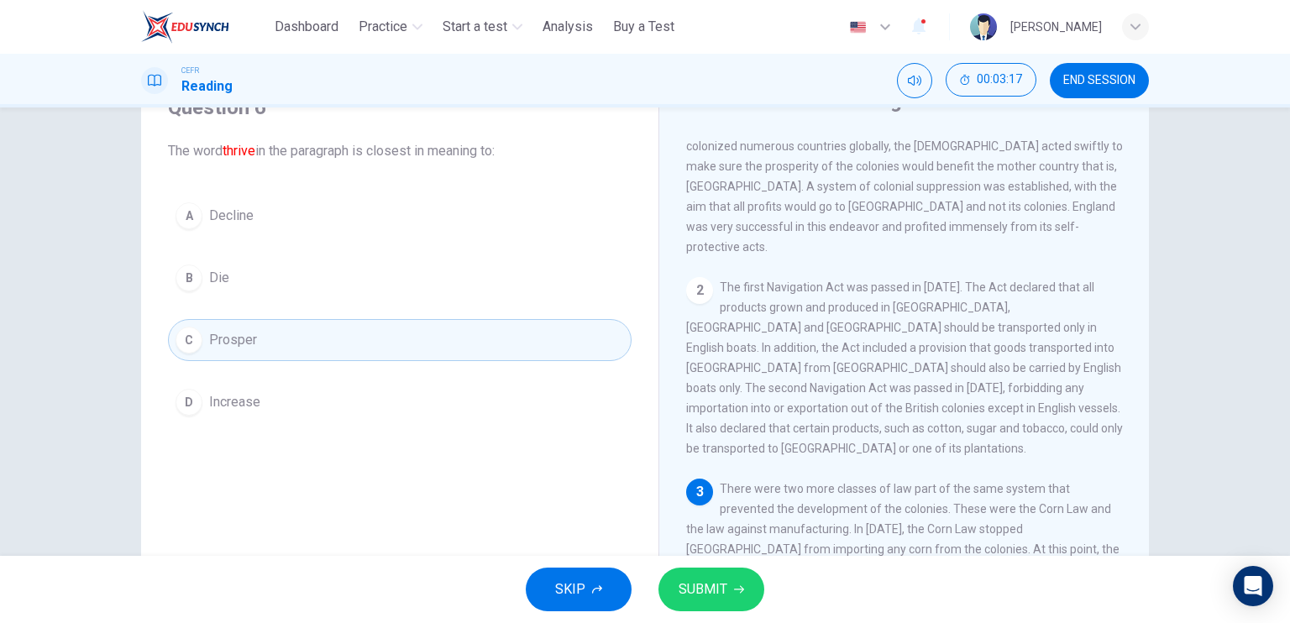
click at [722, 600] on span "SUBMIT" at bounding box center [703, 590] width 49 height 24
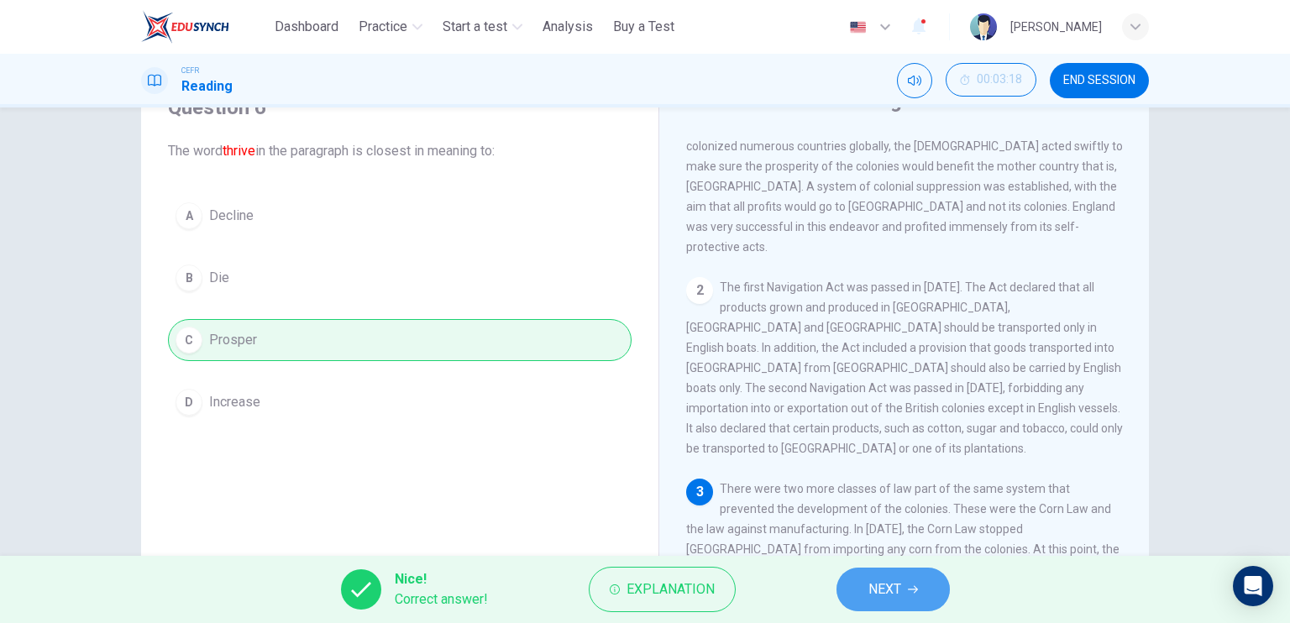
click at [844, 594] on button "NEXT" at bounding box center [893, 590] width 113 height 44
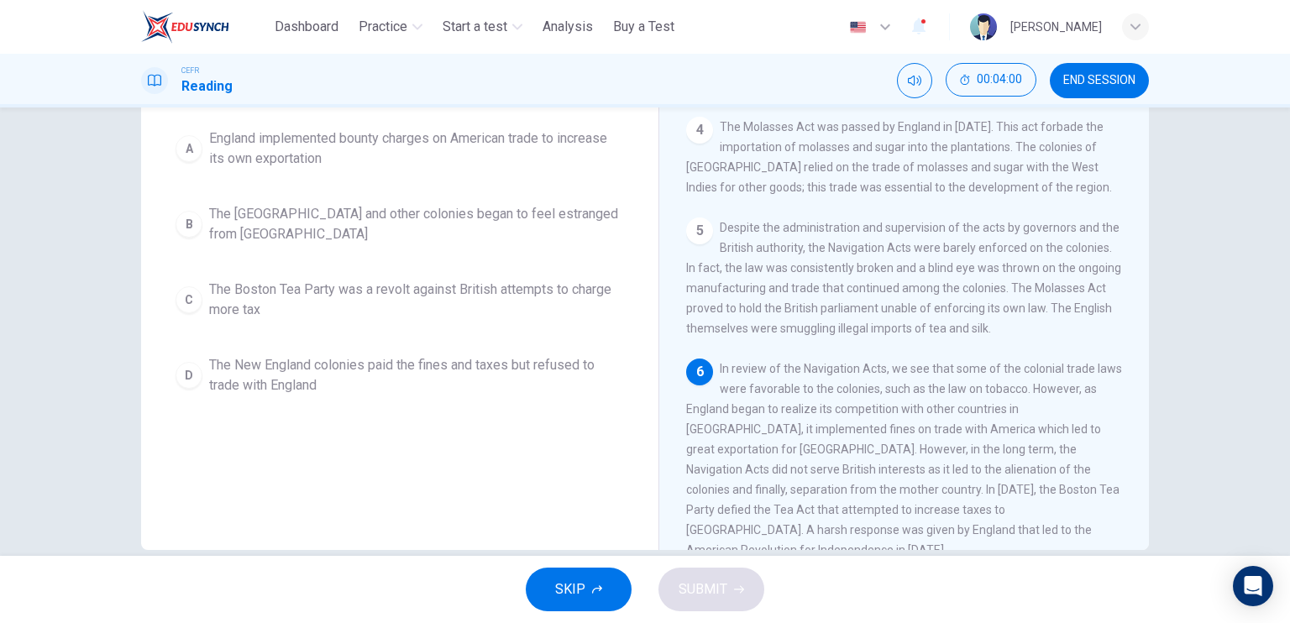
scroll to position [195, 0]
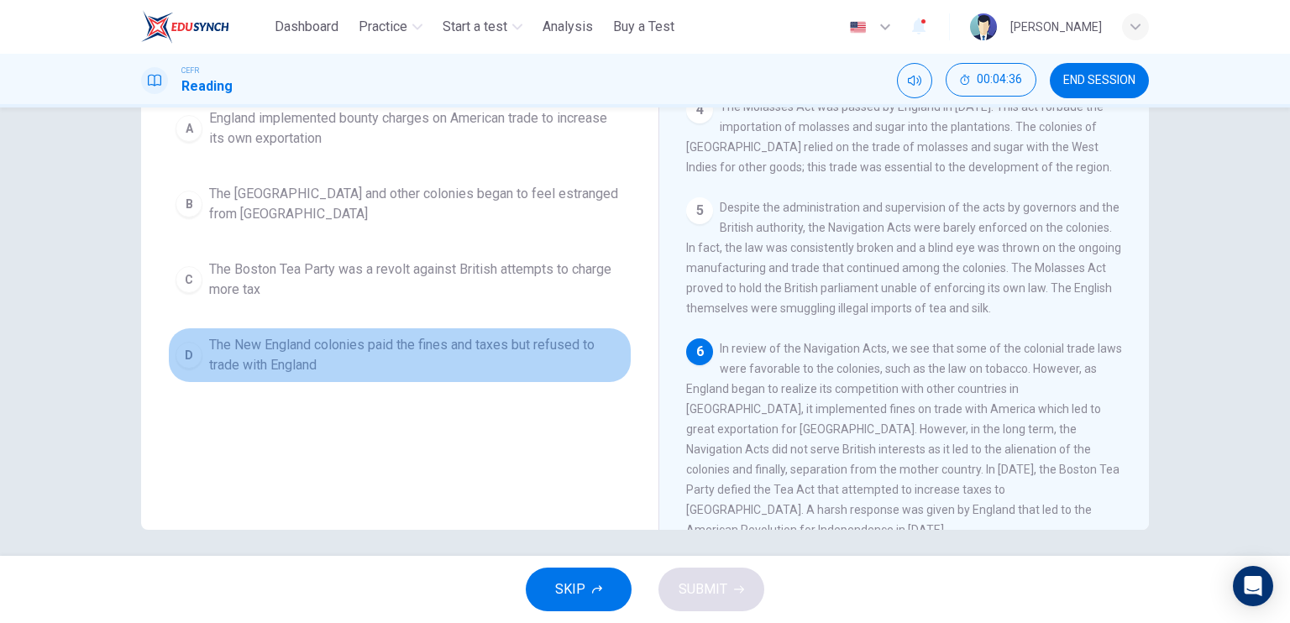
click at [375, 359] on span "The New England colonies paid the fines and taxes but refused to trade with Eng…" at bounding box center [416, 355] width 415 height 40
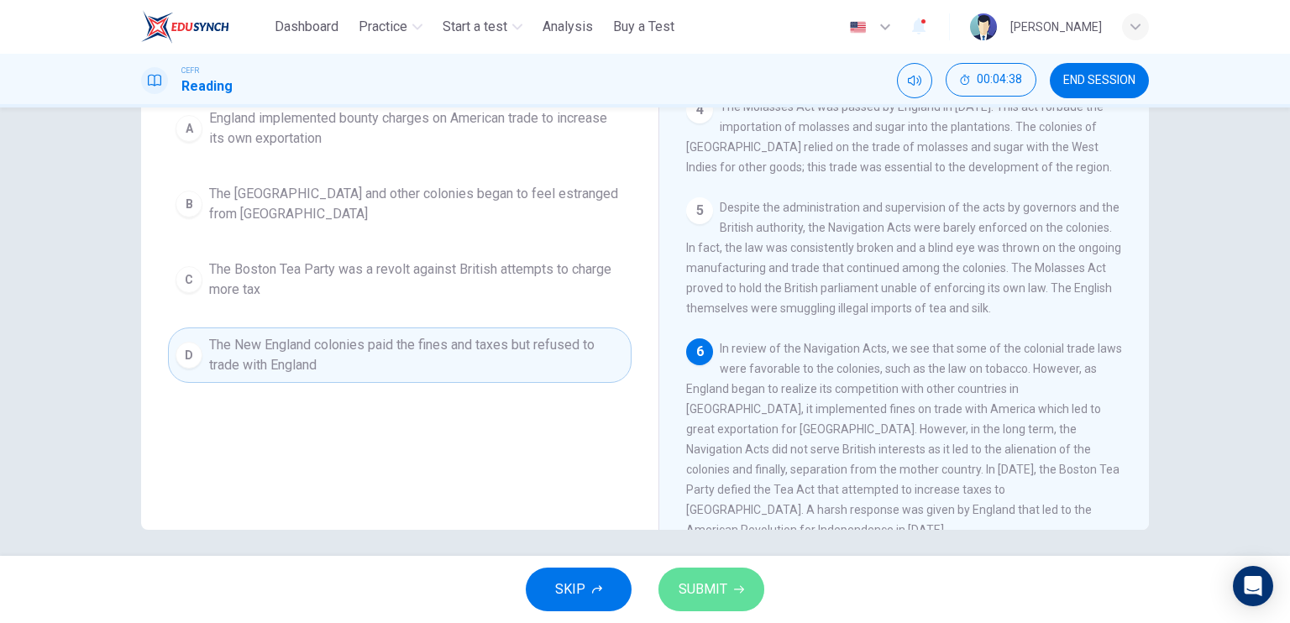
click at [718, 601] on span "SUBMIT" at bounding box center [703, 590] width 49 height 24
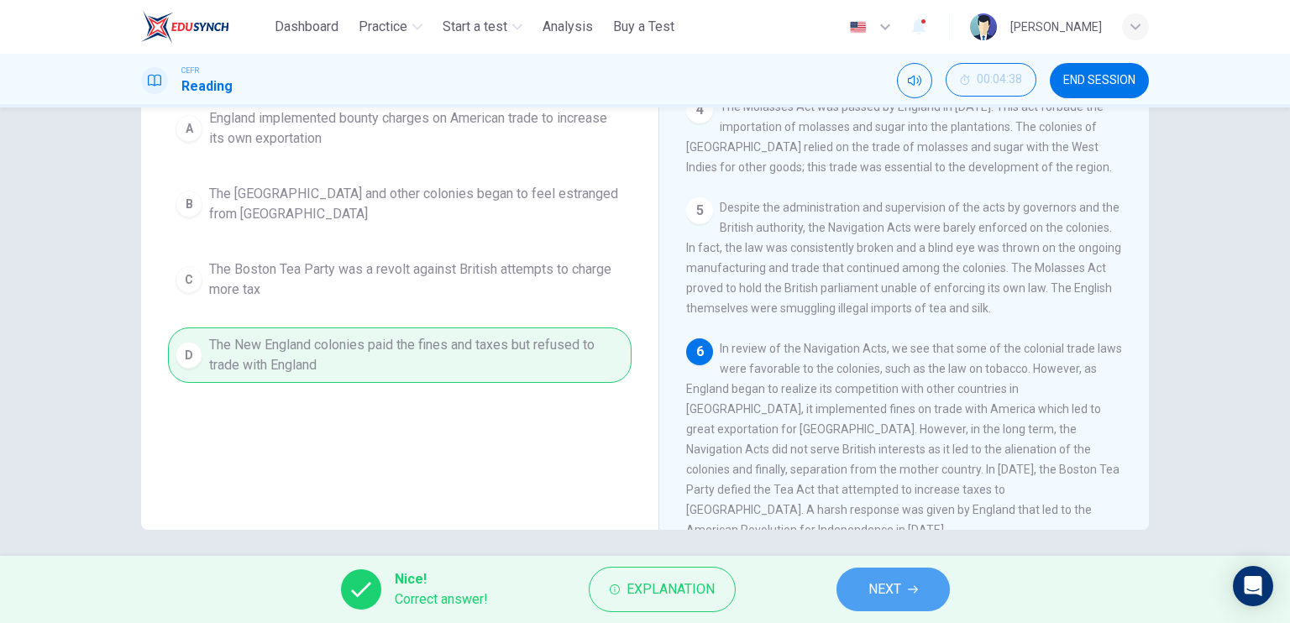
click at [891, 591] on span "NEXT" at bounding box center [885, 590] width 33 height 24
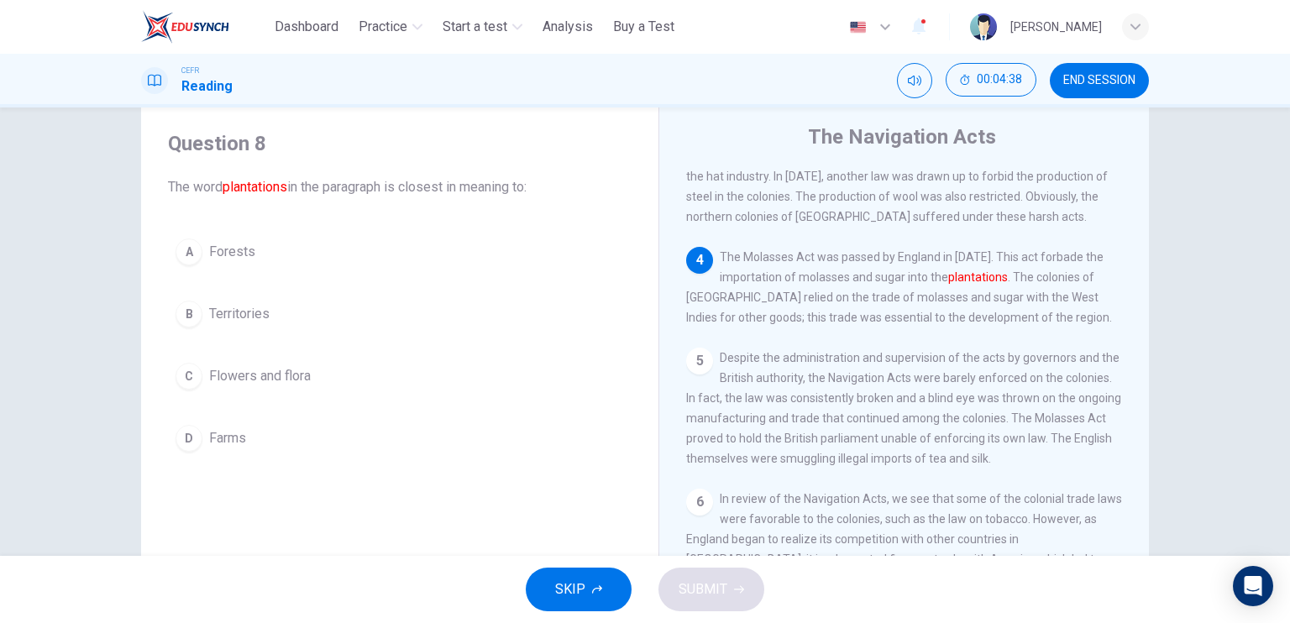
scroll to position [44, 0]
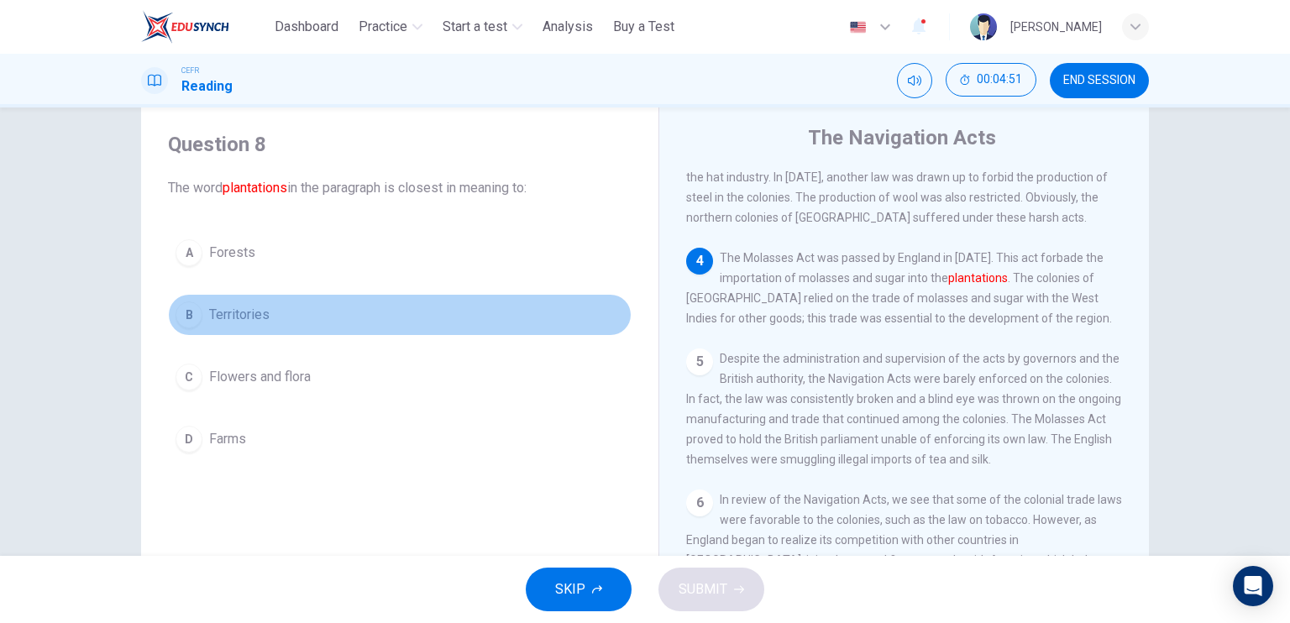
click at [312, 329] on button "B Territories" at bounding box center [400, 315] width 464 height 42
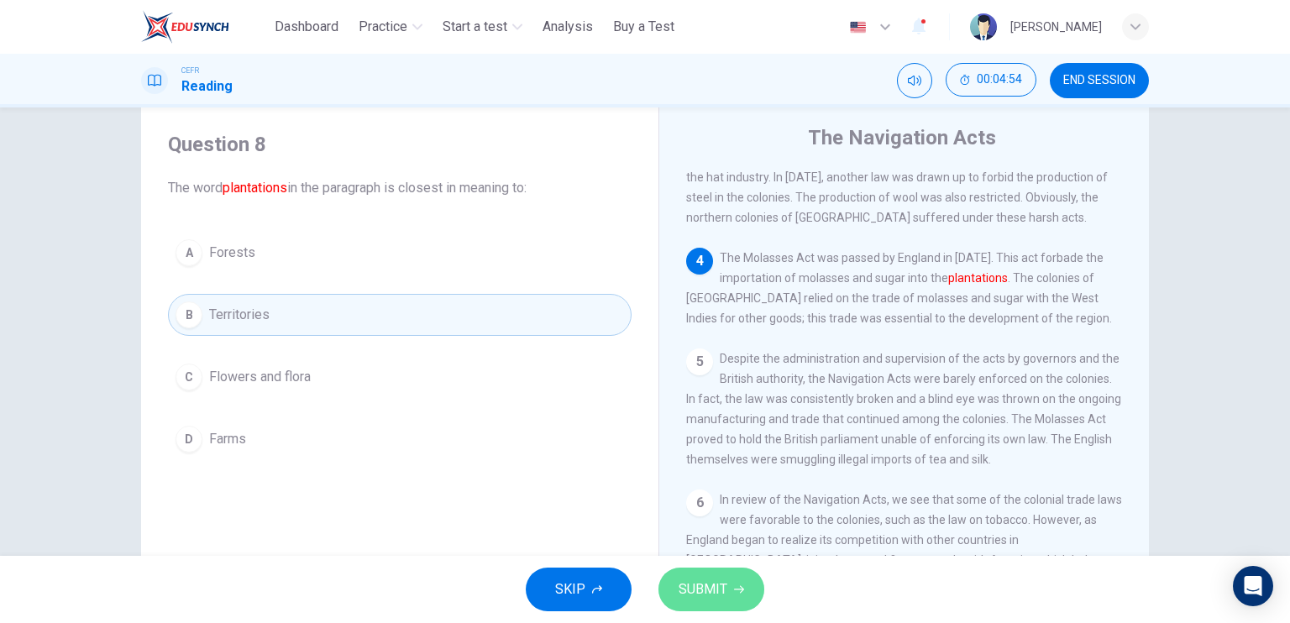
click at [734, 587] on icon "button" at bounding box center [739, 590] width 10 height 10
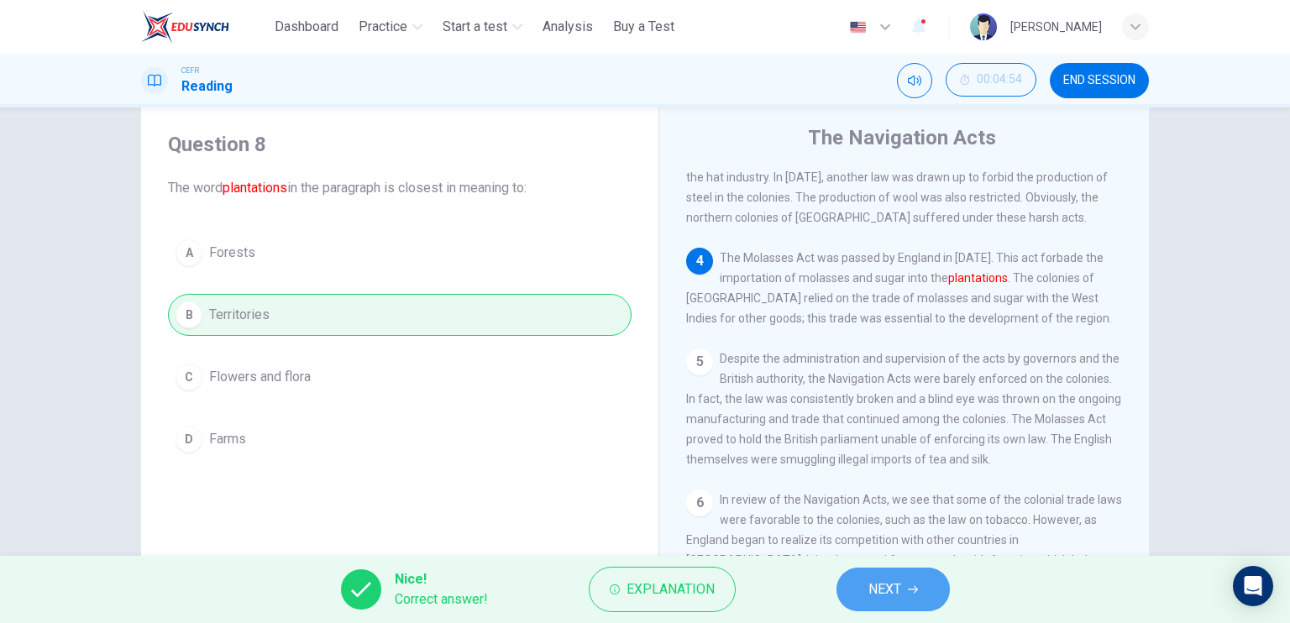
click at [865, 583] on button "NEXT" at bounding box center [893, 590] width 113 height 44
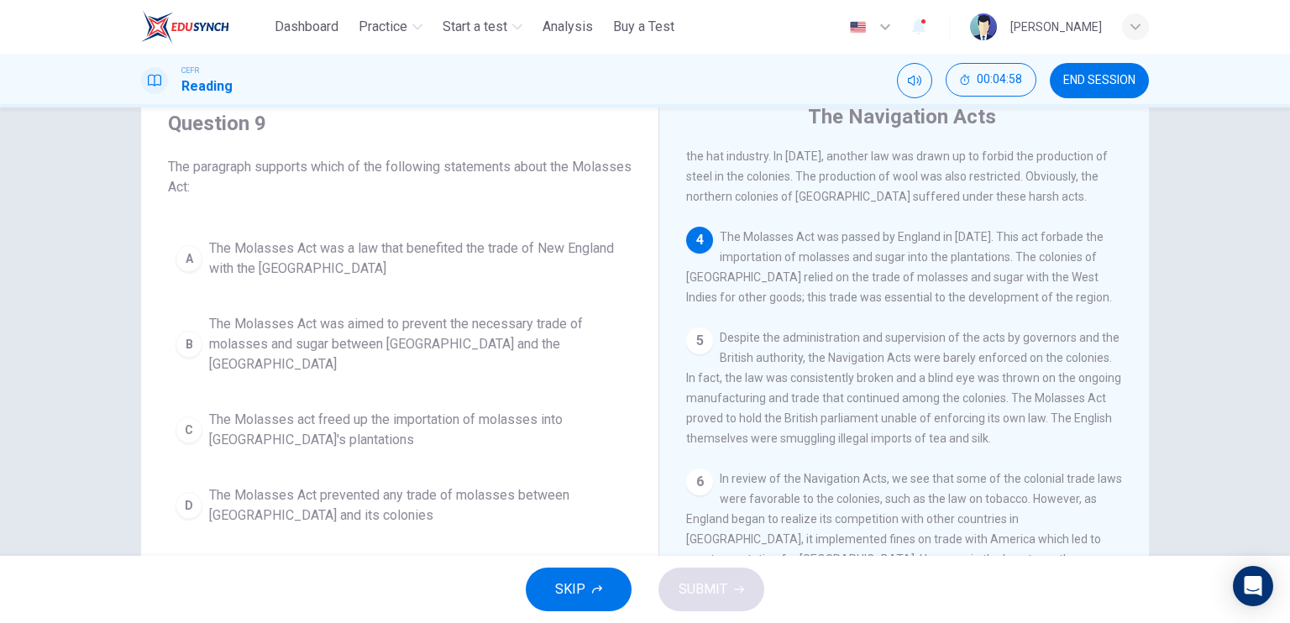
scroll to position [71, 0]
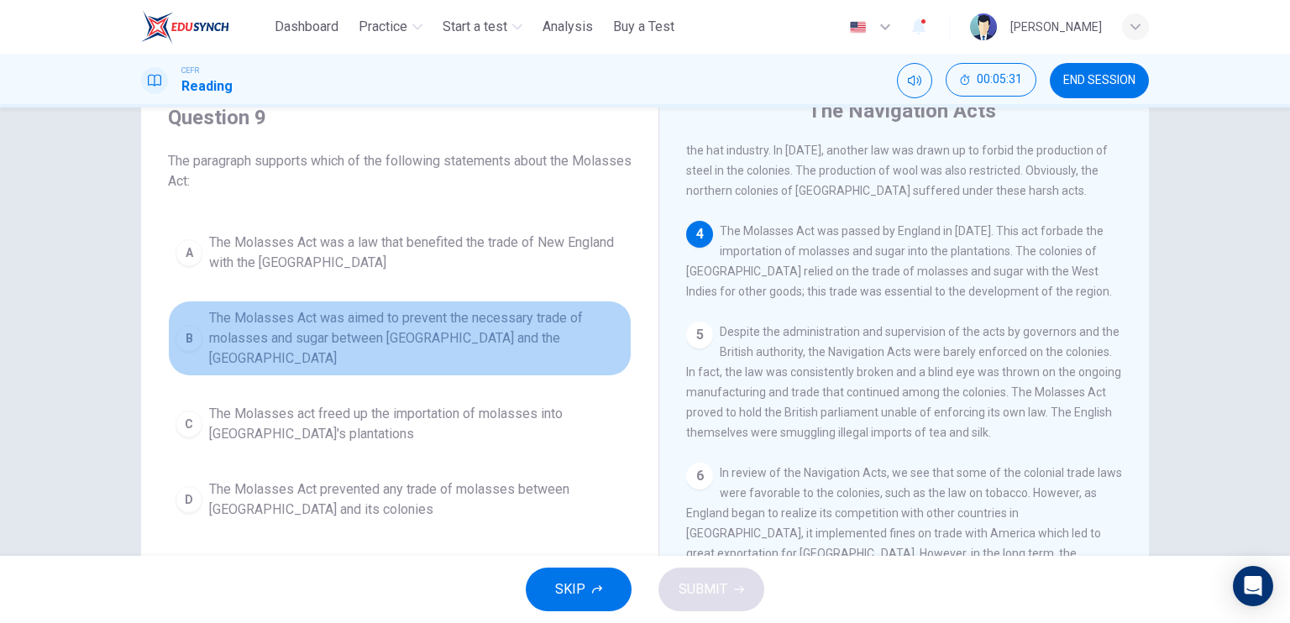
click at [440, 345] on span "The Molasses Act was aimed to prevent the necessary trade of molasses and sugar…" at bounding box center [416, 338] width 415 height 60
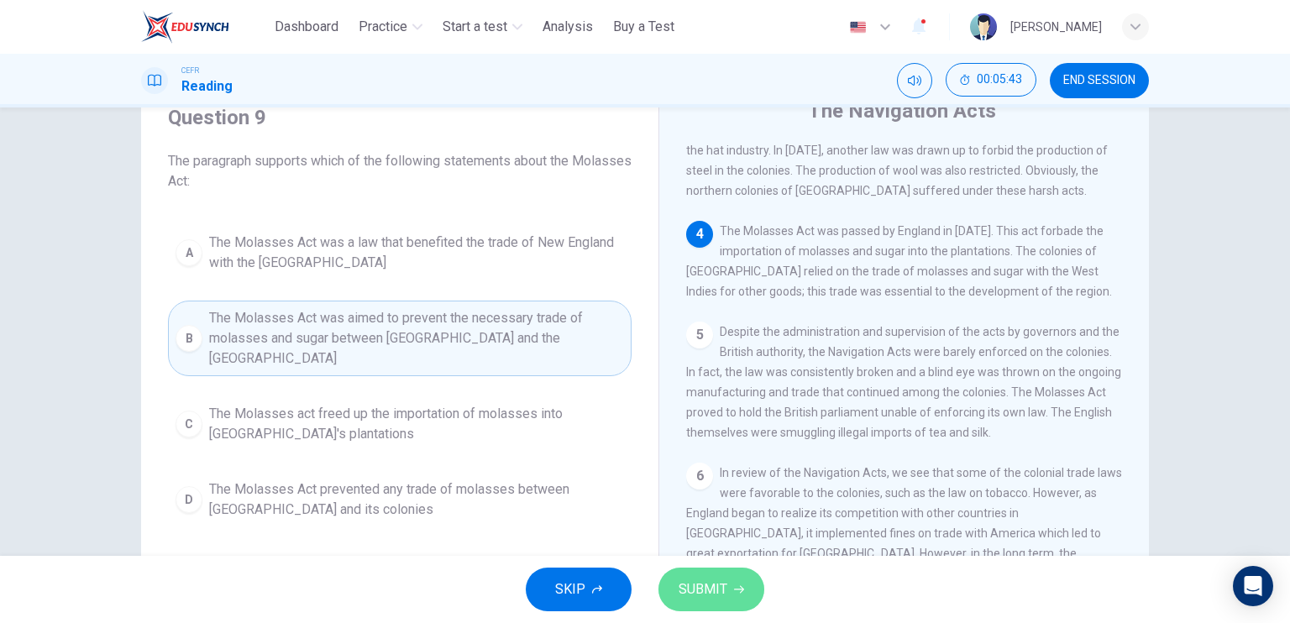
click at [709, 586] on span "SUBMIT" at bounding box center [703, 590] width 49 height 24
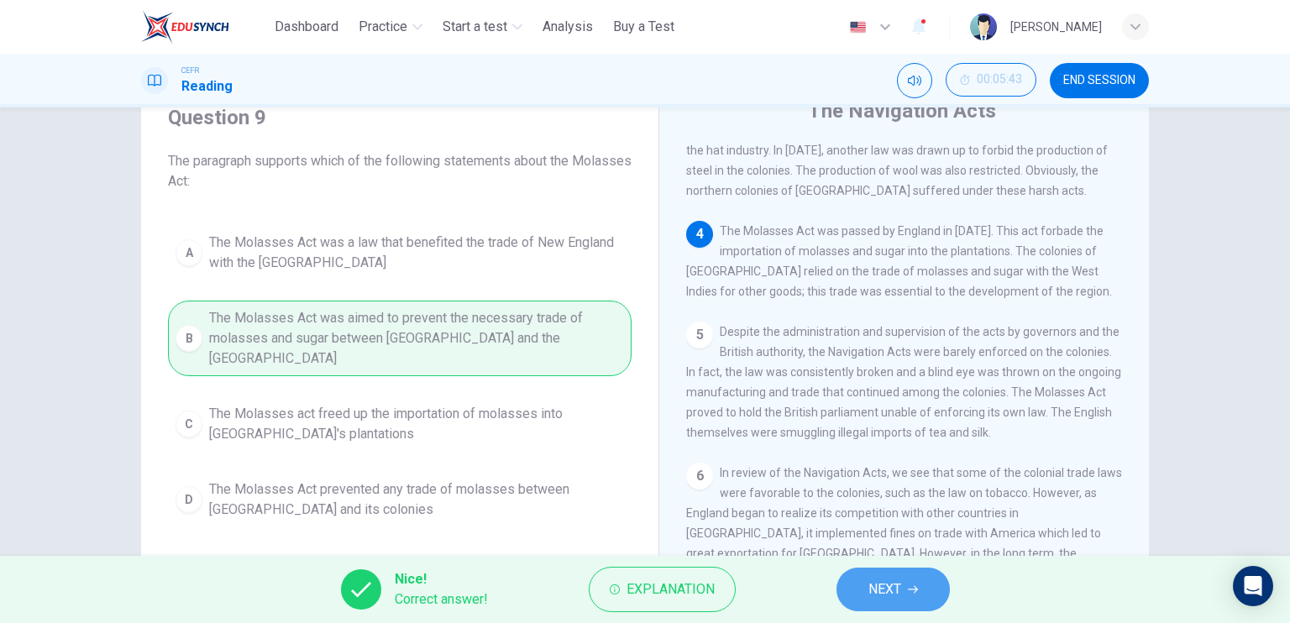
click at [866, 596] on button "NEXT" at bounding box center [893, 590] width 113 height 44
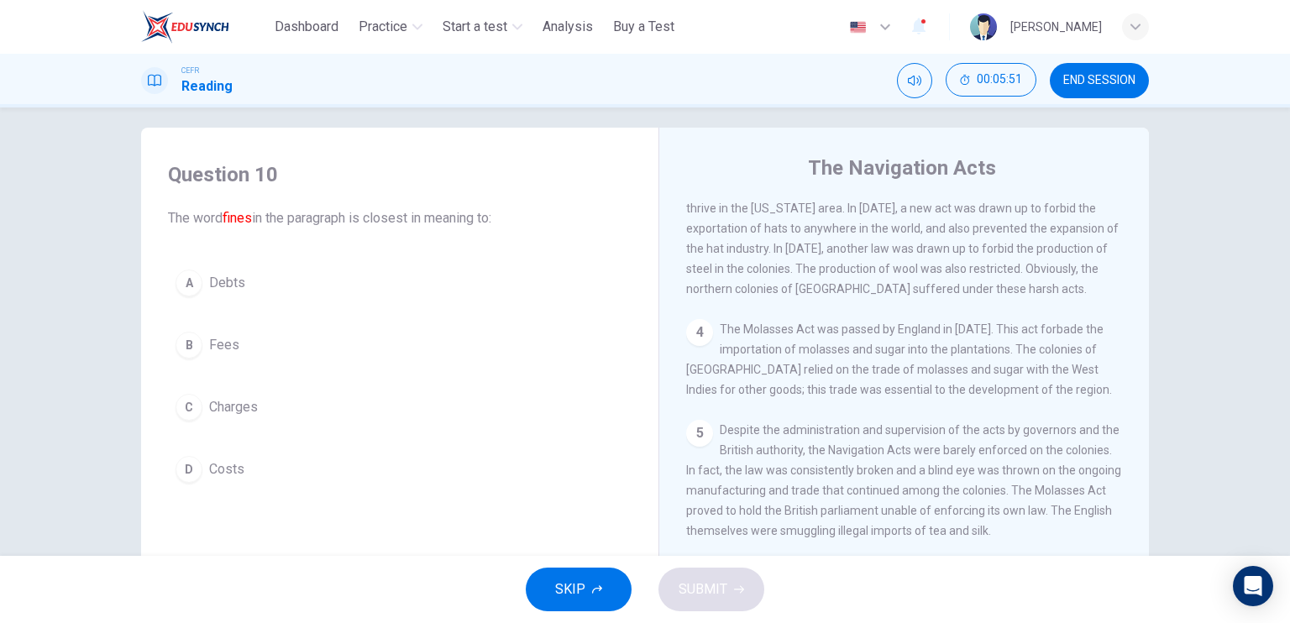
scroll to position [13, 0]
click at [407, 371] on div "A Debts B Fees C Charges D Costs" at bounding box center [400, 376] width 464 height 229
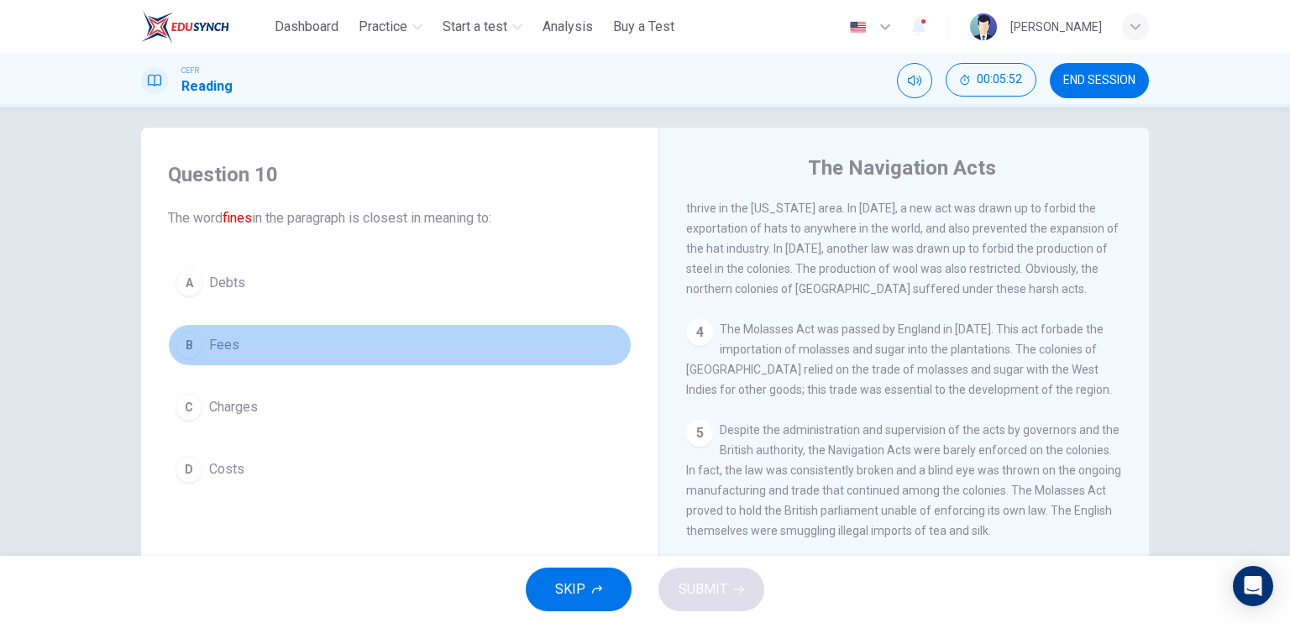
click at [360, 352] on button "B Fees" at bounding box center [400, 345] width 464 height 42
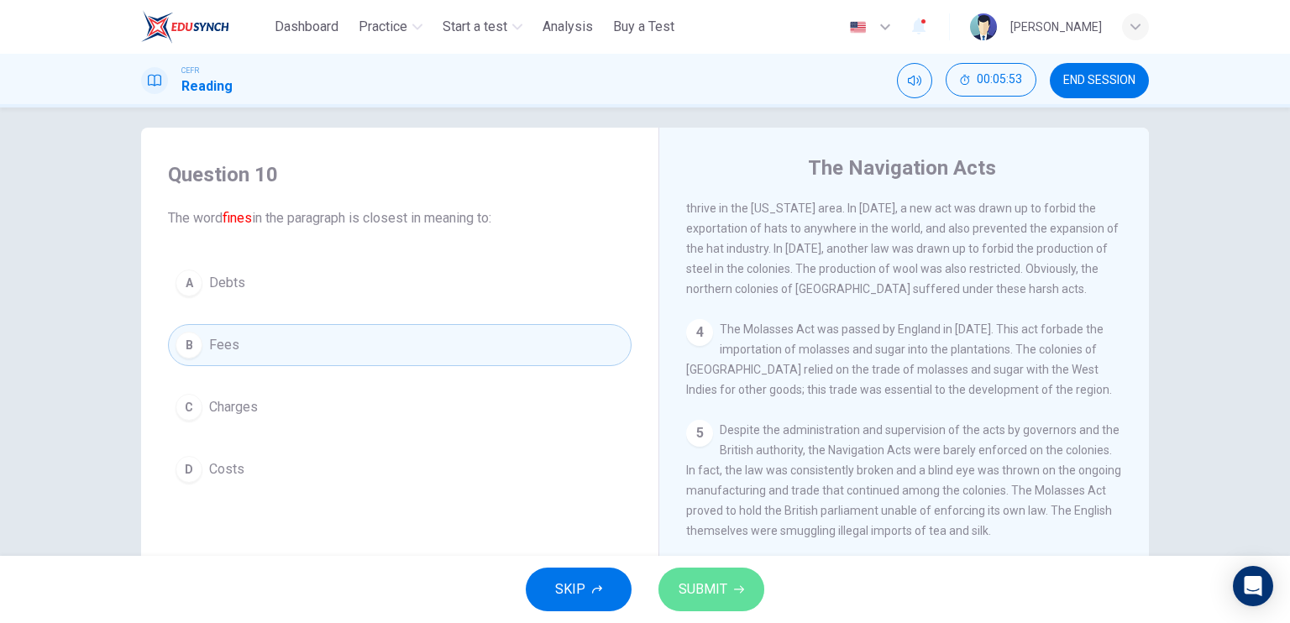
click at [686, 583] on span "SUBMIT" at bounding box center [703, 590] width 49 height 24
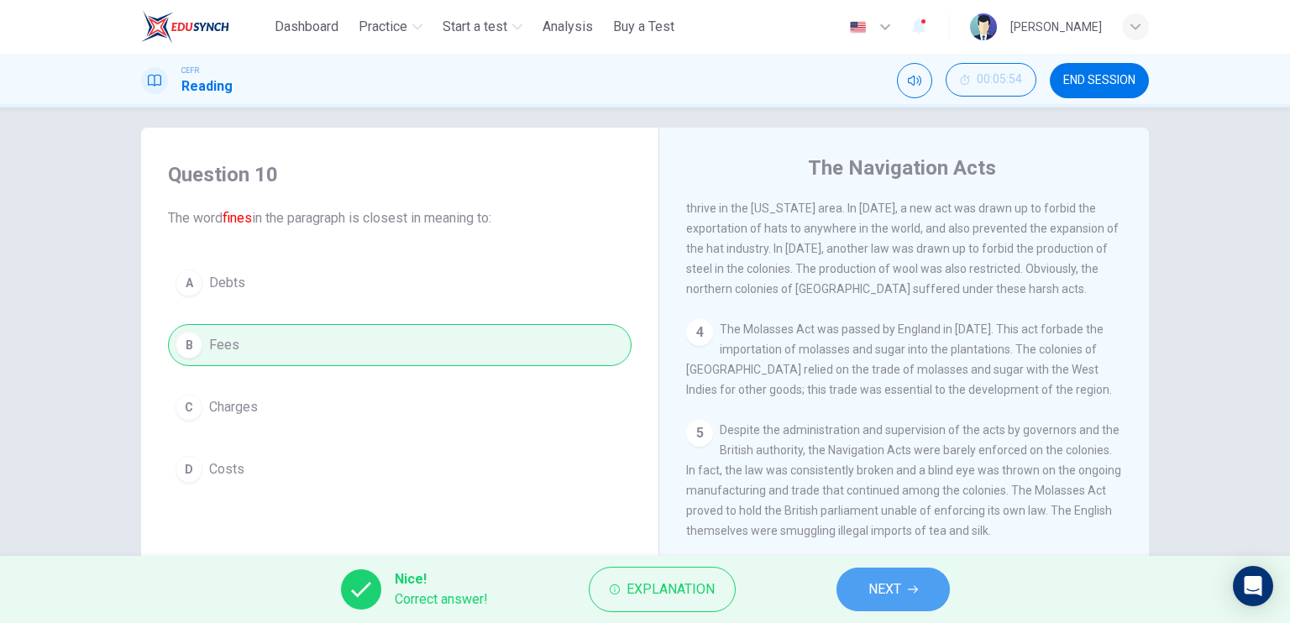
click at [908, 589] on icon "button" at bounding box center [913, 590] width 10 height 10
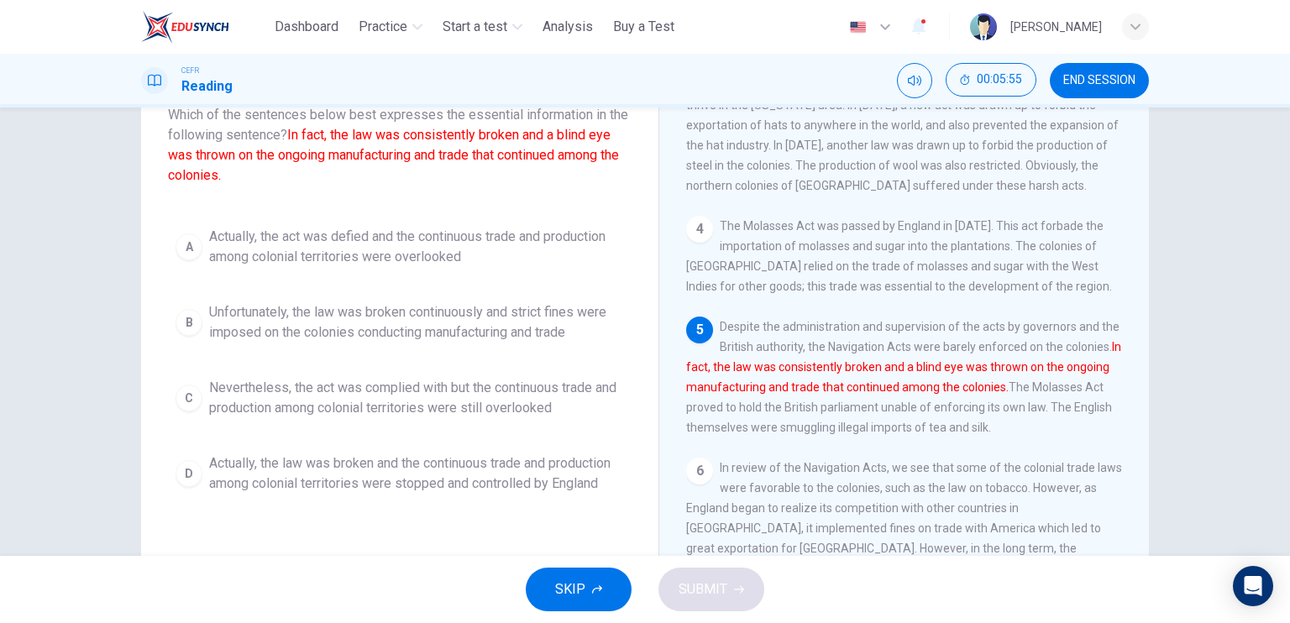
scroll to position [118, 0]
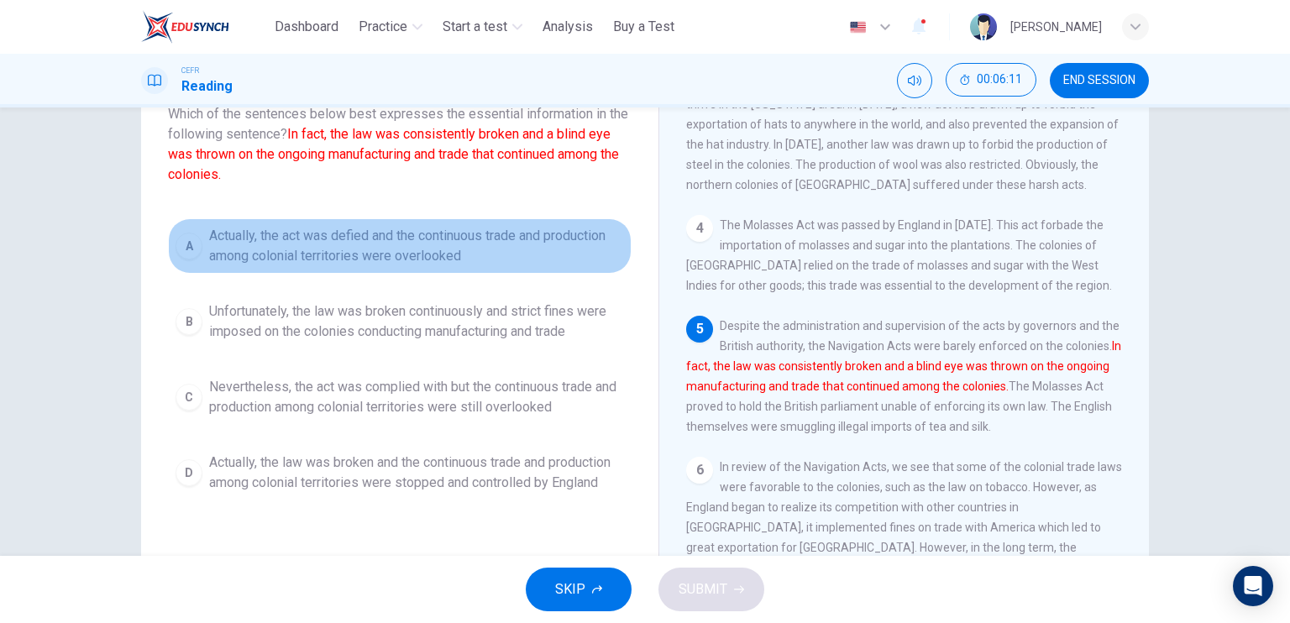
click at [411, 271] on button "A Actually, the act was defied and the continuous trade and production among co…" at bounding box center [400, 245] width 464 height 55
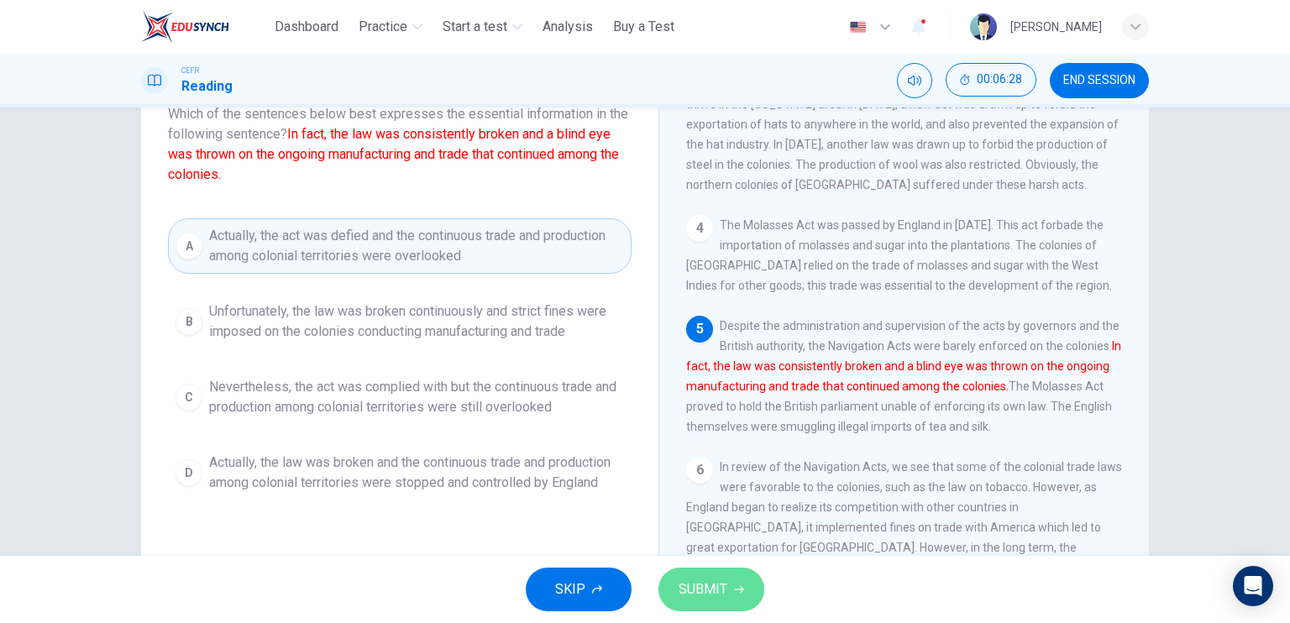
click at [697, 587] on span "SUBMIT" at bounding box center [703, 590] width 49 height 24
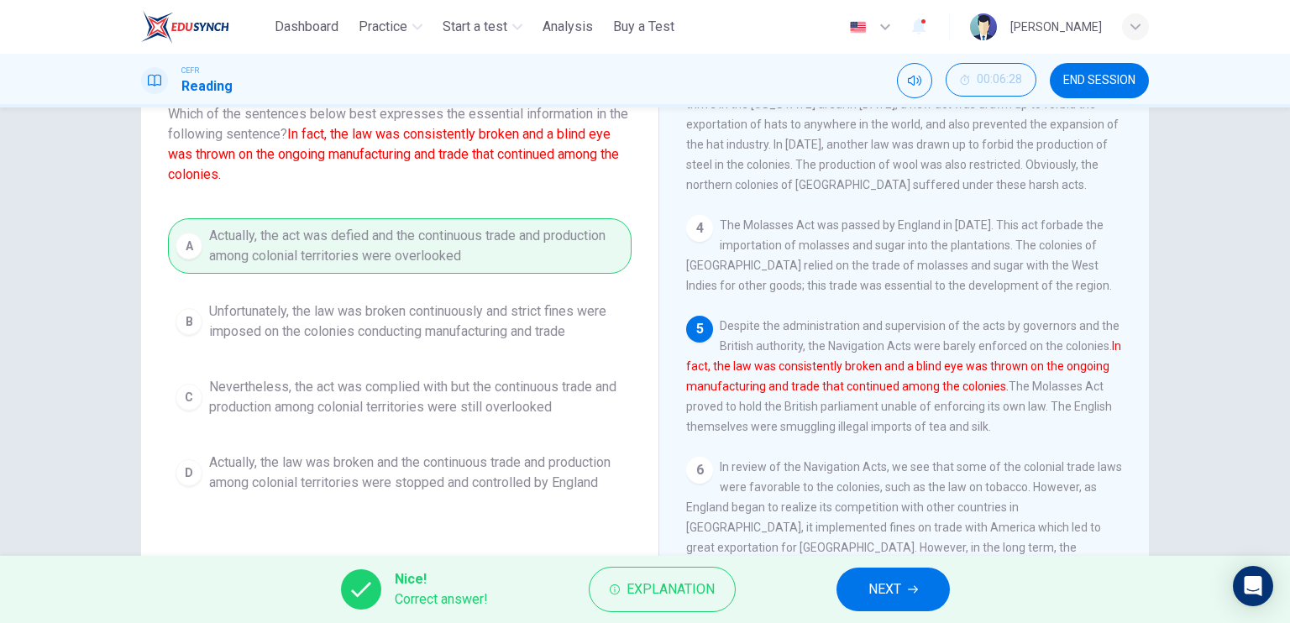
click at [901, 581] on span "NEXT" at bounding box center [885, 590] width 33 height 24
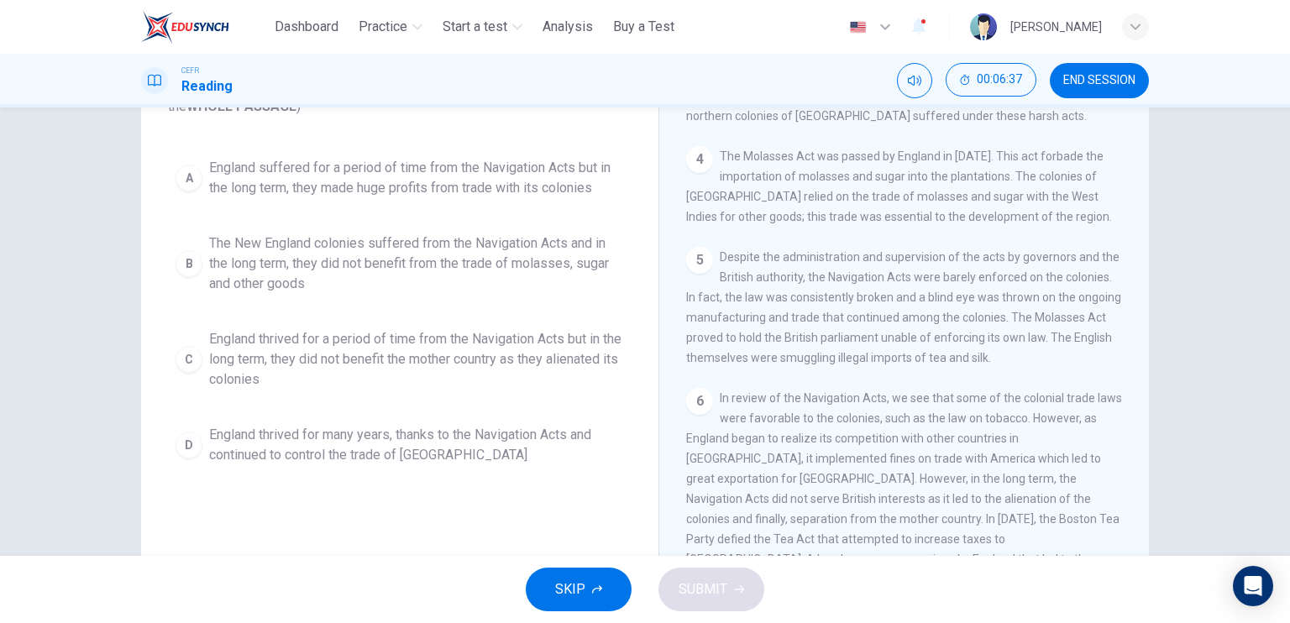
scroll to position [147, 0]
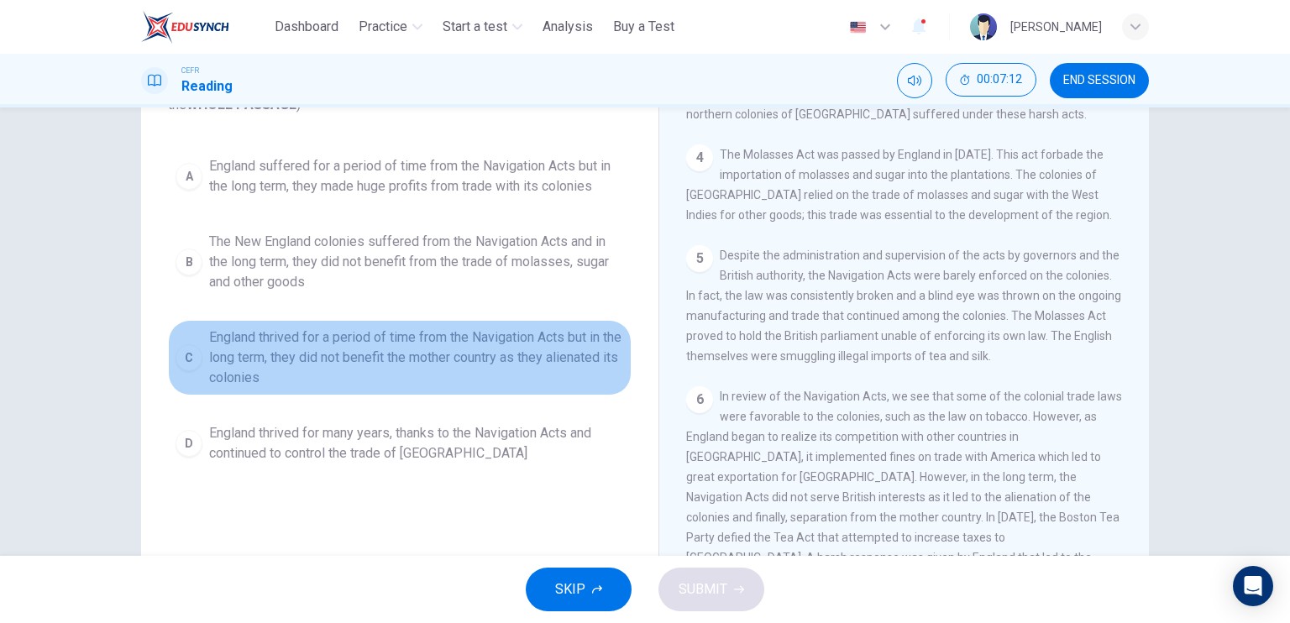
click at [392, 362] on span "England thrived for a period of time from the Navigation Acts but in the long t…" at bounding box center [416, 358] width 415 height 60
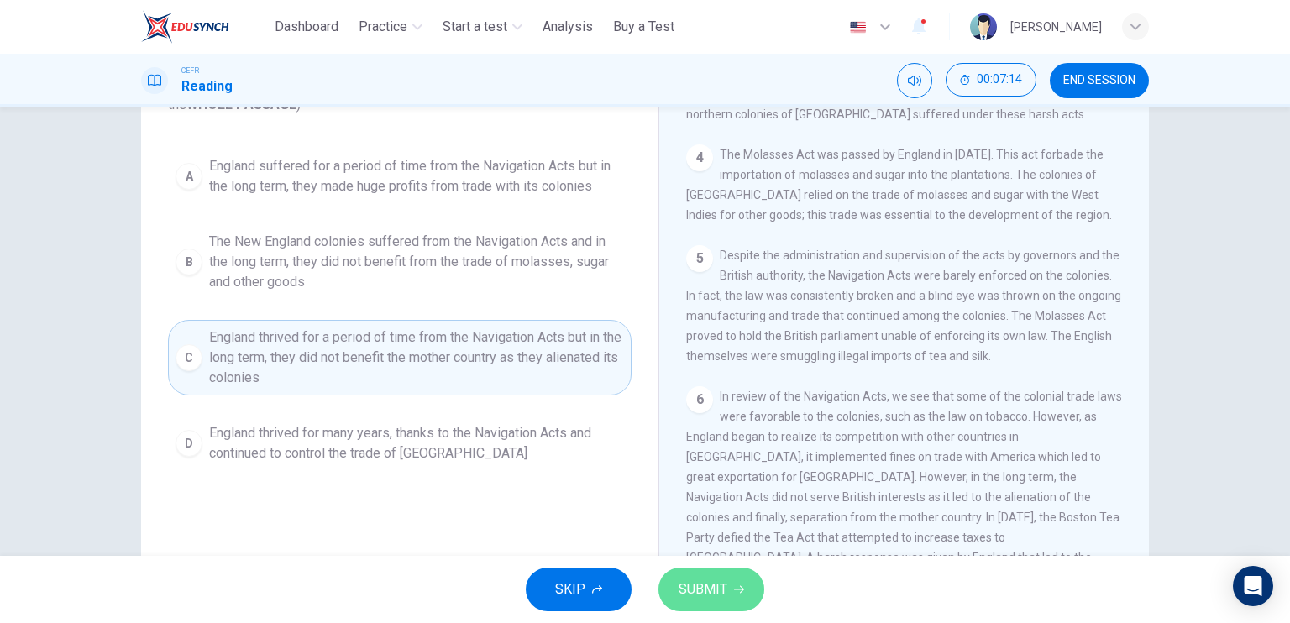
click at [728, 580] on button "SUBMIT" at bounding box center [712, 590] width 106 height 44
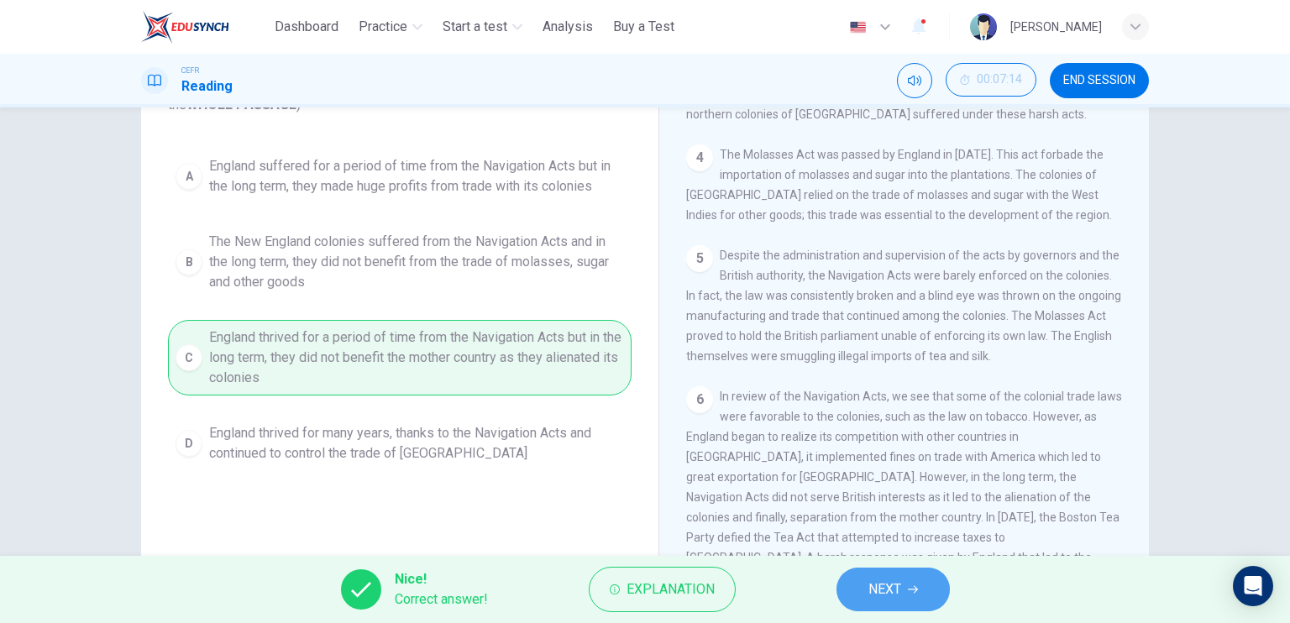
click at [883, 594] on span "NEXT" at bounding box center [885, 590] width 33 height 24
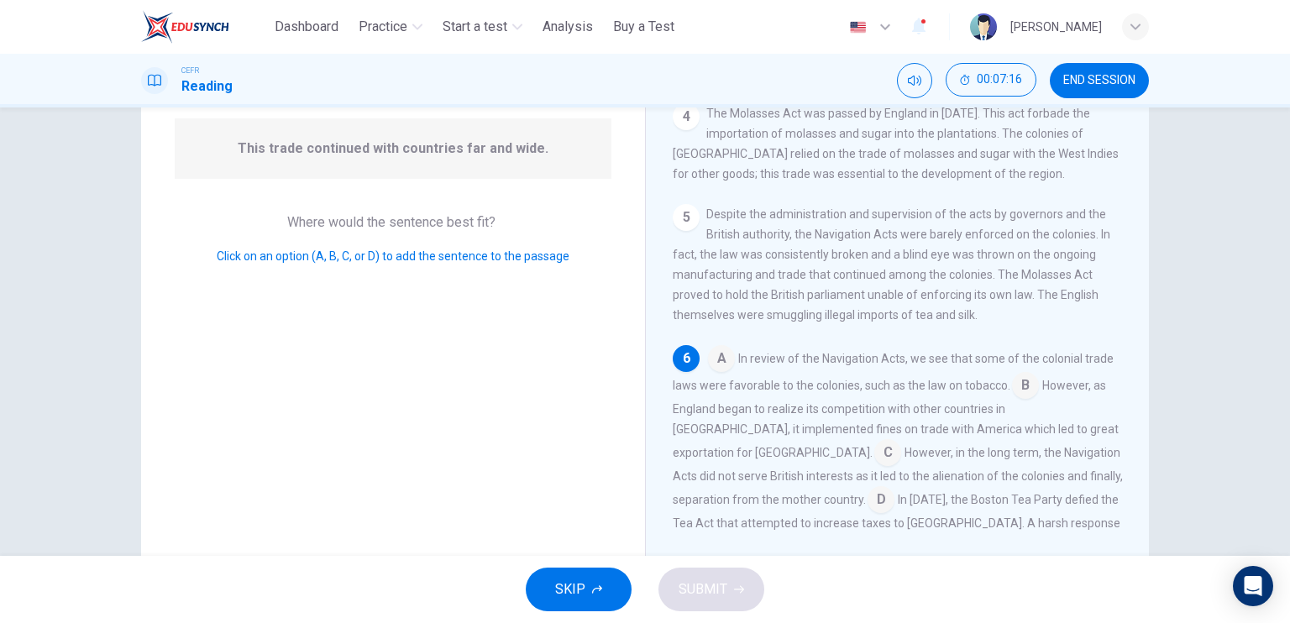
scroll to position [164, 0]
click at [1021, 371] on input at bounding box center [1025, 384] width 27 height 27
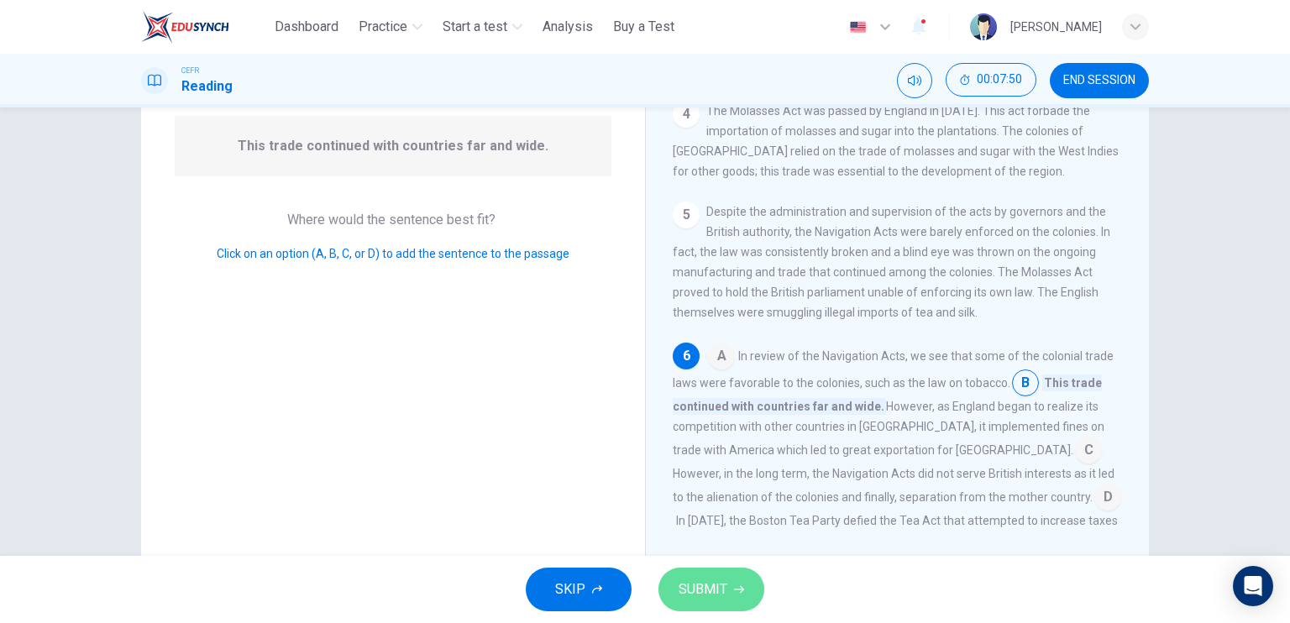
click at [709, 579] on span "SUBMIT" at bounding box center [703, 590] width 49 height 24
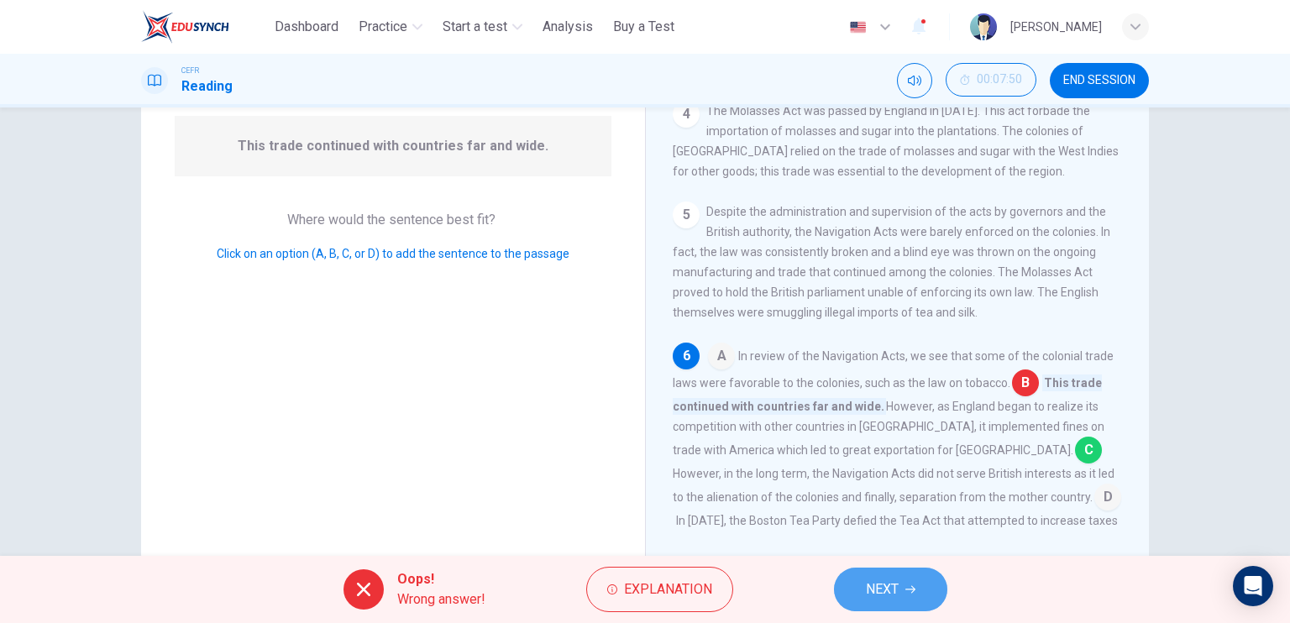
click at [883, 577] on button "NEXT" at bounding box center [890, 590] width 113 height 44
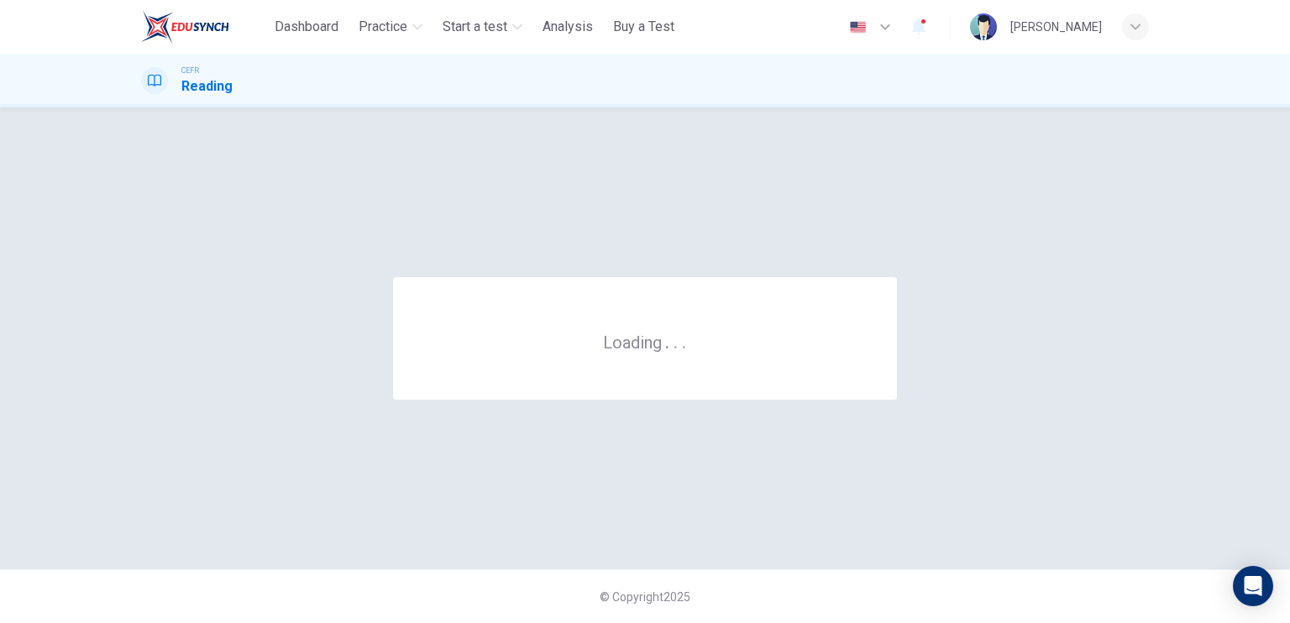
scroll to position [0, 0]
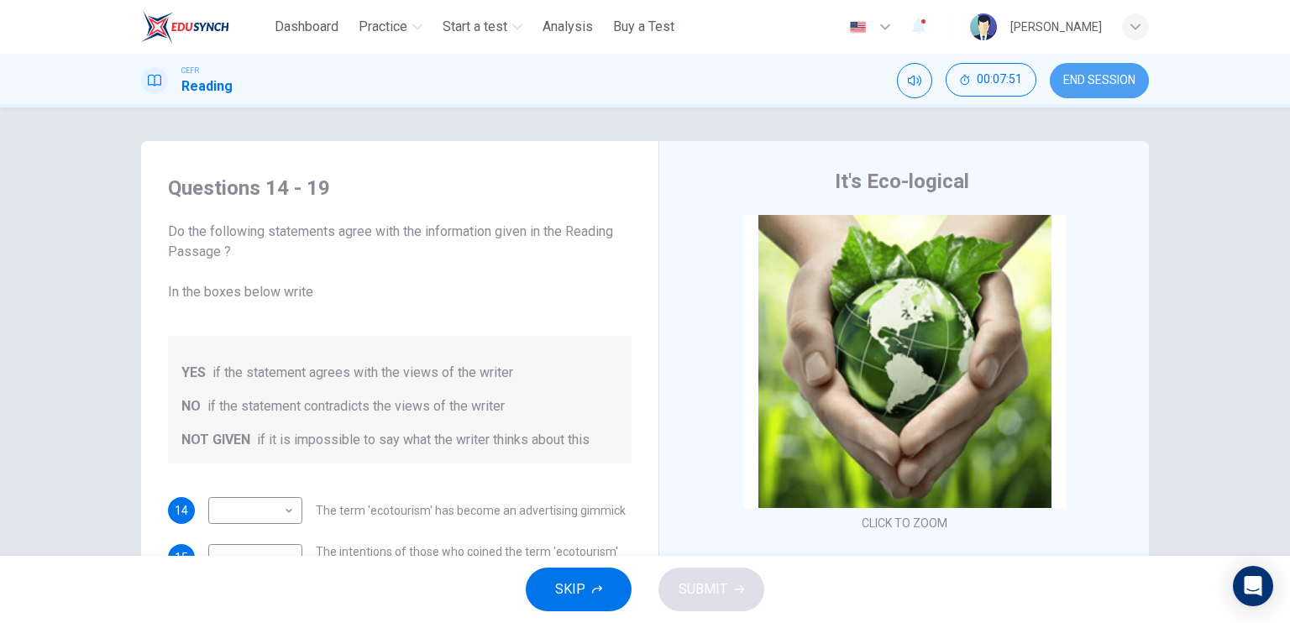
click at [1080, 92] on button "END SESSION" at bounding box center [1099, 80] width 99 height 35
